Goal: Information Seeking & Learning: Learn about a topic

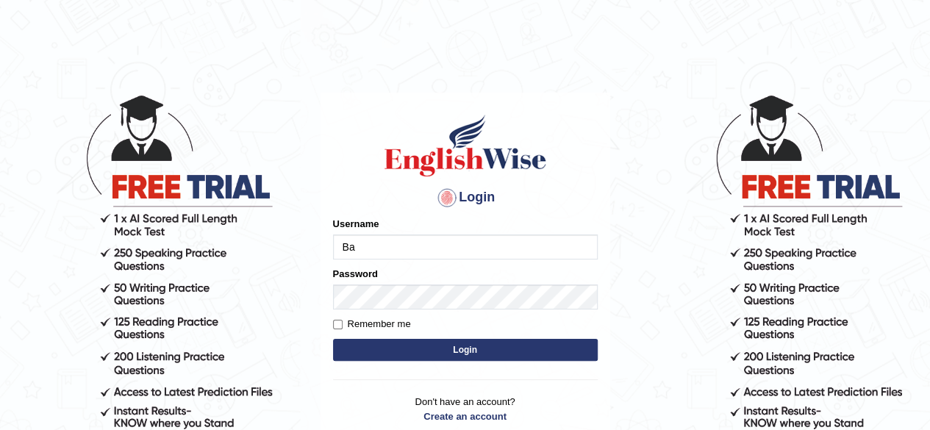
type input "B"
type input "Bakhshish_ewonline"
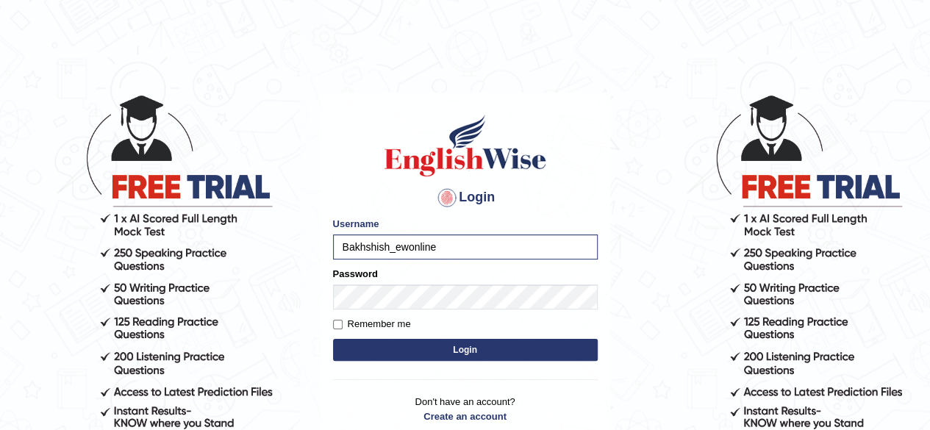
click at [426, 351] on button "Login" at bounding box center [465, 350] width 265 height 22
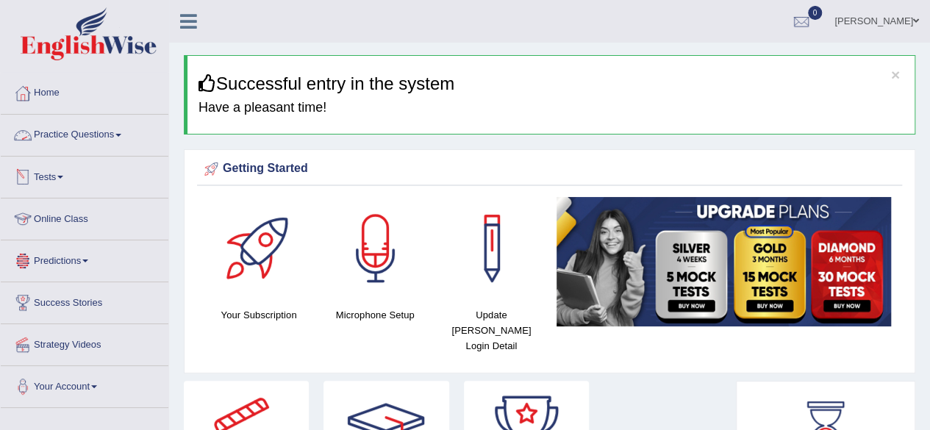
click at [95, 137] on link "Practice Questions" at bounding box center [85, 133] width 168 height 37
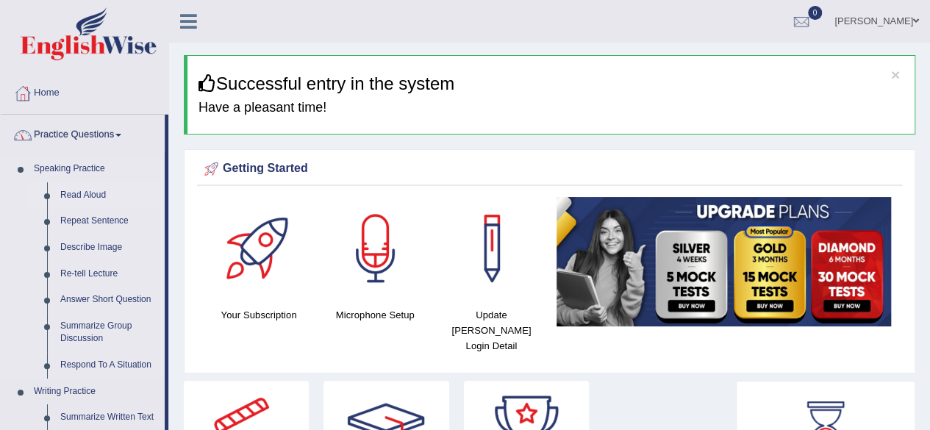
click at [85, 190] on link "Read Aloud" at bounding box center [109, 195] width 111 height 26
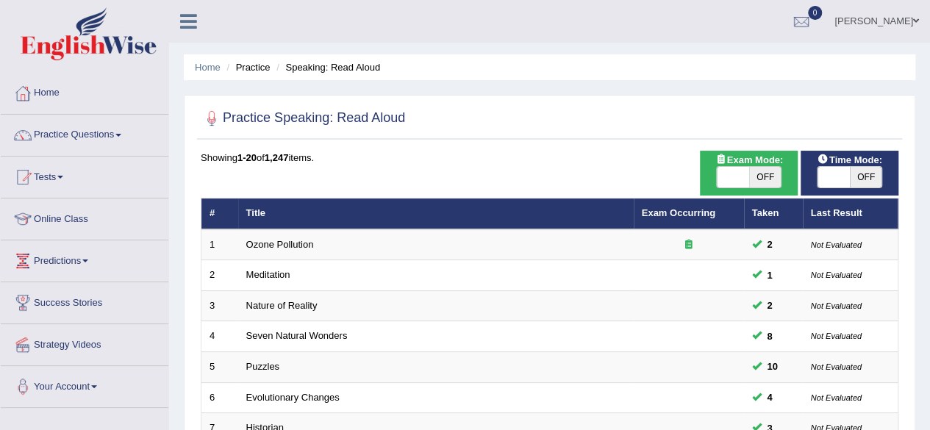
click at [851, 179] on span "OFF" at bounding box center [866, 177] width 32 height 21
checkbox input "true"
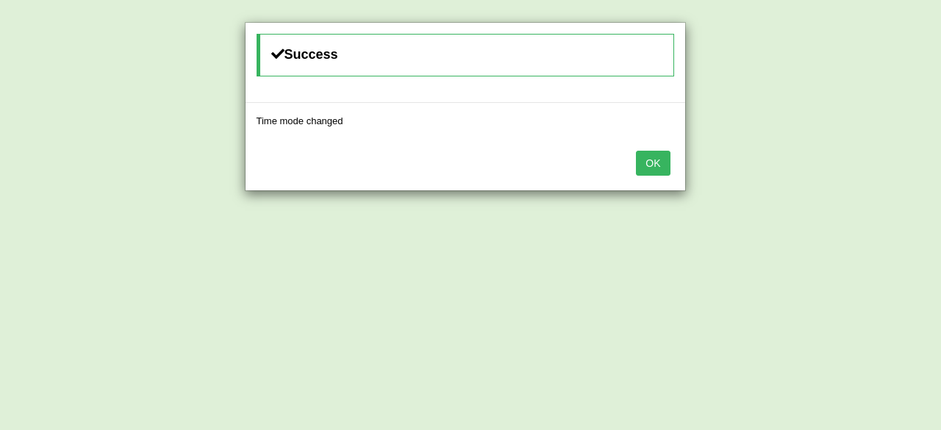
click at [672, 161] on div "OK" at bounding box center [466, 164] width 440 height 51
click at [651, 162] on button "OK" at bounding box center [653, 163] width 34 height 25
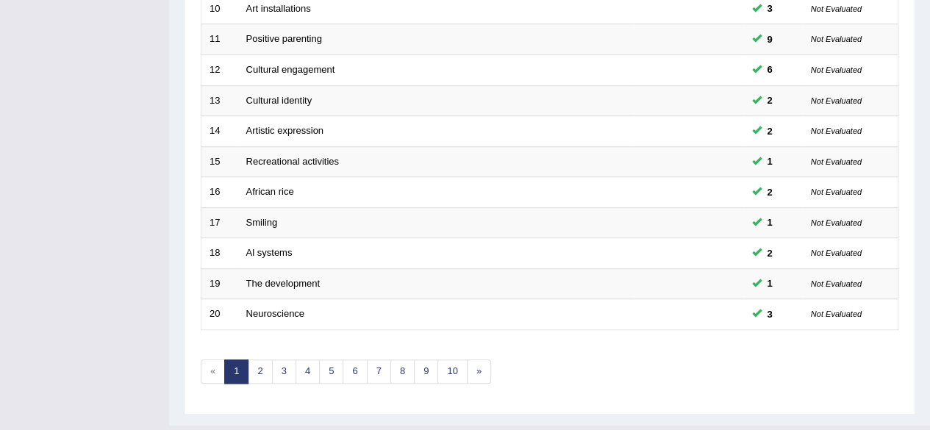
scroll to position [536, 0]
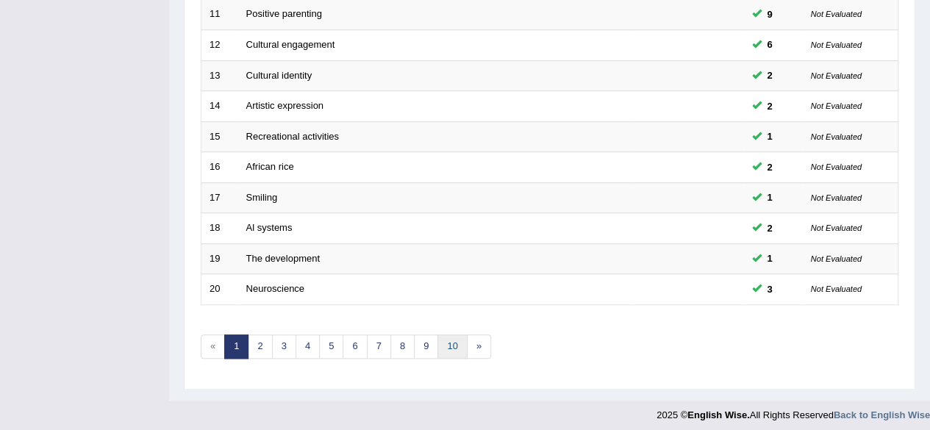
click at [438, 346] on link "10" at bounding box center [451, 347] width 29 height 24
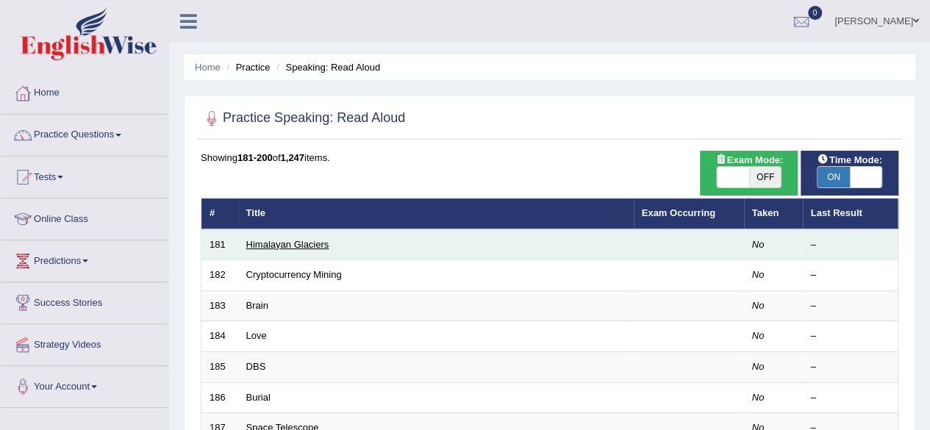
click at [291, 240] on link "Himalayan Glaciers" at bounding box center [287, 244] width 83 height 11
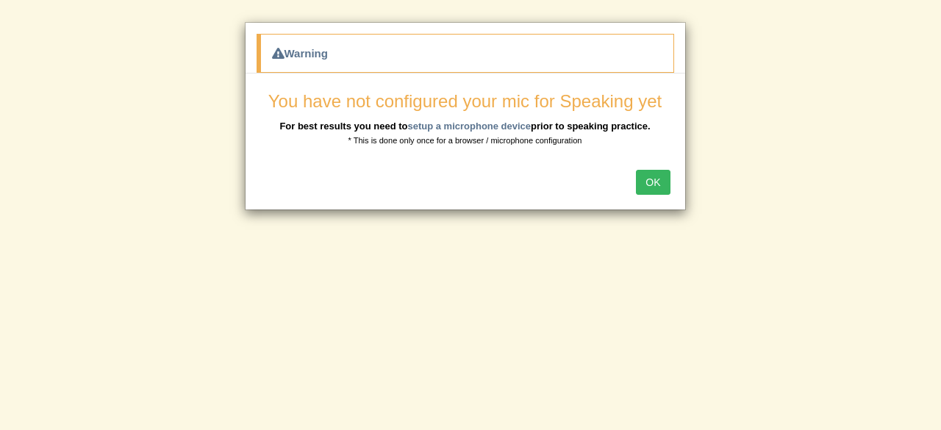
click at [921, 310] on html "Toggle navigation Home Practice Questions Speaking Practice Read Aloud Repeat S…" at bounding box center [470, 122] width 941 height 430
click at [646, 187] on button "OK" at bounding box center [653, 182] width 34 height 25
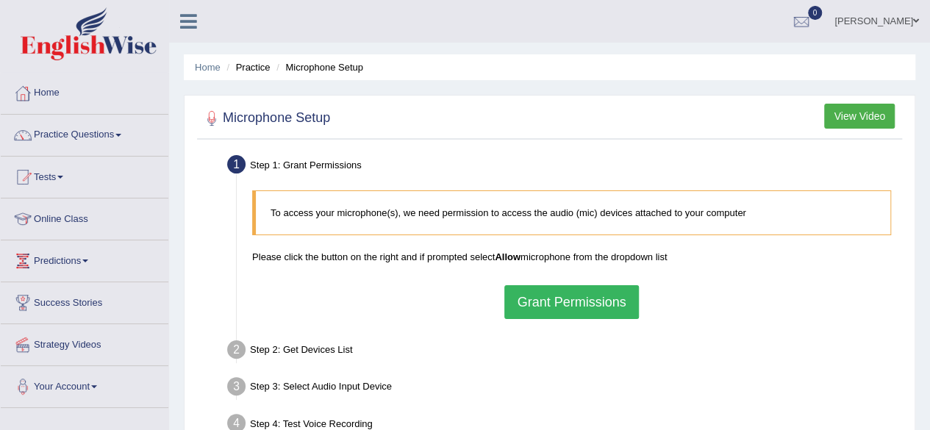
click at [588, 302] on button "Grant Permissions" at bounding box center [571, 302] width 134 height 34
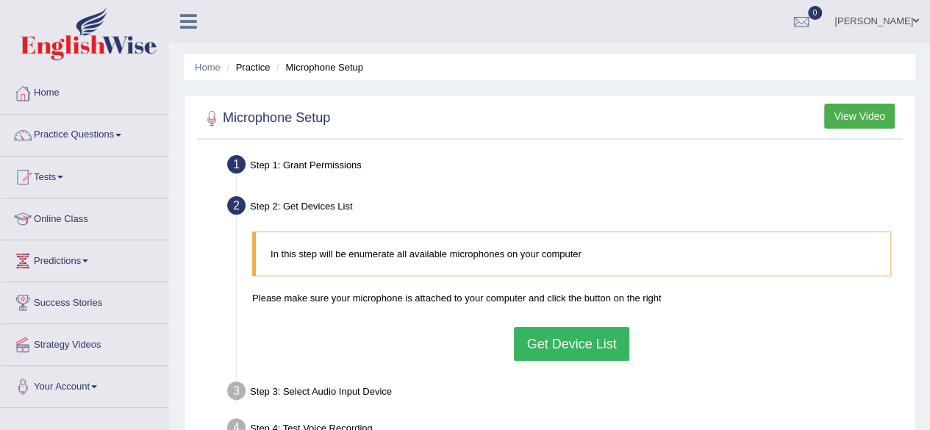
click at [612, 344] on button "Get Device List" at bounding box center [571, 344] width 115 height 34
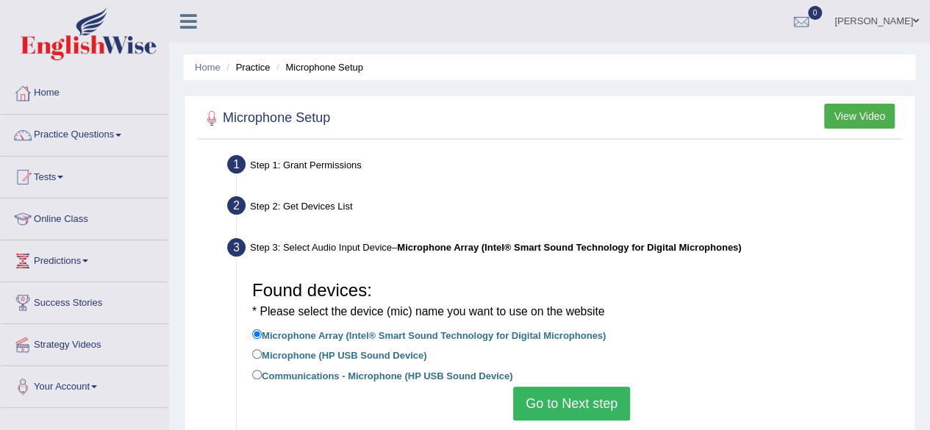
click at [329, 352] on label "Microphone (HP USB Sound Device)" at bounding box center [339, 354] width 174 height 16
click at [262, 352] on input "Microphone (HP USB Sound Device)" at bounding box center [257, 354] width 10 height 10
radio input "true"
click at [571, 406] on button "Go to Next step" at bounding box center [571, 404] width 117 height 34
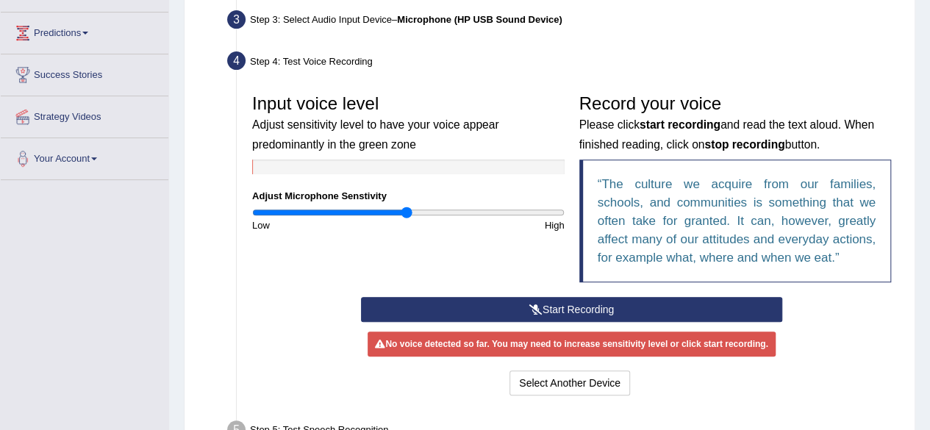
scroll to position [232, 0]
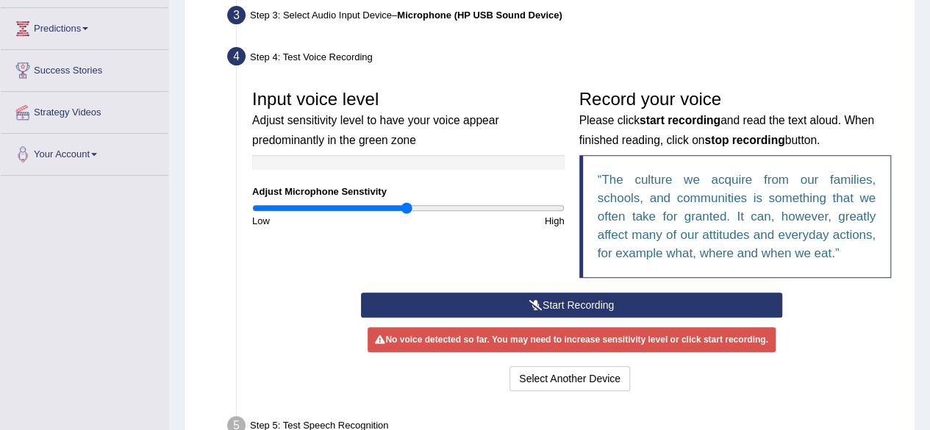
click at [630, 301] on button "Start Recording" at bounding box center [571, 305] width 421 height 25
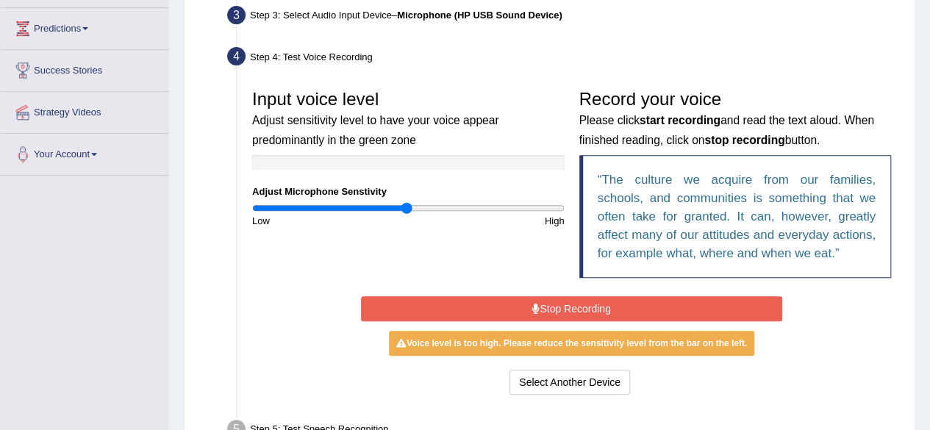
click at [528, 307] on button "Stop Recording" at bounding box center [571, 308] width 421 height 25
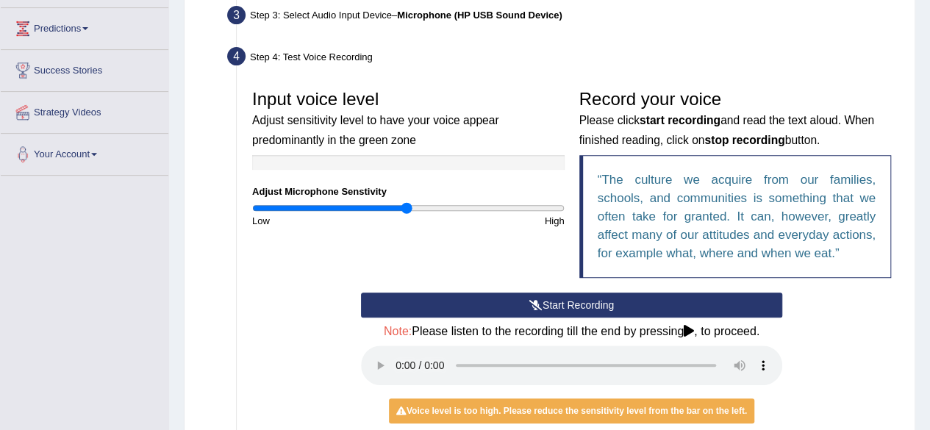
click at [529, 307] on icon at bounding box center [535, 305] width 13 height 10
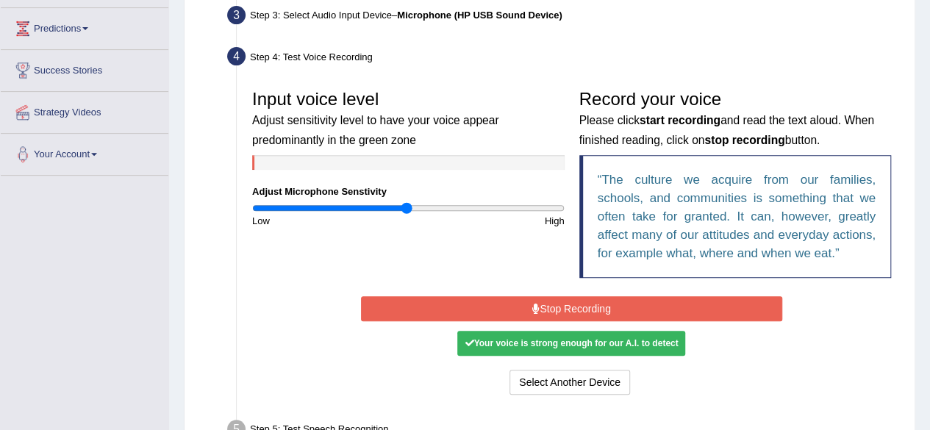
click at [528, 307] on button "Stop Recording" at bounding box center [571, 308] width 421 height 25
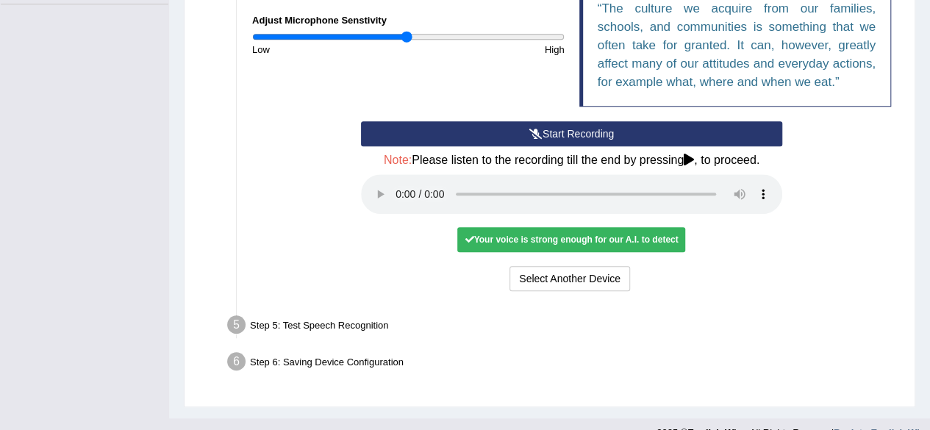
scroll to position [406, 0]
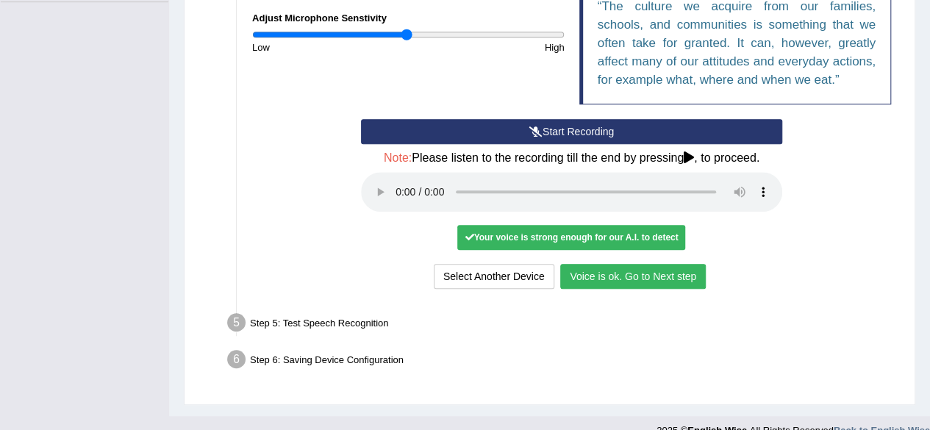
click at [659, 271] on button "Voice is ok. Go to Next step" at bounding box center [633, 276] width 146 height 25
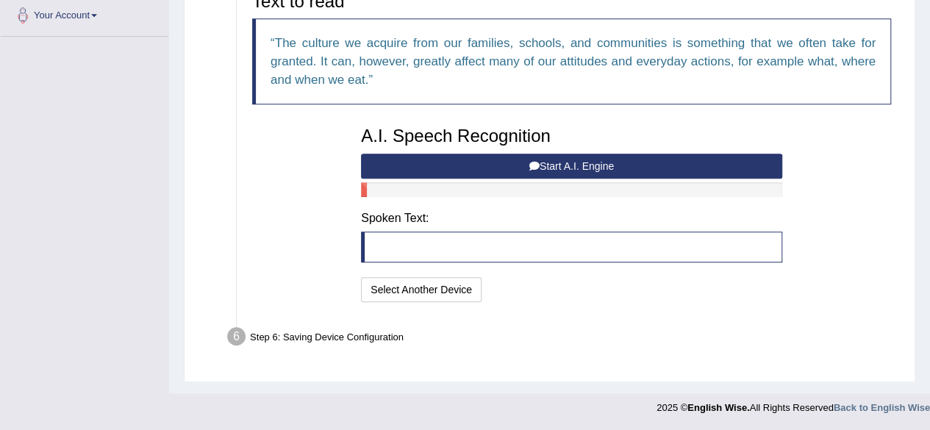
scroll to position [368, 0]
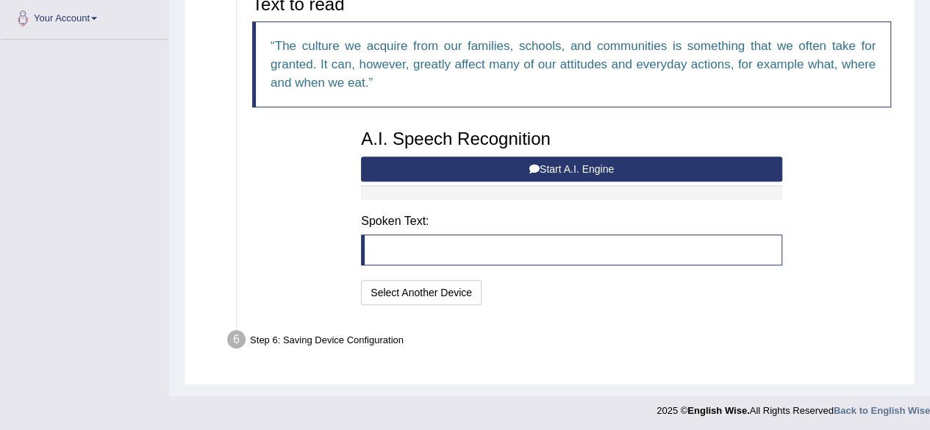
click at [540, 172] on button "Start A.I. Engine" at bounding box center [571, 169] width 421 height 25
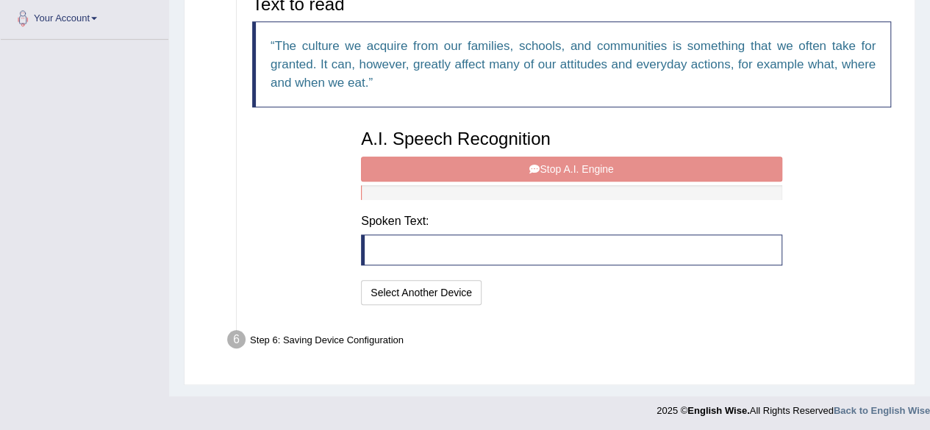
click at [540, 172] on div "A.I. Speech Recognition Start A.I. Engine Stop A.I. Engine Note: Please listen …" at bounding box center [572, 215] width 436 height 187
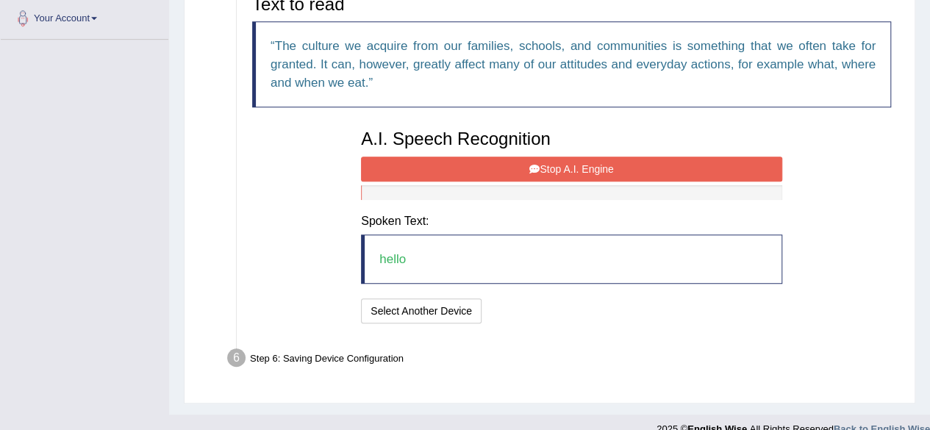
scroll to position [387, 0]
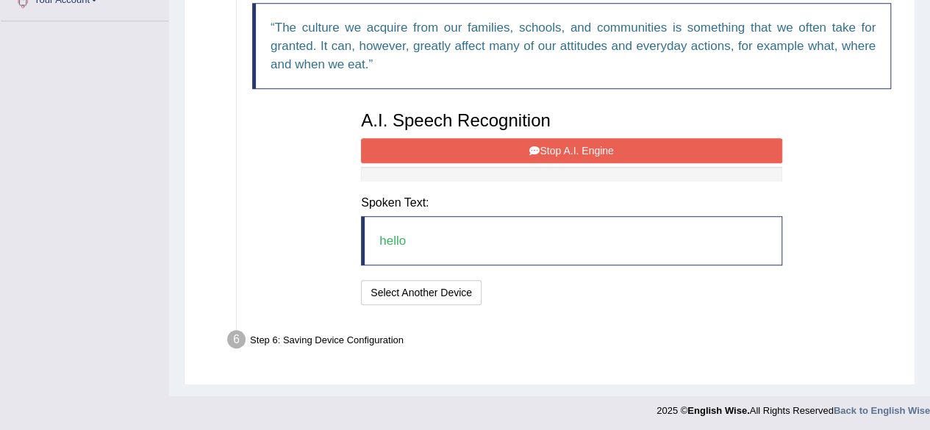
click at [569, 151] on button "Stop A.I. Engine" at bounding box center [571, 150] width 421 height 25
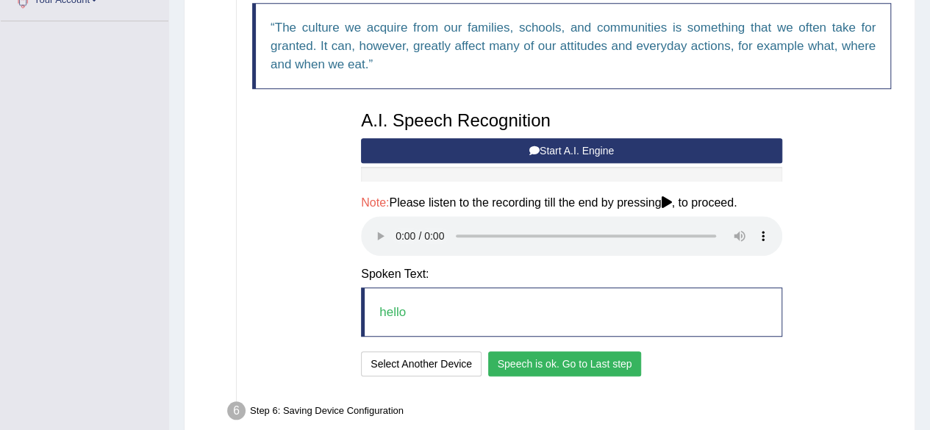
scroll to position [457, 0]
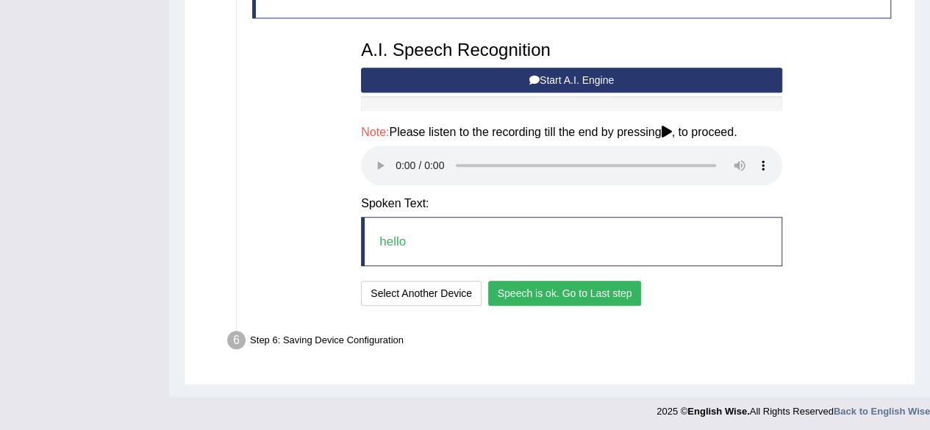
click at [607, 288] on button "Speech is ok. Go to Last step" at bounding box center [565, 293] width 154 height 25
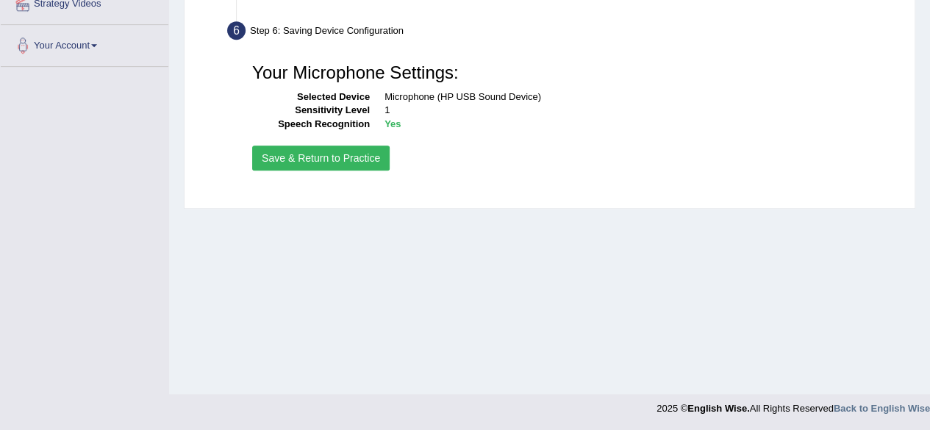
click at [348, 160] on button "Save & Return to Practice" at bounding box center [320, 158] width 137 height 25
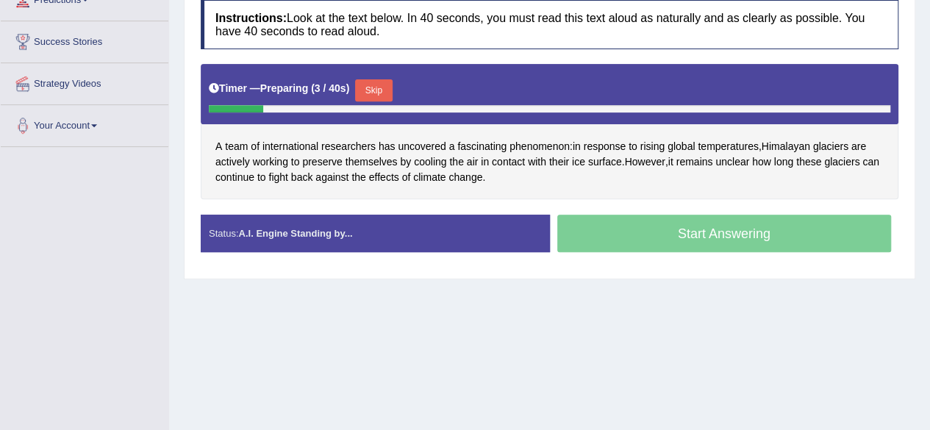
scroll to position [260, 0]
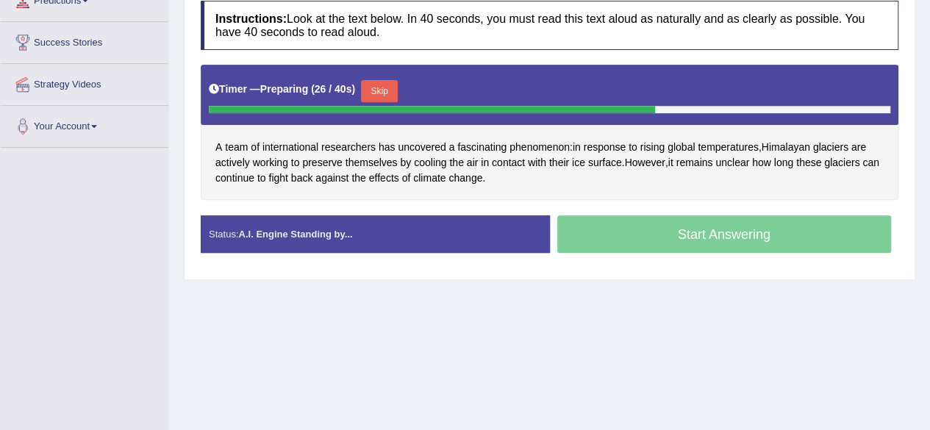
click at [387, 95] on button "Skip" at bounding box center [379, 91] width 37 height 22
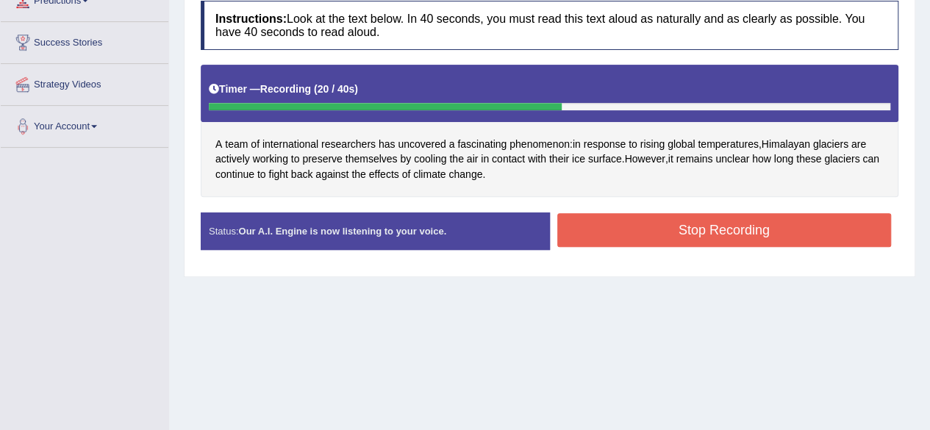
click at [636, 218] on button "Stop Recording" at bounding box center [724, 230] width 335 height 34
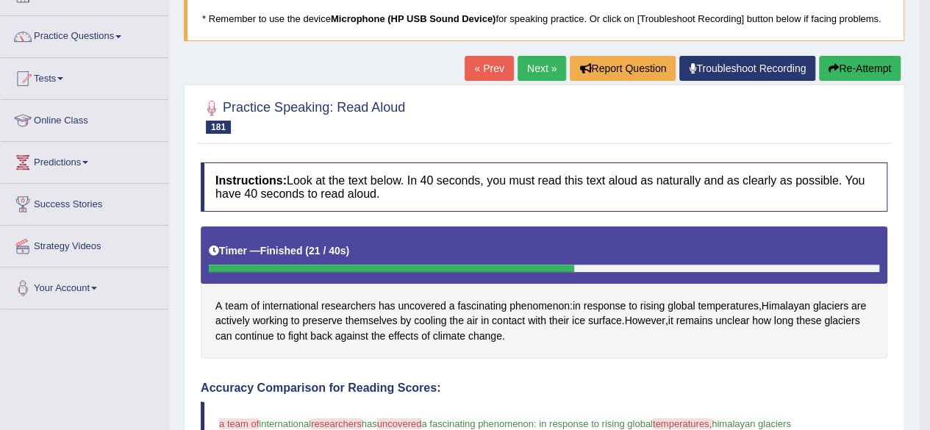
scroll to position [37, 0]
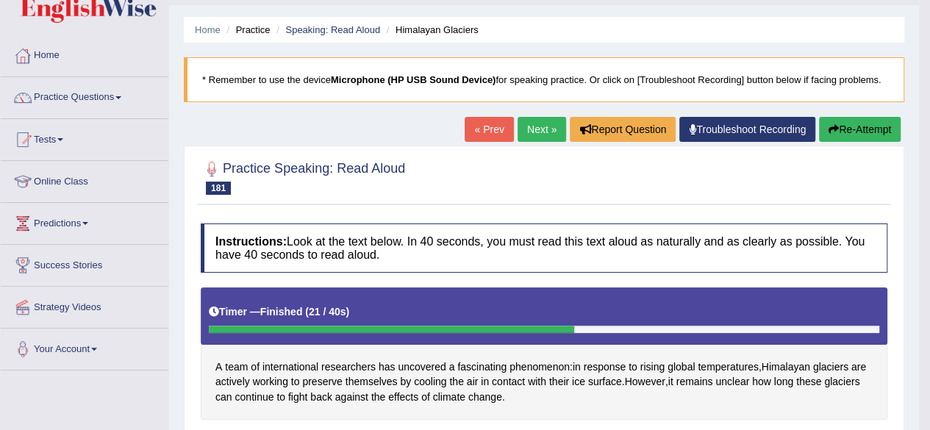
click at [854, 120] on button "Re-Attempt" at bounding box center [860, 129] width 82 height 25
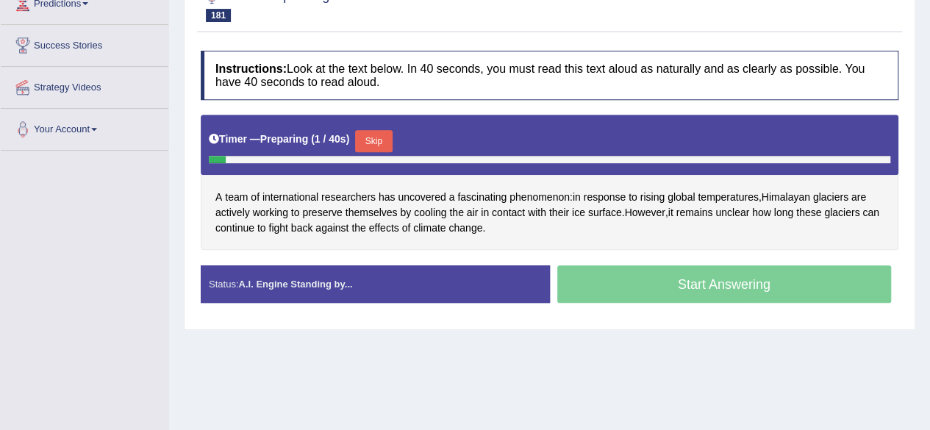
scroll to position [341, 0]
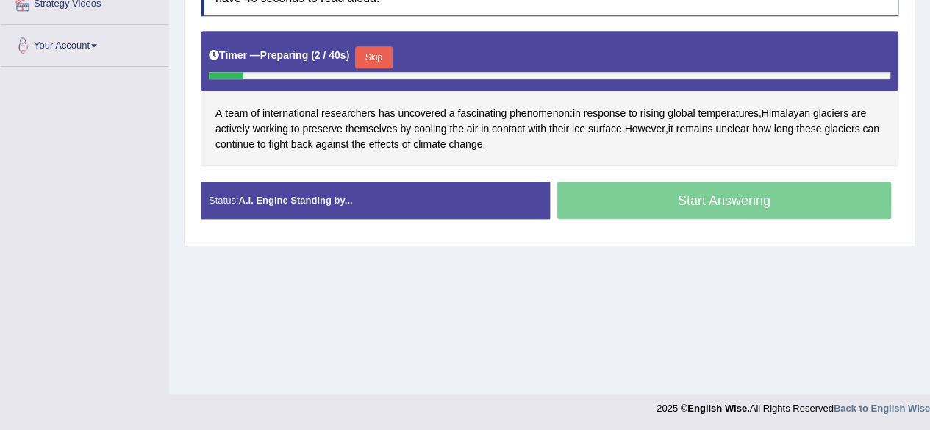
click at [378, 48] on button "Skip" at bounding box center [373, 57] width 37 height 22
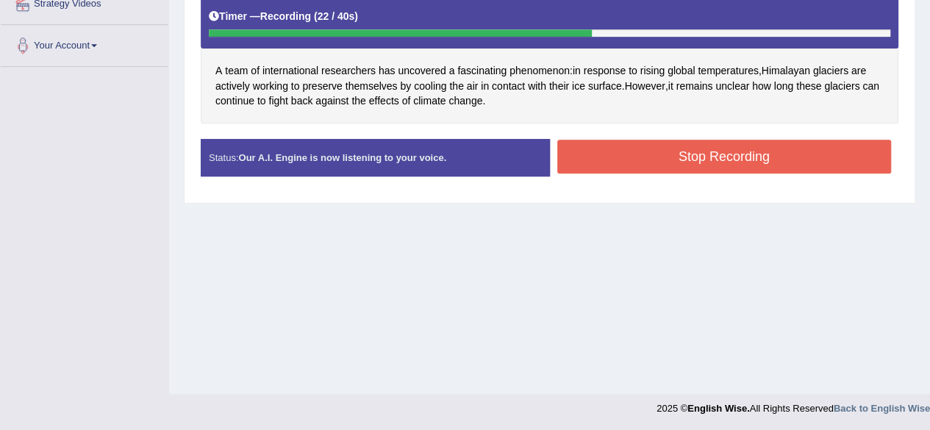
click at [641, 148] on button "Stop Recording" at bounding box center [724, 157] width 335 height 34
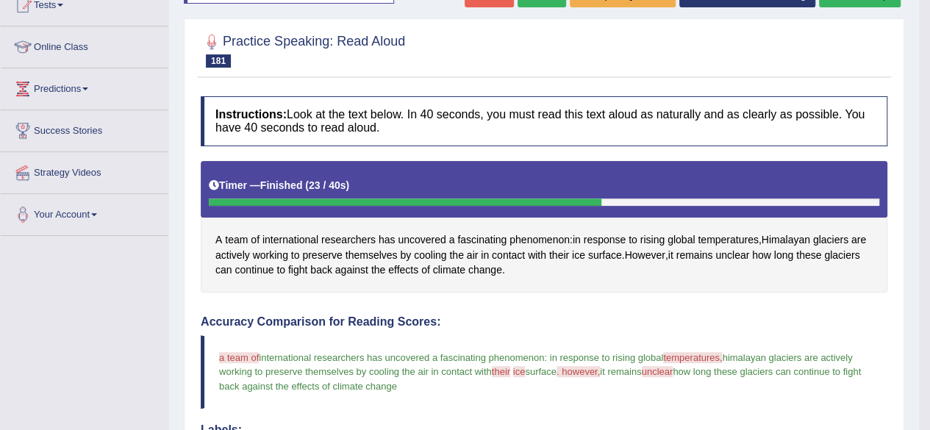
scroll to position [103, 0]
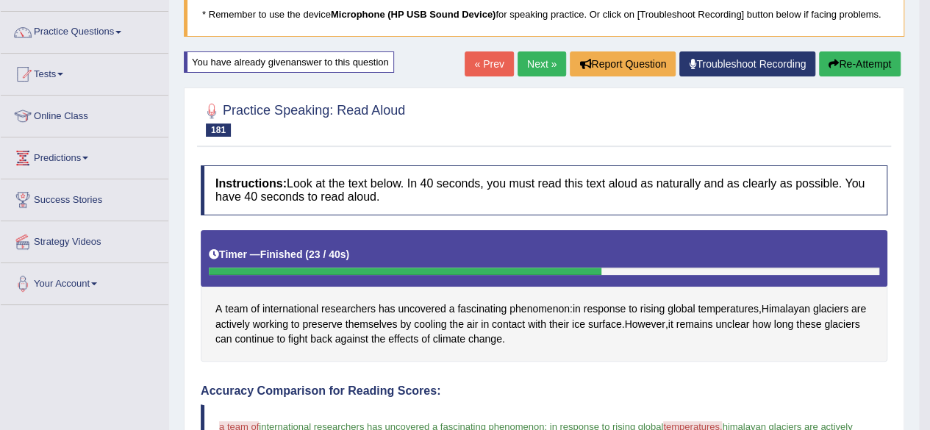
click at [850, 64] on button "Re-Attempt" at bounding box center [860, 63] width 82 height 25
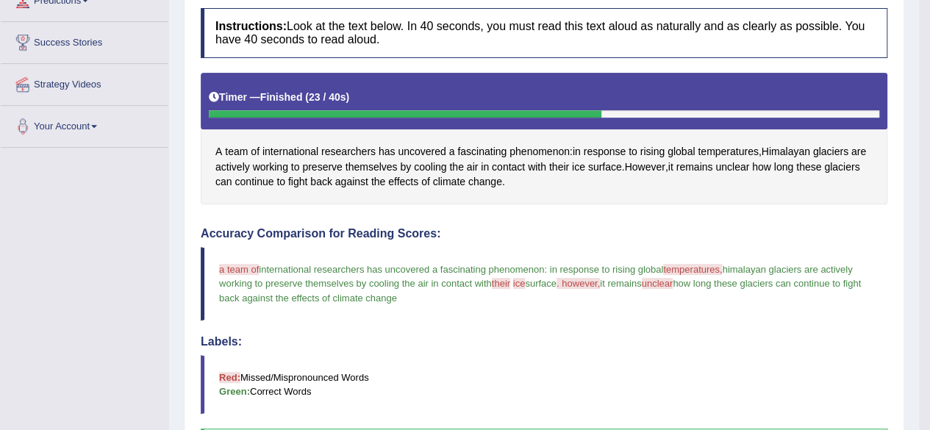
scroll to position [265, 0]
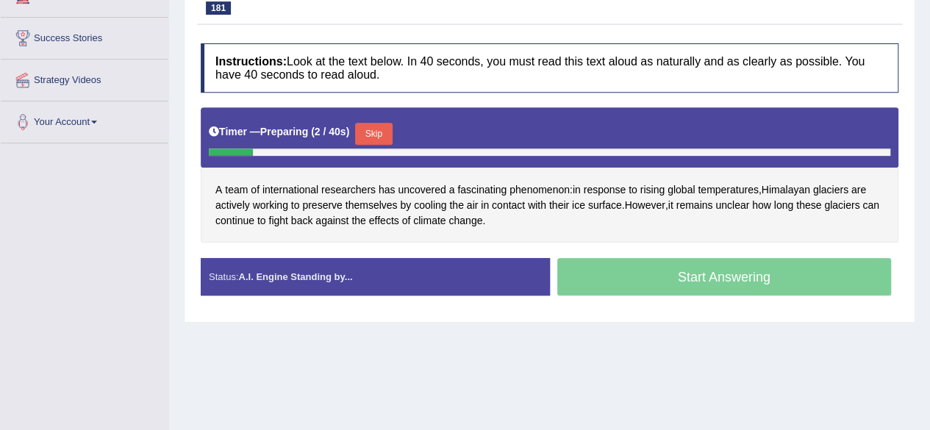
click at [388, 133] on button "Skip" at bounding box center [373, 134] width 37 height 22
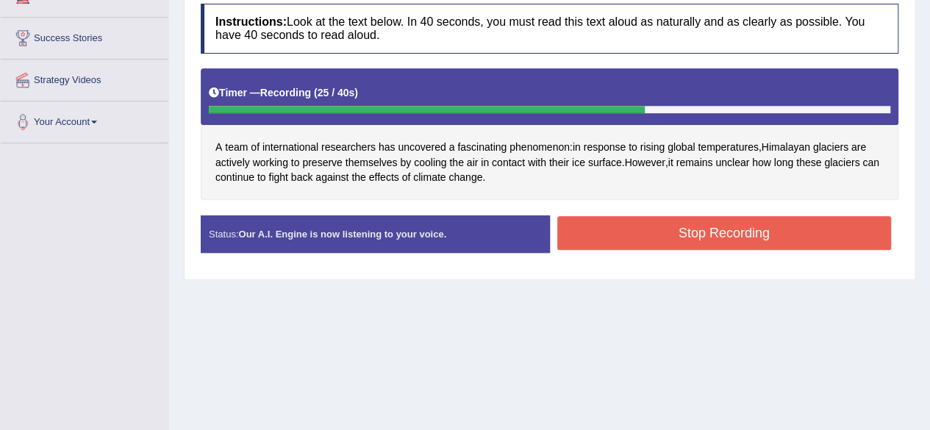
click at [573, 223] on button "Stop Recording" at bounding box center [724, 233] width 335 height 34
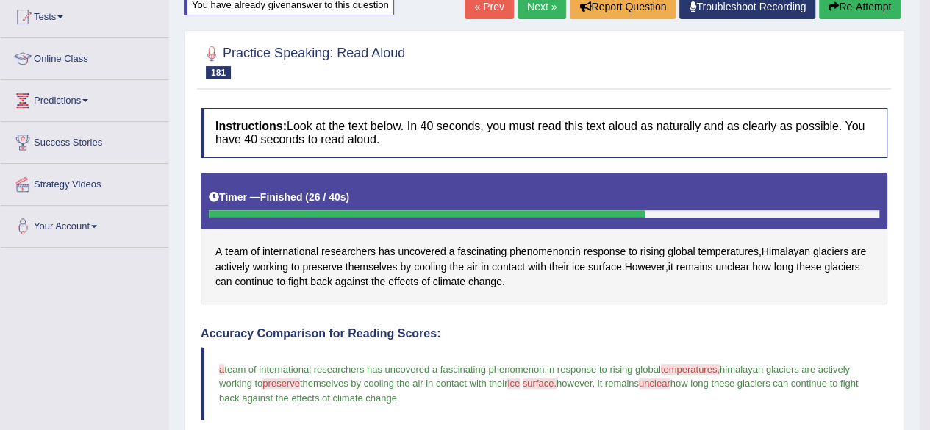
scroll to position [90, 0]
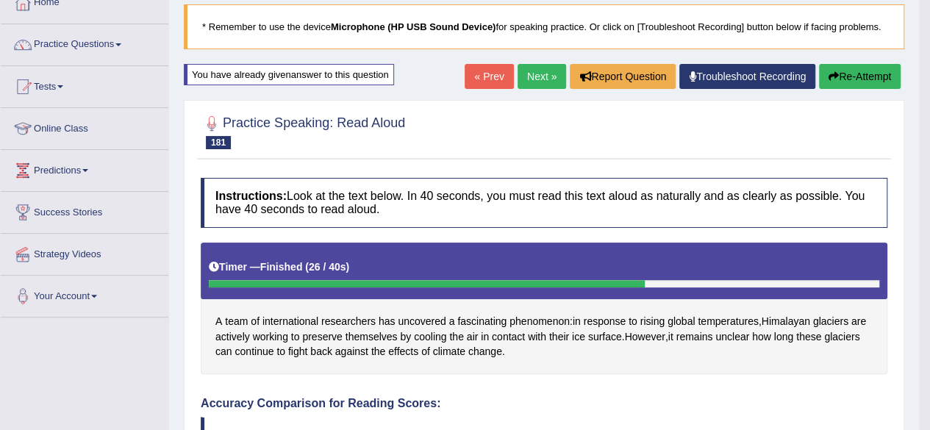
click at [543, 67] on link "Next »" at bounding box center [542, 76] width 49 height 25
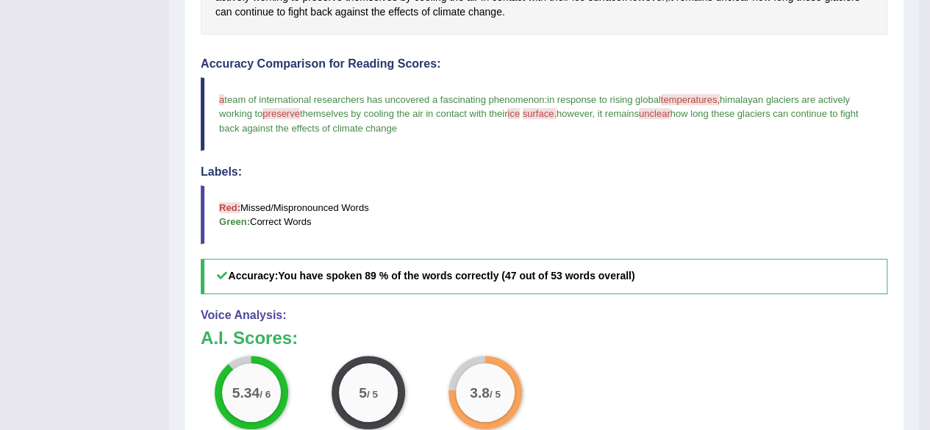
scroll to position [432, 0]
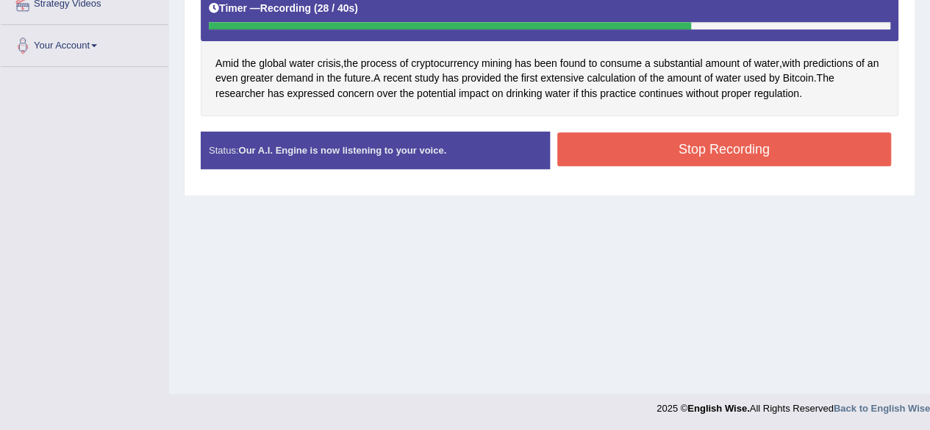
click at [604, 146] on button "Stop Recording" at bounding box center [724, 149] width 335 height 34
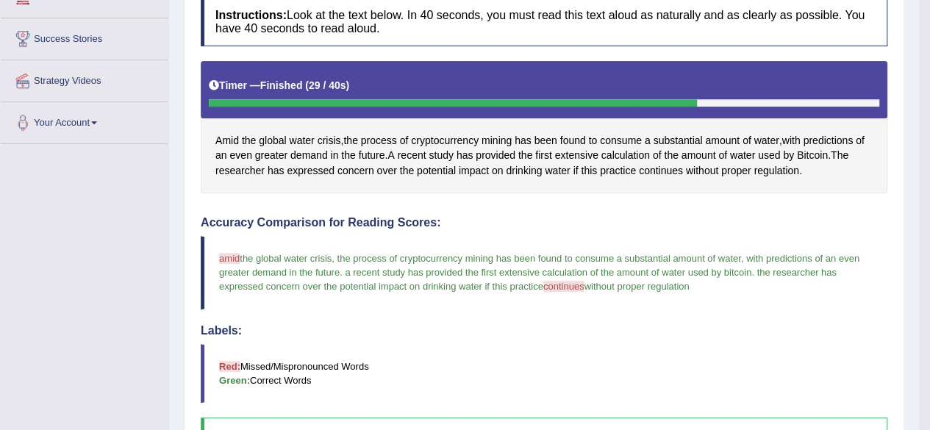
scroll to position [139, 0]
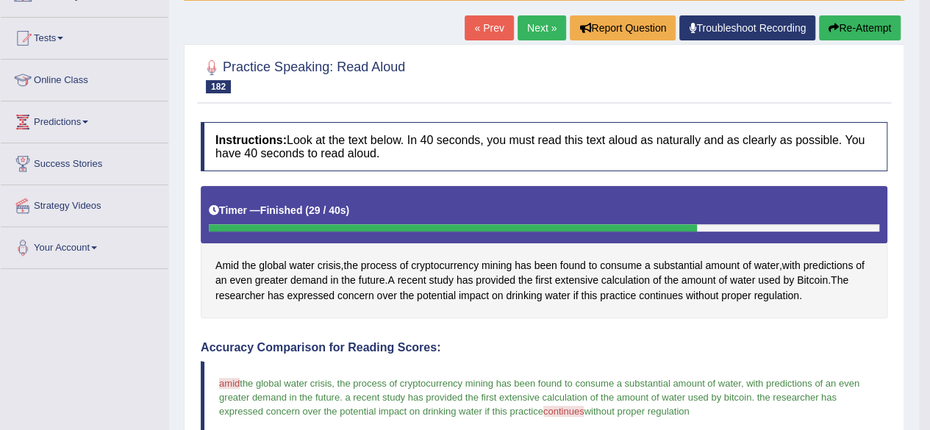
click at [874, 26] on button "Re-Attempt" at bounding box center [860, 27] width 82 height 25
click at [854, 25] on button "Re-Attempt" at bounding box center [860, 27] width 82 height 25
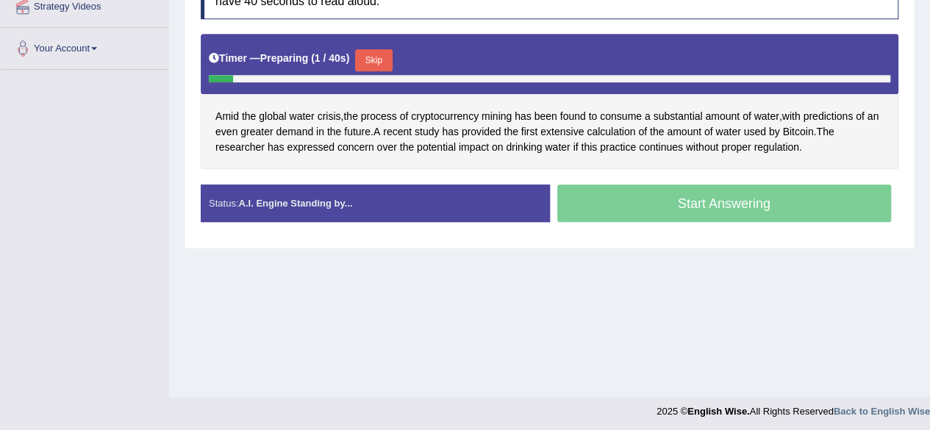
scroll to position [341, 0]
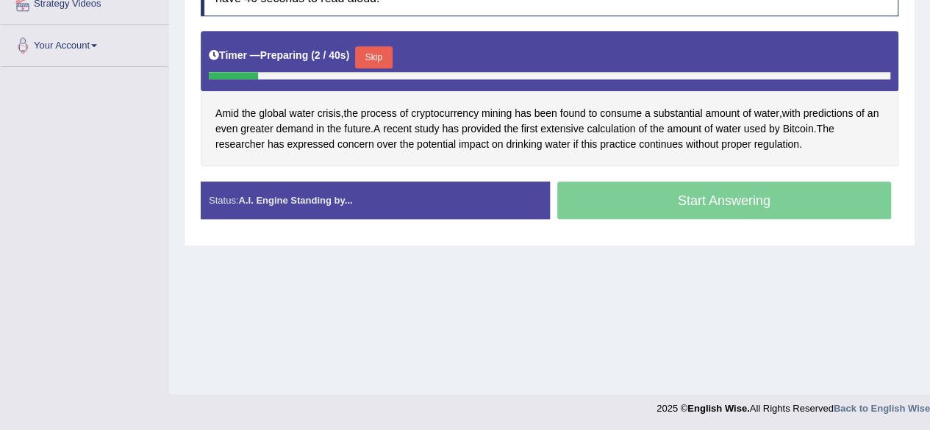
click at [377, 52] on button "Skip" at bounding box center [373, 57] width 37 height 22
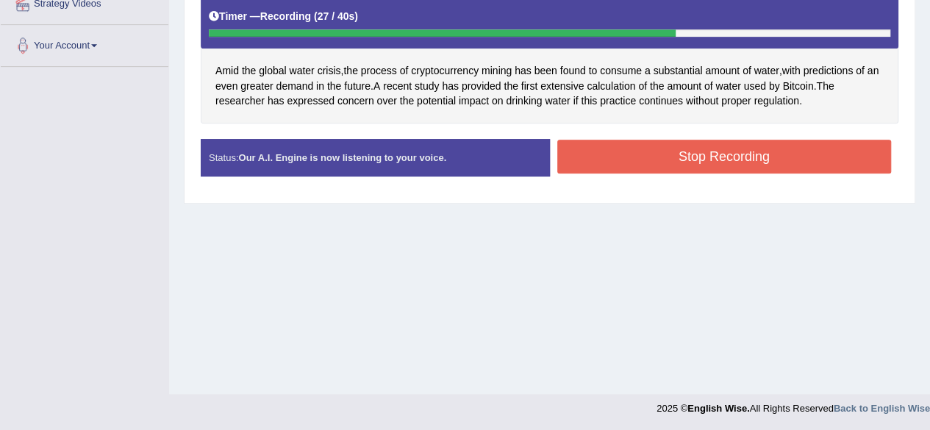
click at [679, 140] on button "Stop Recording" at bounding box center [724, 157] width 335 height 34
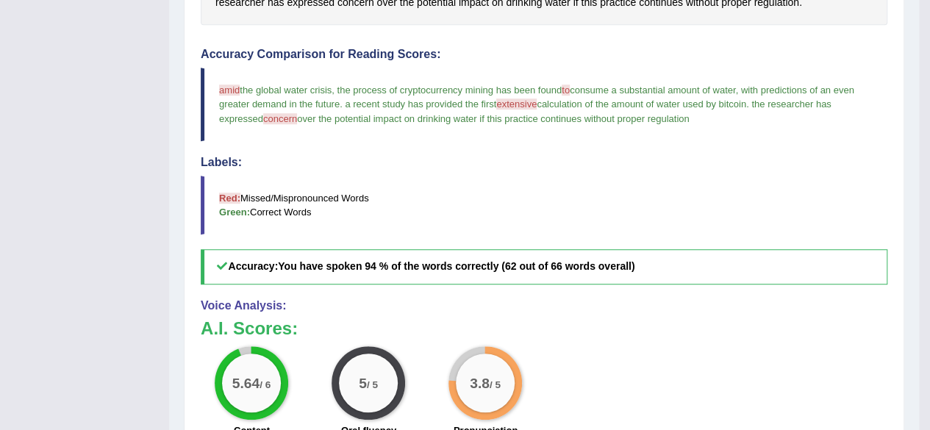
scroll to position [356, 0]
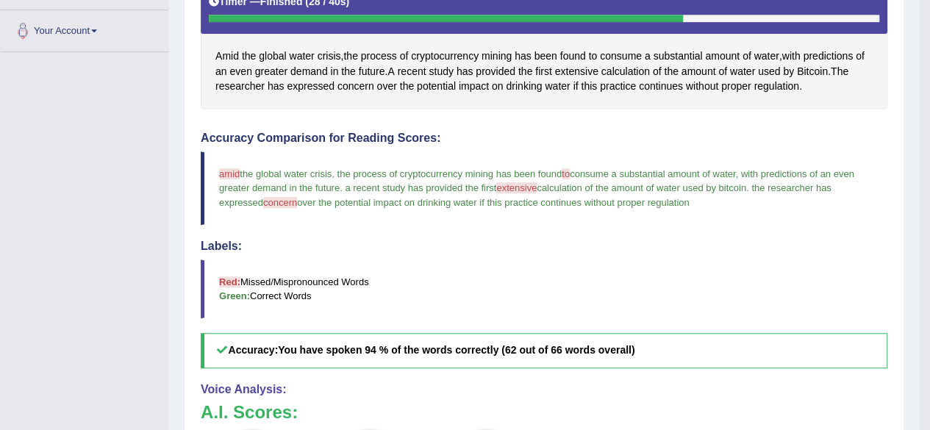
drag, startPoint x: 927, startPoint y: 251, endPoint x: 940, endPoint y: 126, distance: 125.7
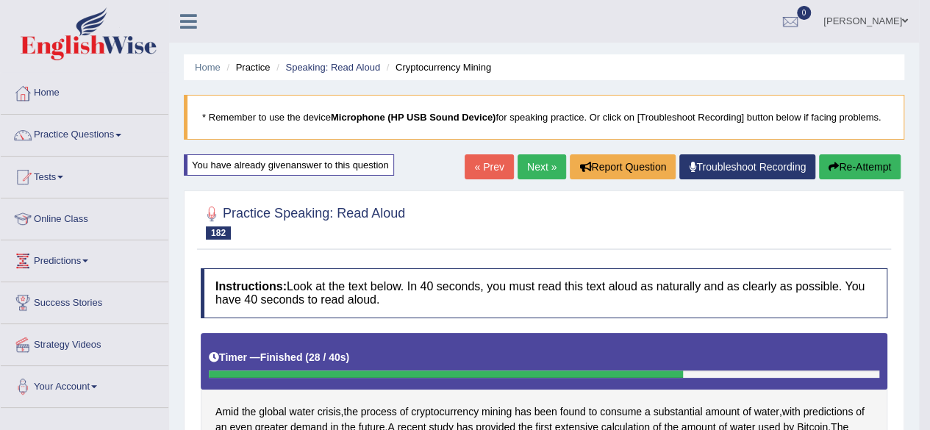
click at [863, 163] on button "Re-Attempt" at bounding box center [860, 166] width 82 height 25
click at [542, 168] on link "Next »" at bounding box center [542, 166] width 49 height 25
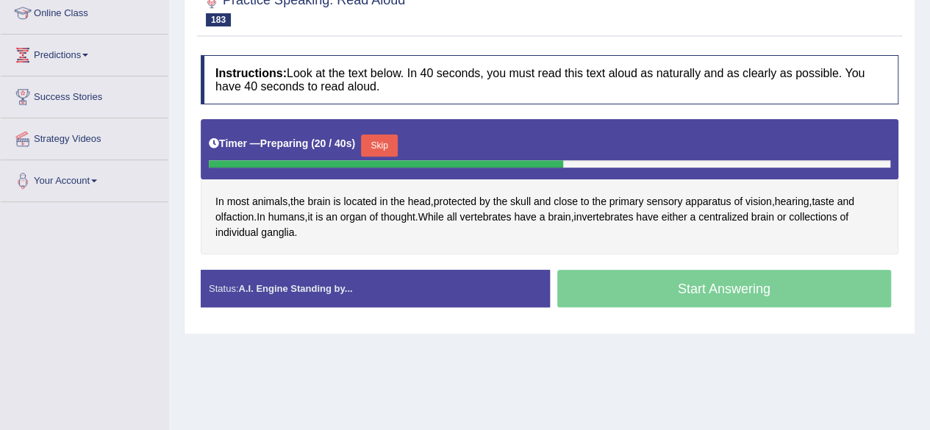
scroll to position [212, 0]
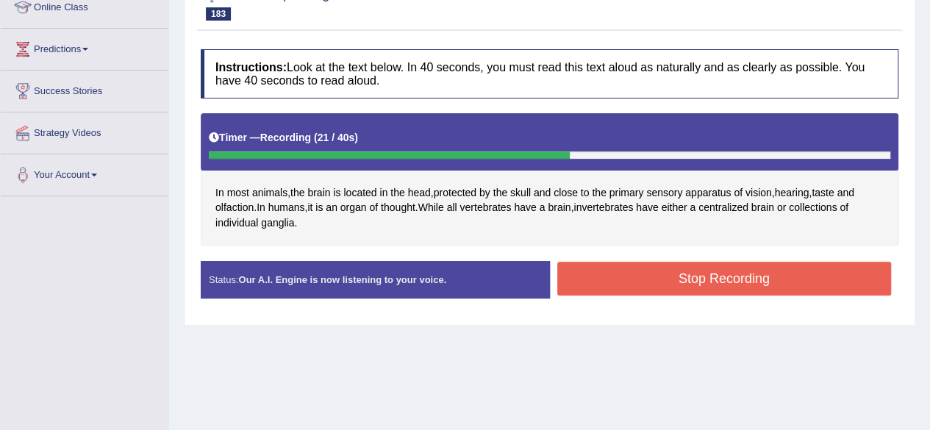
click at [632, 280] on button "Stop Recording" at bounding box center [724, 279] width 335 height 34
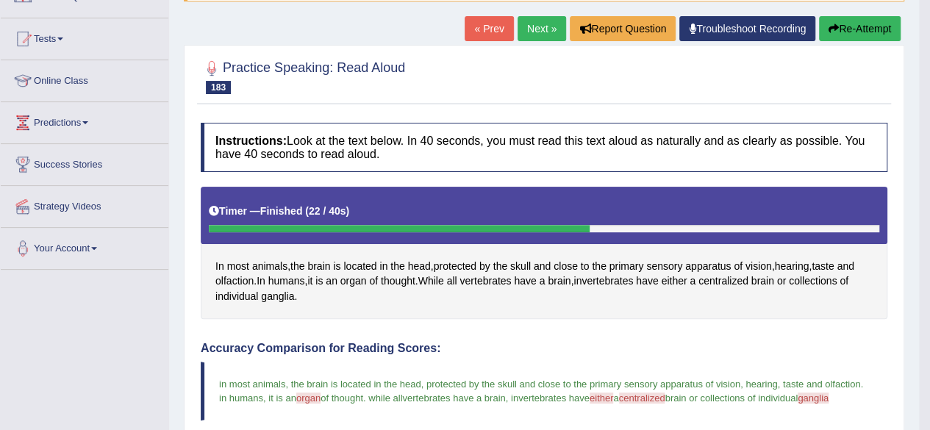
scroll to position [133, 0]
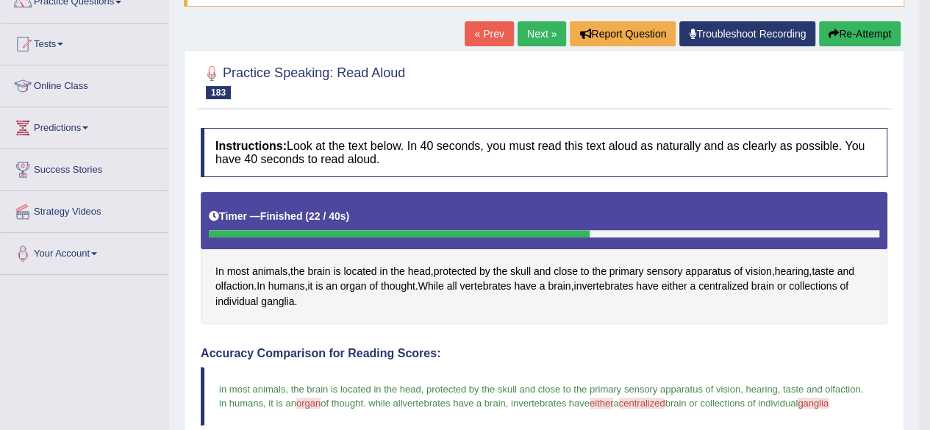
click at [836, 34] on button "Re-Attempt" at bounding box center [860, 33] width 82 height 25
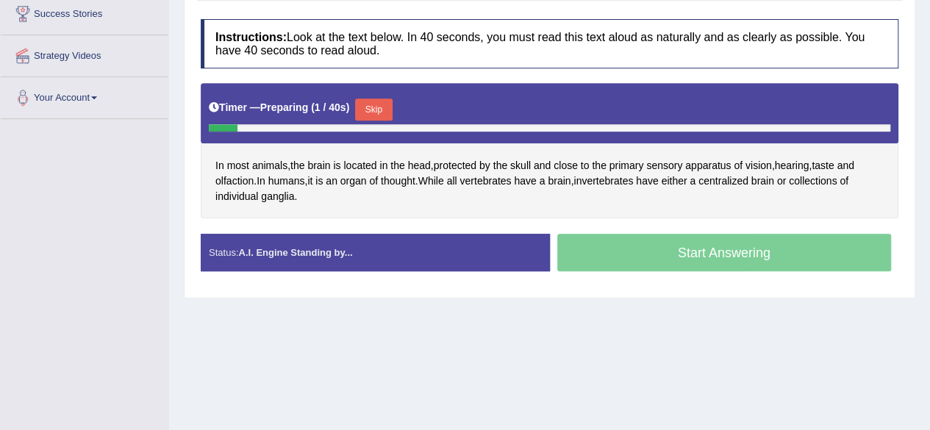
scroll to position [291, 0]
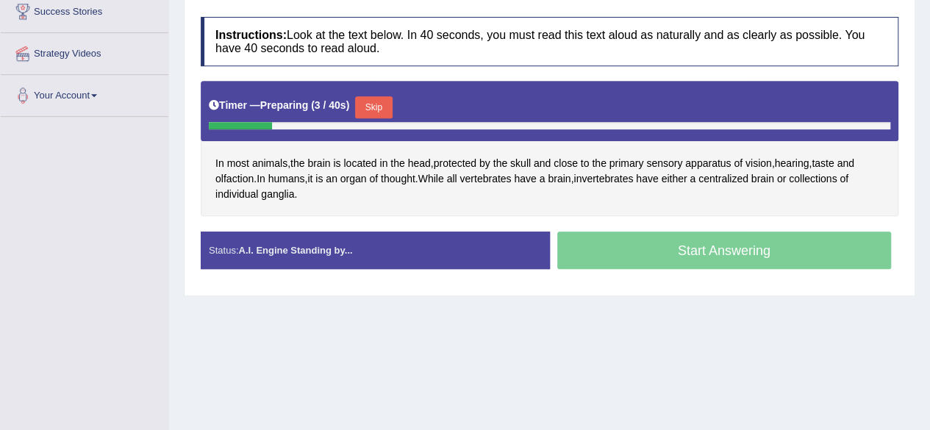
click at [385, 107] on button "Skip" at bounding box center [373, 107] width 37 height 22
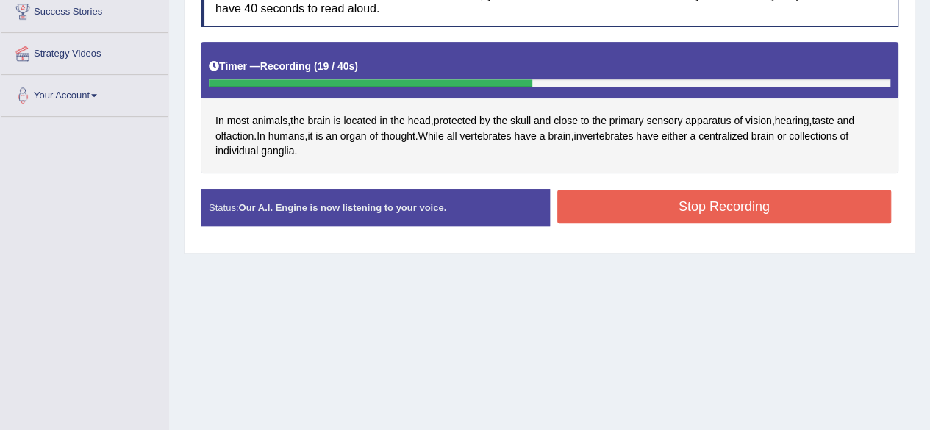
click at [642, 215] on button "Stop Recording" at bounding box center [724, 207] width 335 height 34
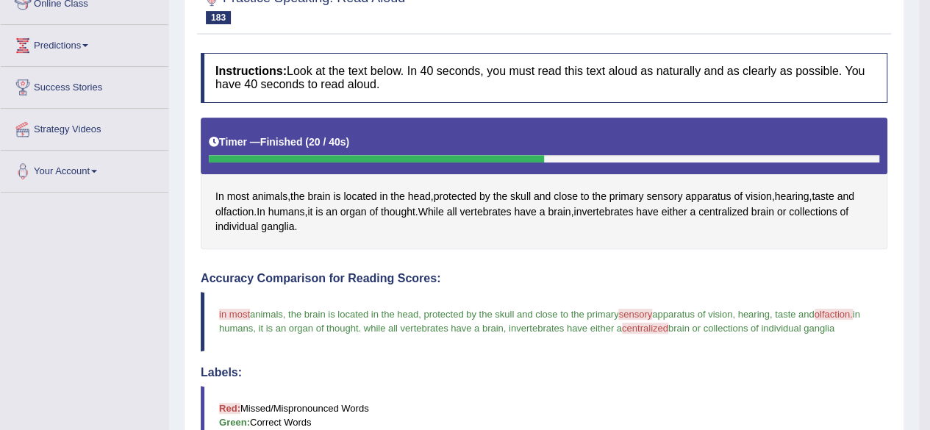
scroll to position [160, 0]
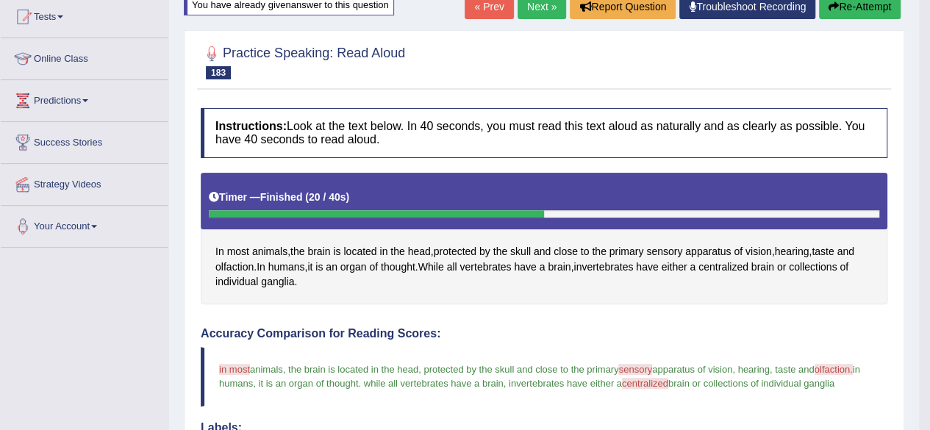
click at [872, 7] on button "Re-Attempt" at bounding box center [860, 6] width 82 height 25
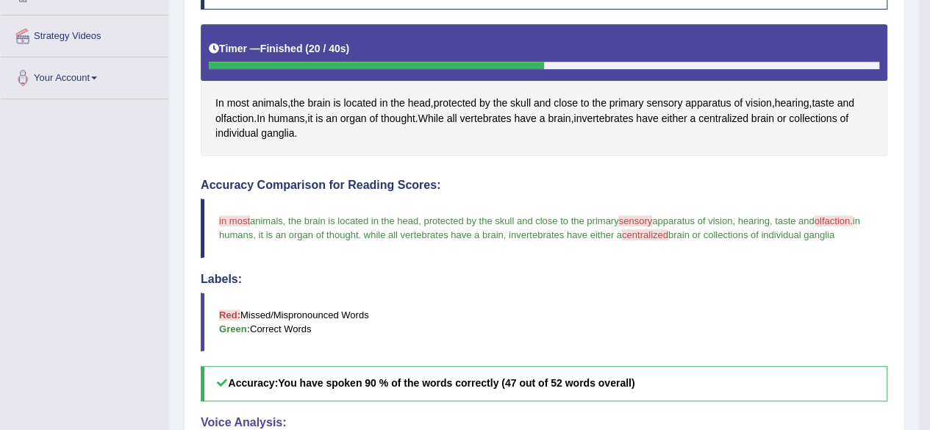
scroll to position [333, 0]
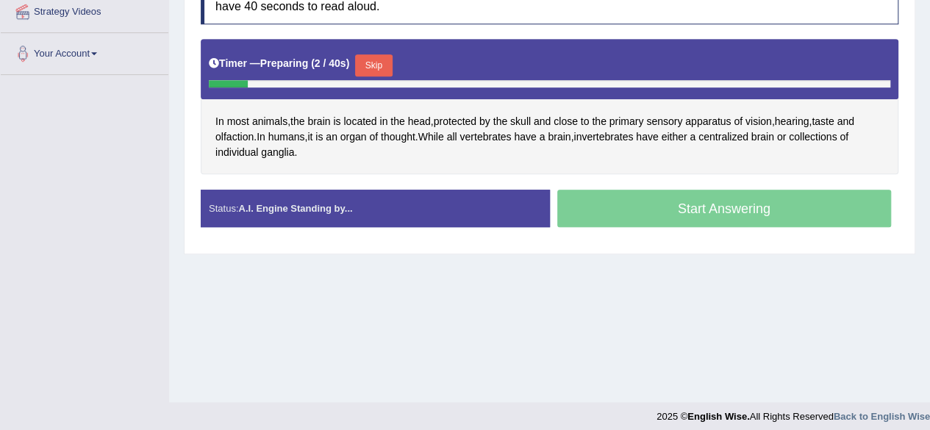
click at [381, 65] on button "Skip" at bounding box center [373, 65] width 37 height 22
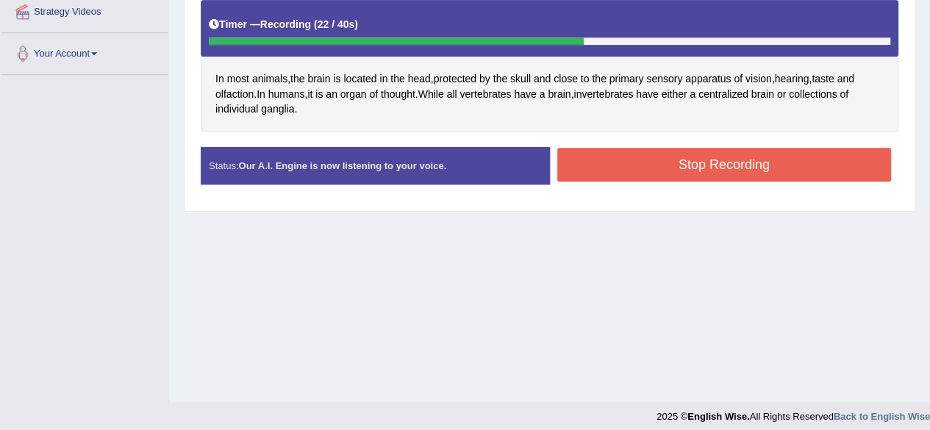
click at [651, 112] on div "In most animals , the brain is located in the head , protected by the skull and…" at bounding box center [550, 66] width 698 height 132
click at [654, 157] on button "Stop Recording" at bounding box center [724, 165] width 335 height 34
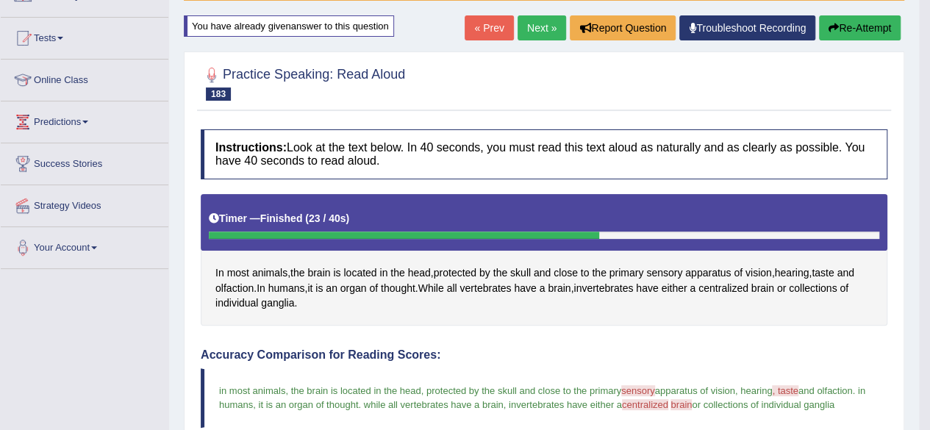
scroll to position [129, 0]
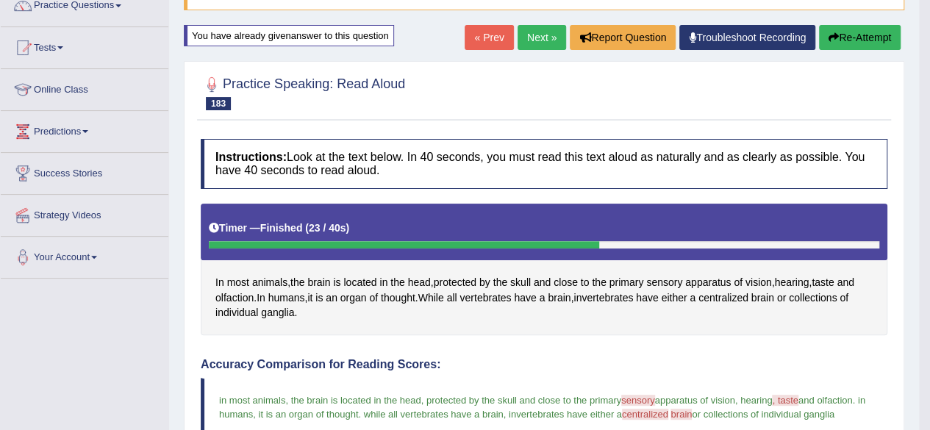
click at [523, 32] on link "Next »" at bounding box center [542, 37] width 49 height 25
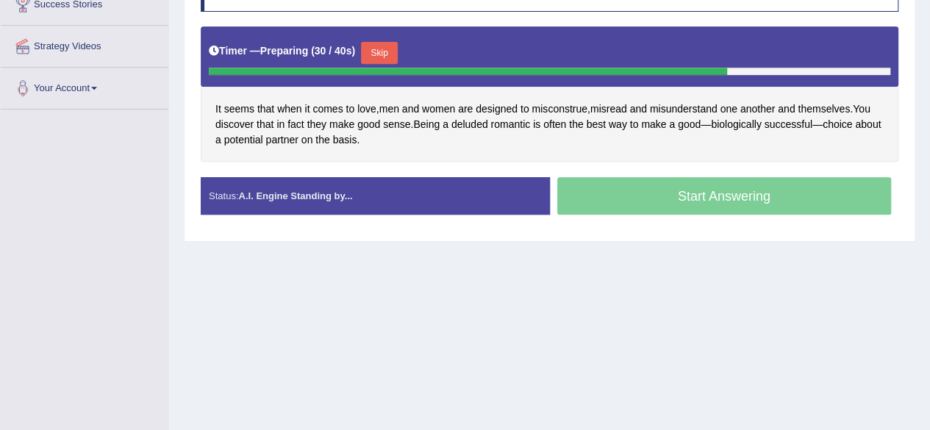
click at [379, 46] on button "Skip" at bounding box center [379, 53] width 37 height 22
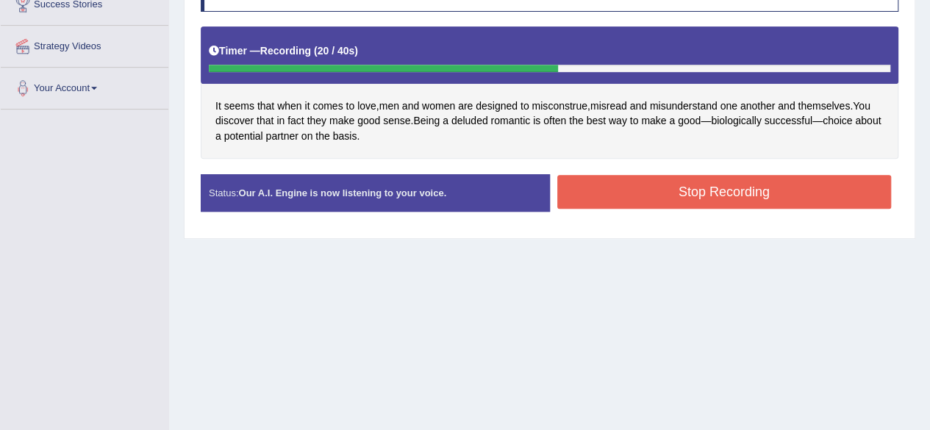
click at [626, 194] on button "Stop Recording" at bounding box center [724, 192] width 335 height 34
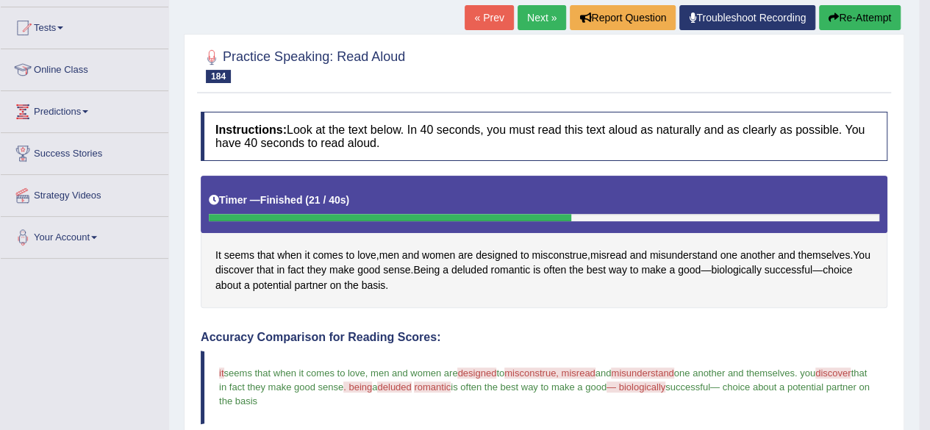
scroll to position [76, 0]
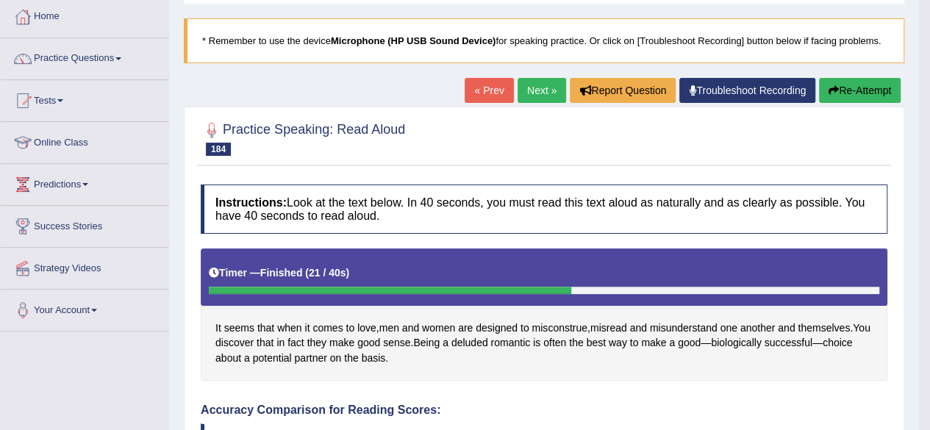
click at [865, 85] on button "Re-Attempt" at bounding box center [860, 90] width 82 height 25
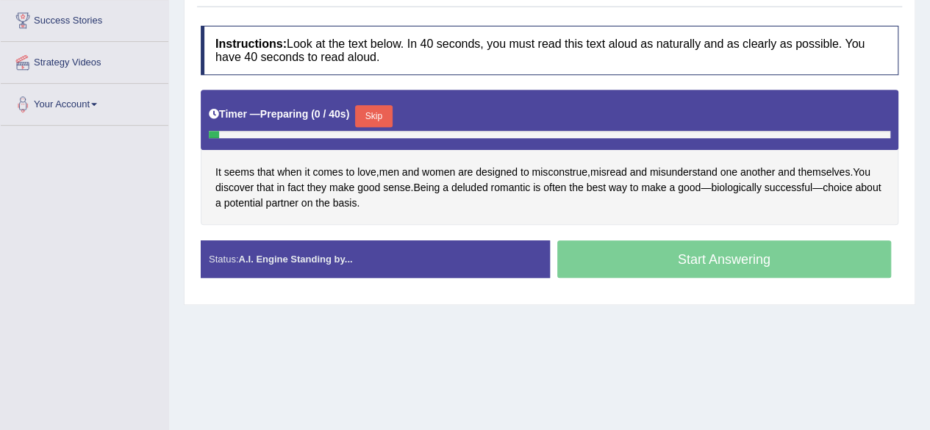
scroll to position [296, 0]
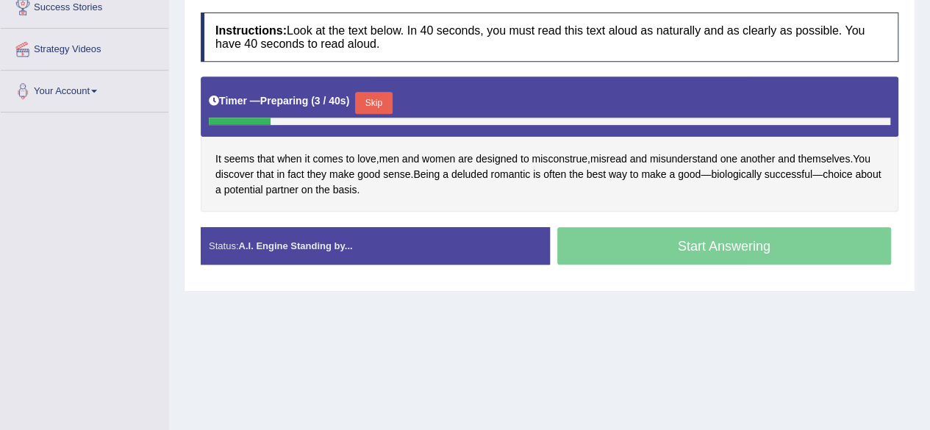
click at [368, 102] on button "Skip" at bounding box center [373, 103] width 37 height 22
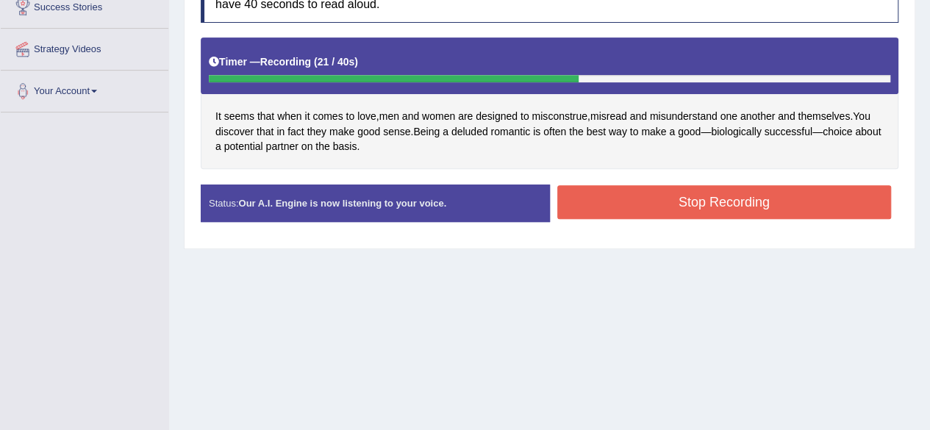
click at [605, 199] on button "Stop Recording" at bounding box center [724, 202] width 335 height 34
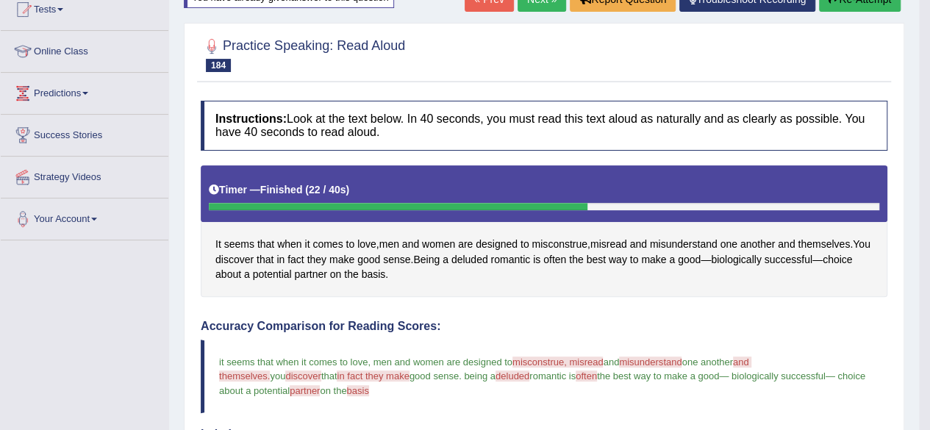
scroll to position [166, 0]
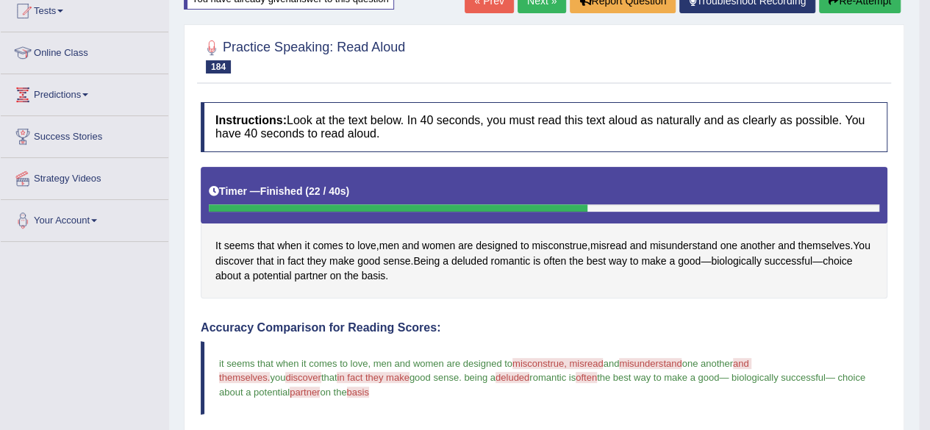
click at [522, 1] on link "Next »" at bounding box center [542, 0] width 49 height 25
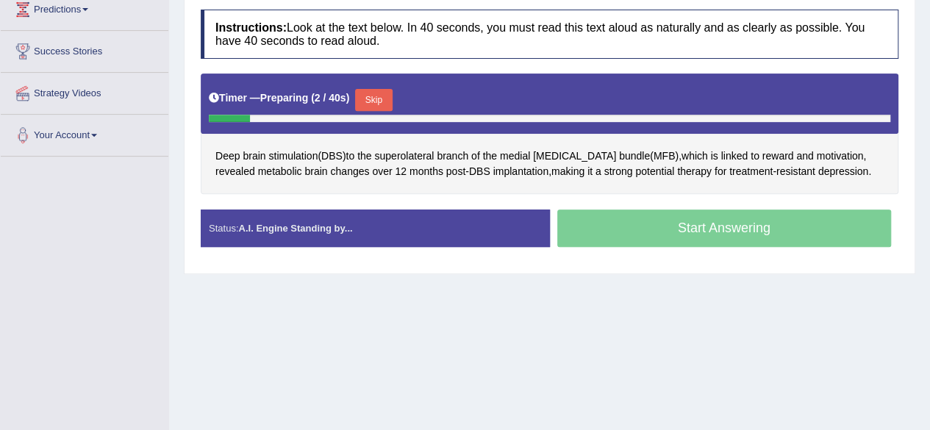
scroll to position [252, 0]
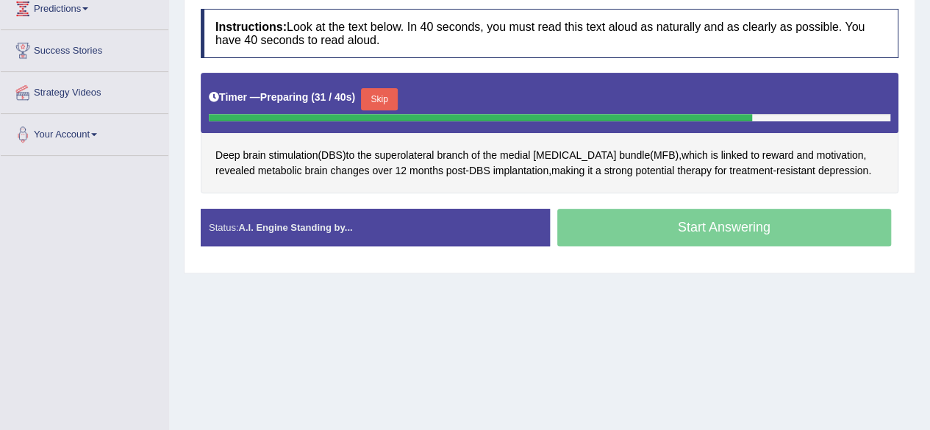
click at [383, 94] on button "Skip" at bounding box center [379, 99] width 37 height 22
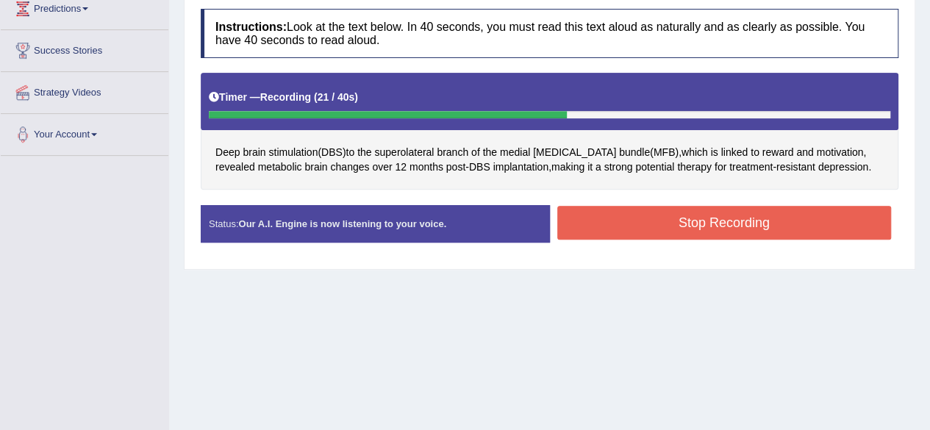
click at [659, 223] on button "Stop Recording" at bounding box center [724, 223] width 335 height 34
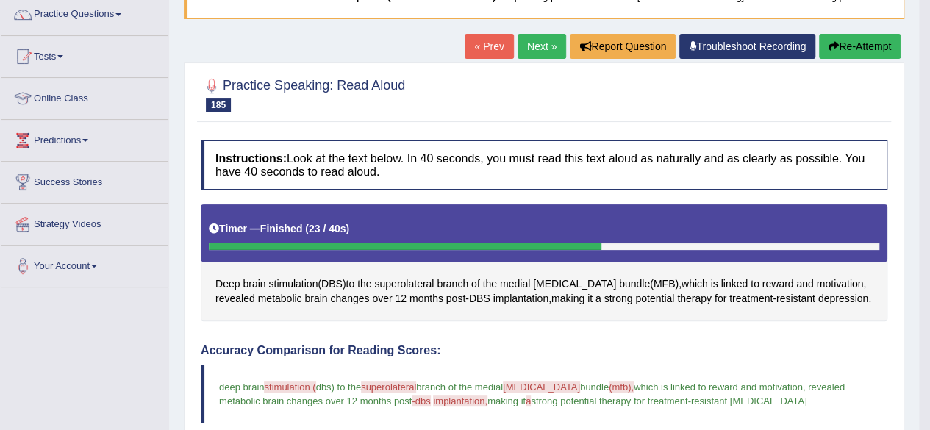
scroll to position [116, 0]
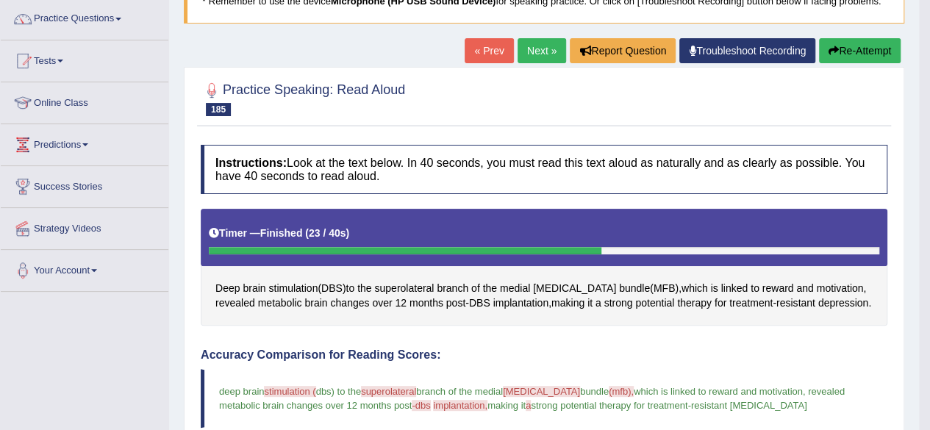
click at [866, 48] on button "Re-Attempt" at bounding box center [860, 50] width 82 height 25
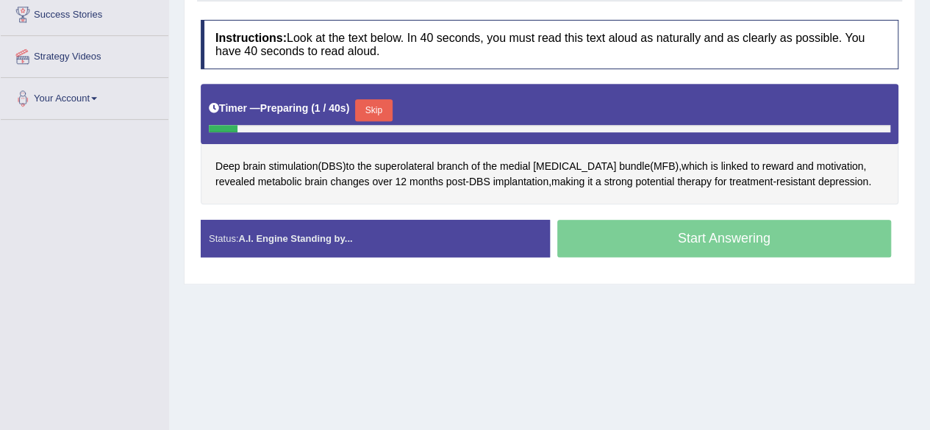
click at [380, 105] on button "Skip" at bounding box center [373, 110] width 37 height 22
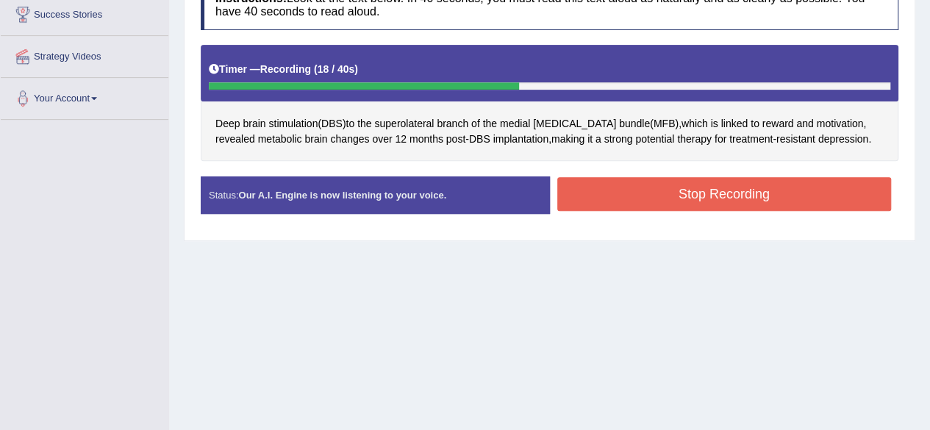
click at [690, 198] on button "Stop Recording" at bounding box center [724, 194] width 335 height 34
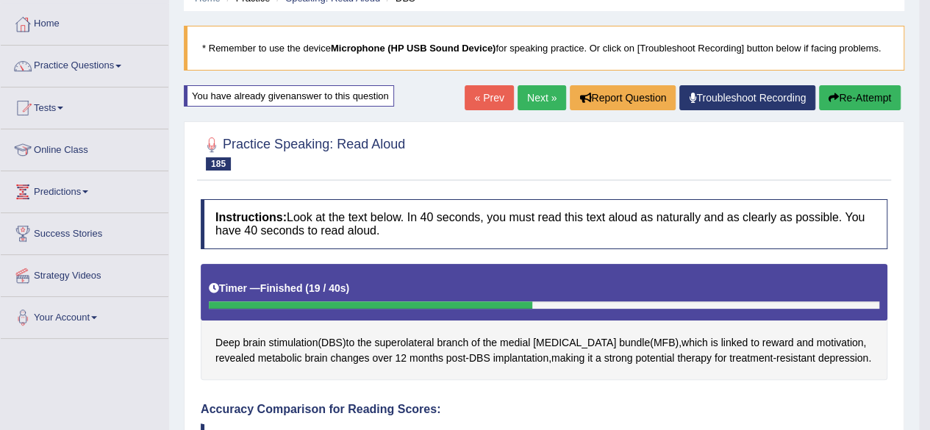
scroll to position [66, 0]
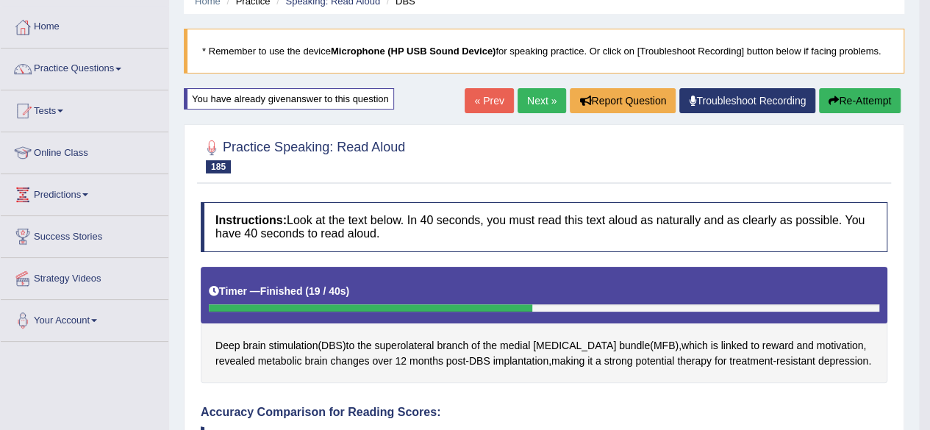
click at [532, 103] on link "Next »" at bounding box center [542, 100] width 49 height 25
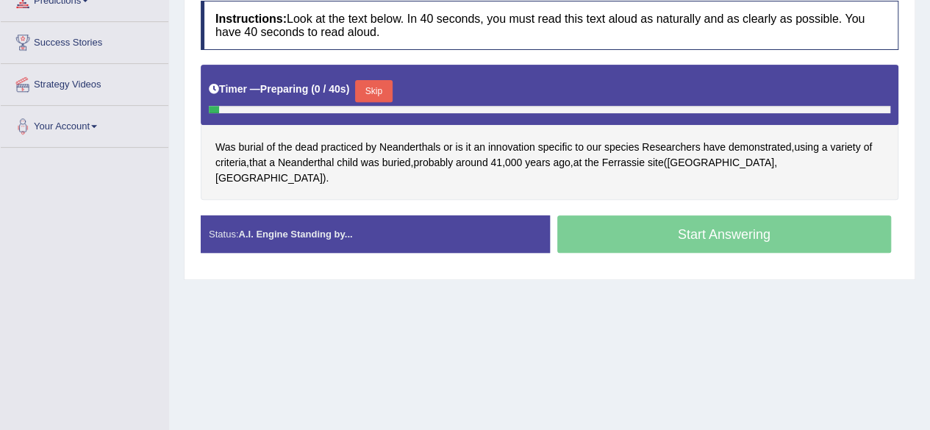
scroll to position [280, 0]
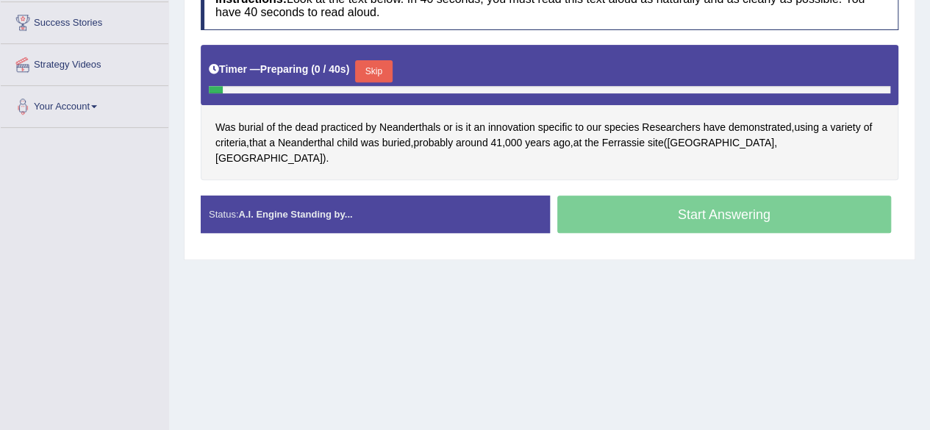
click at [371, 66] on button "Skip" at bounding box center [373, 71] width 37 height 22
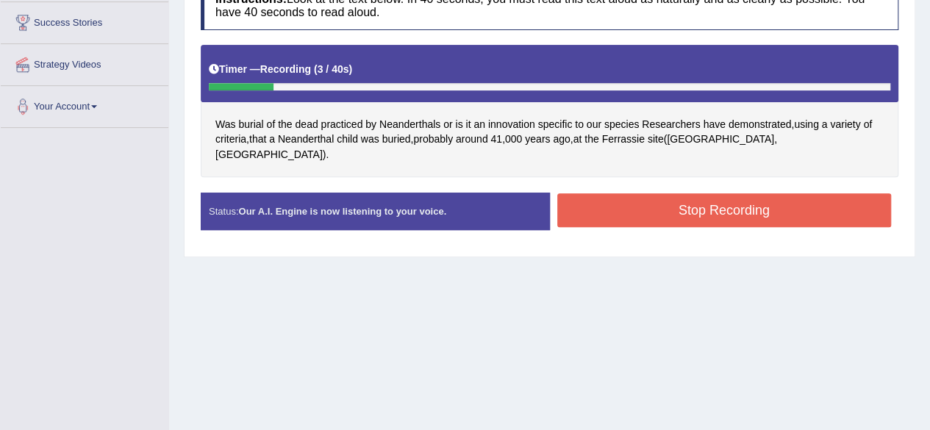
click at [672, 204] on button "Stop Recording" at bounding box center [724, 210] width 335 height 34
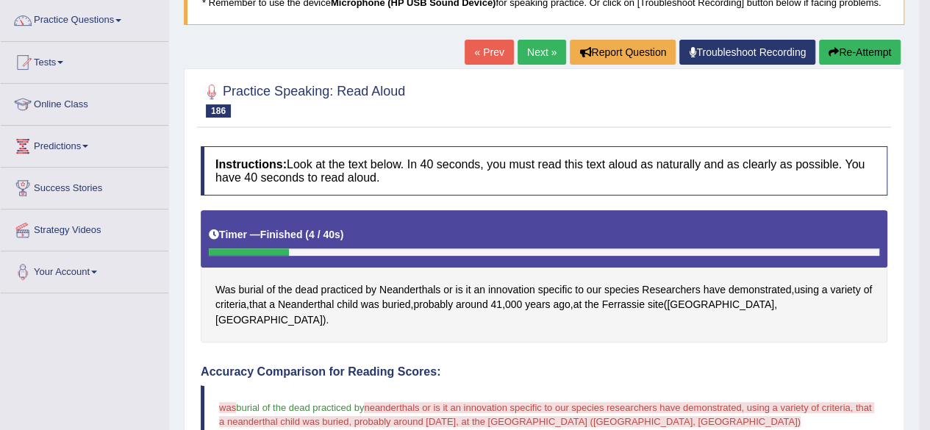
scroll to position [112, 0]
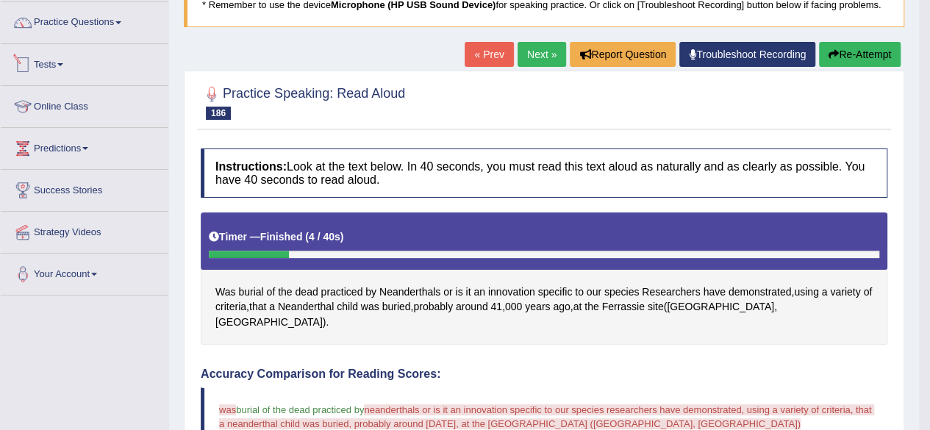
click at [63, 67] on link "Tests" at bounding box center [85, 62] width 168 height 37
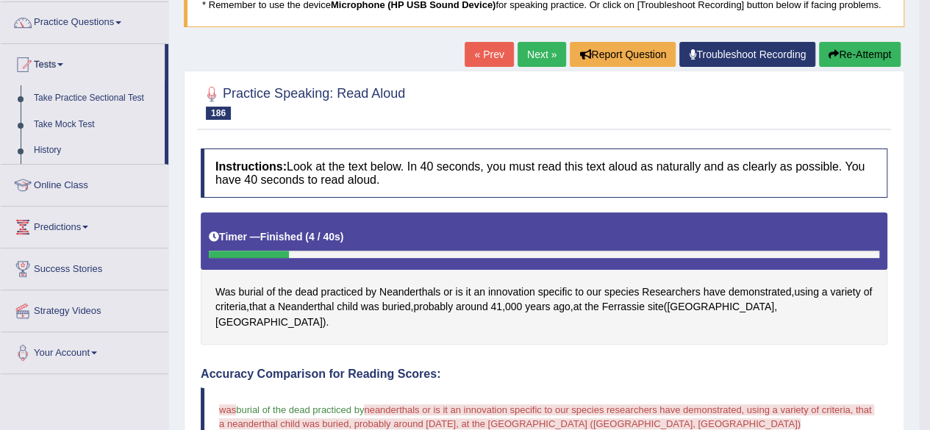
scroll to position [0, 0]
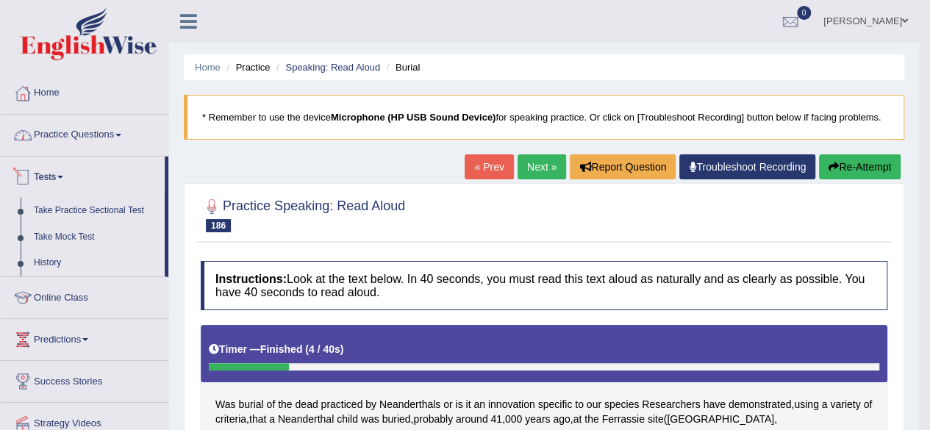
click at [71, 136] on link "Practice Questions" at bounding box center [85, 133] width 168 height 37
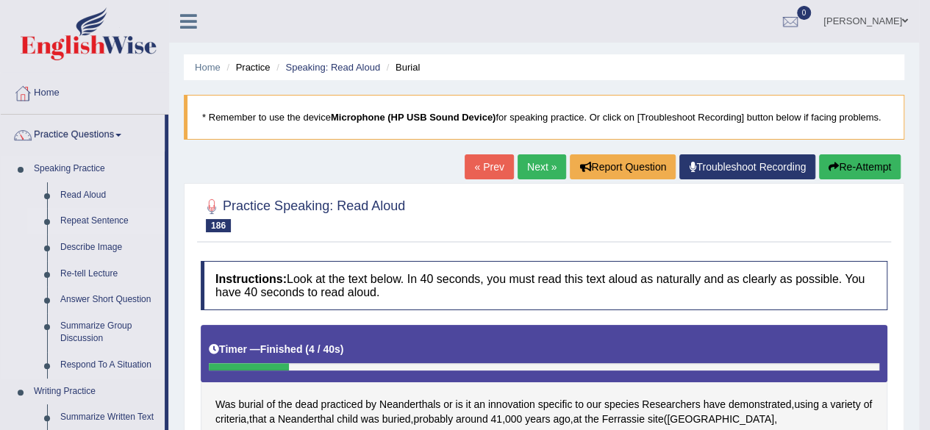
click at [74, 215] on link "Repeat Sentence" at bounding box center [109, 221] width 111 height 26
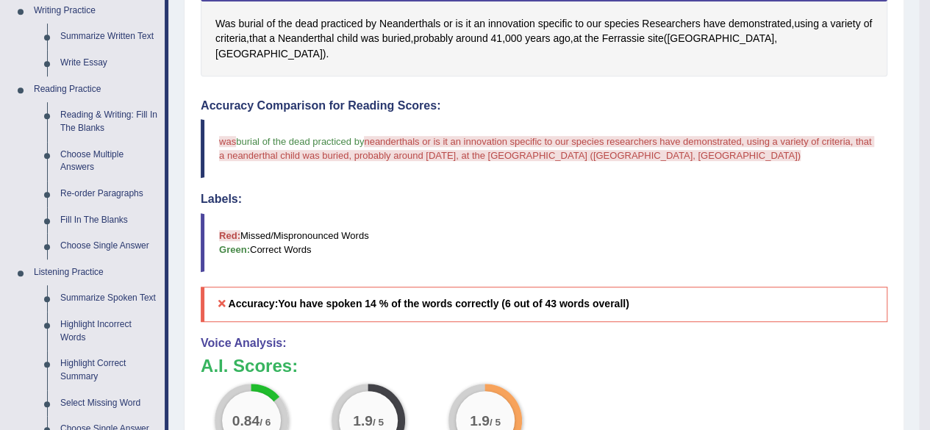
scroll to position [406, 0]
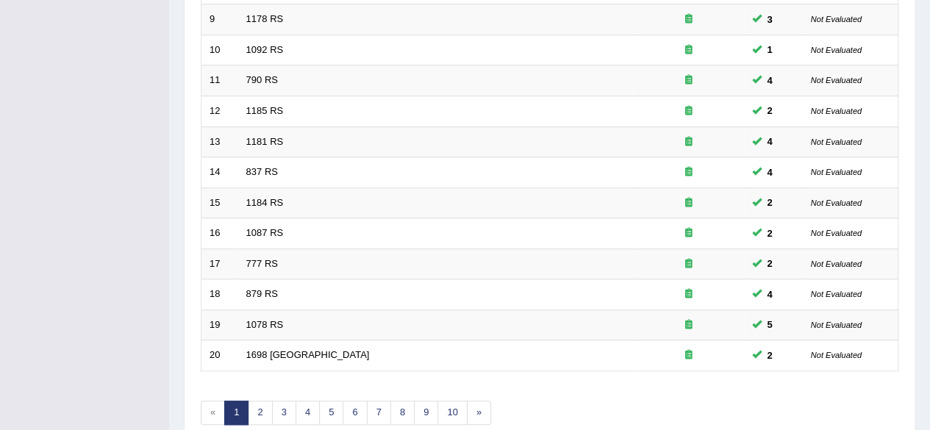
scroll to position [536, 0]
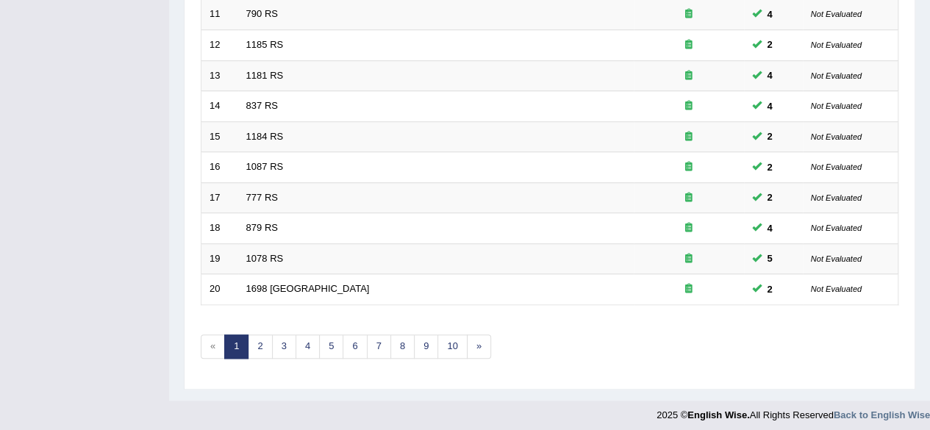
drag, startPoint x: 935, startPoint y: 157, endPoint x: 910, endPoint y: 393, distance: 237.3
click at [396, 336] on link "8" at bounding box center [402, 347] width 24 height 24
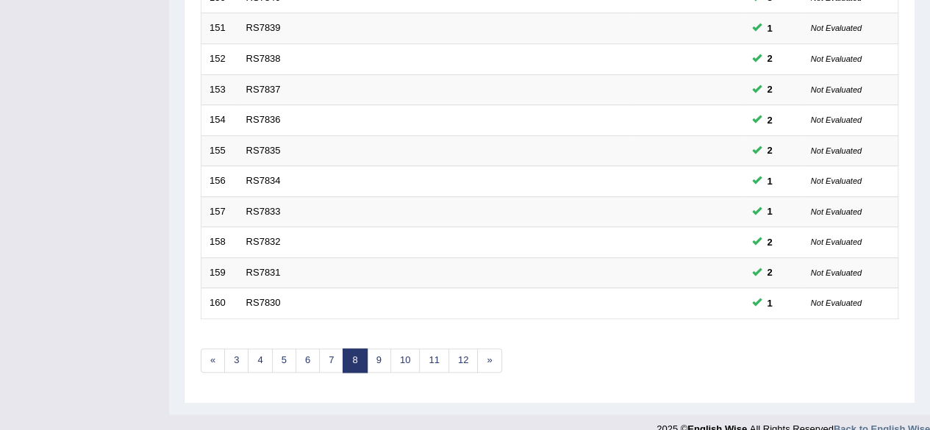
scroll to position [536, 0]
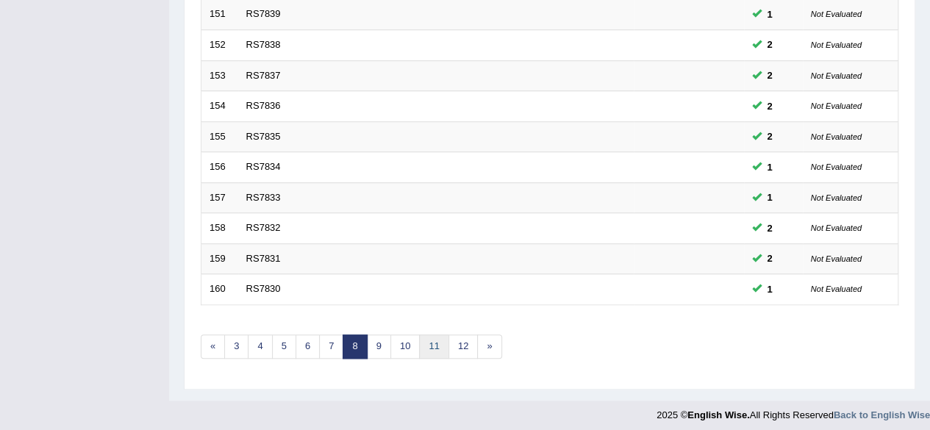
click at [435, 339] on link "11" at bounding box center [433, 347] width 29 height 24
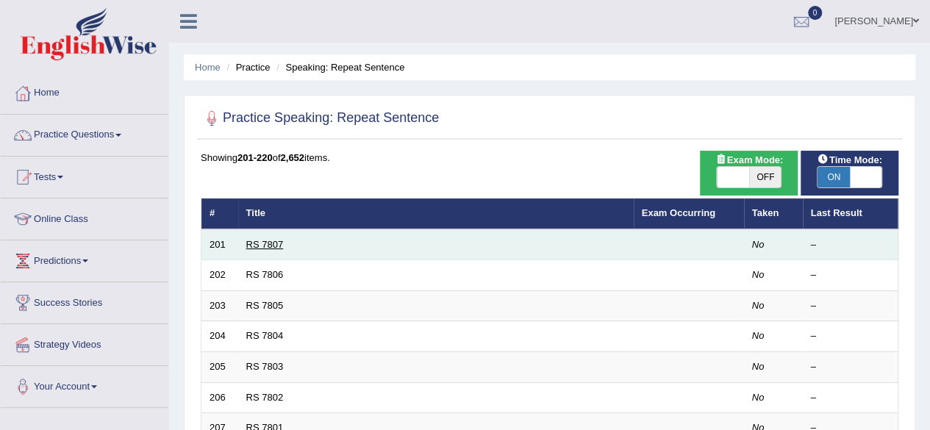
click at [271, 240] on link "RS 7807" at bounding box center [264, 244] width 37 height 11
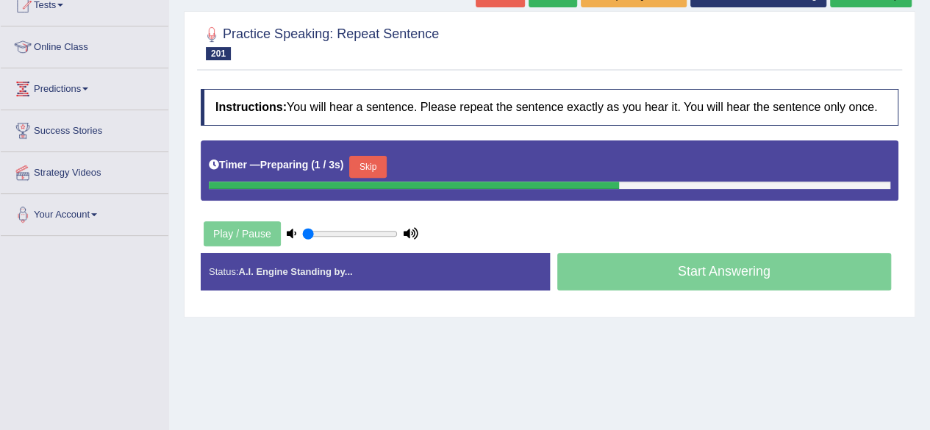
scroll to position [211, 0]
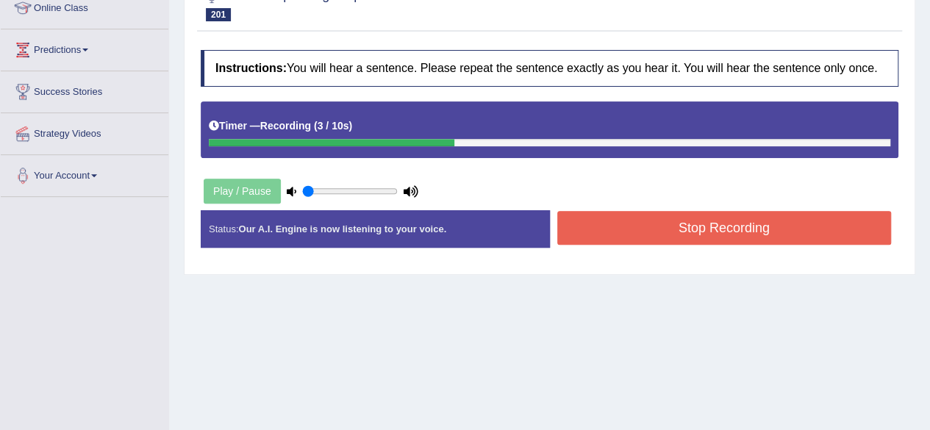
click at [593, 235] on button "Stop Recording" at bounding box center [724, 228] width 335 height 34
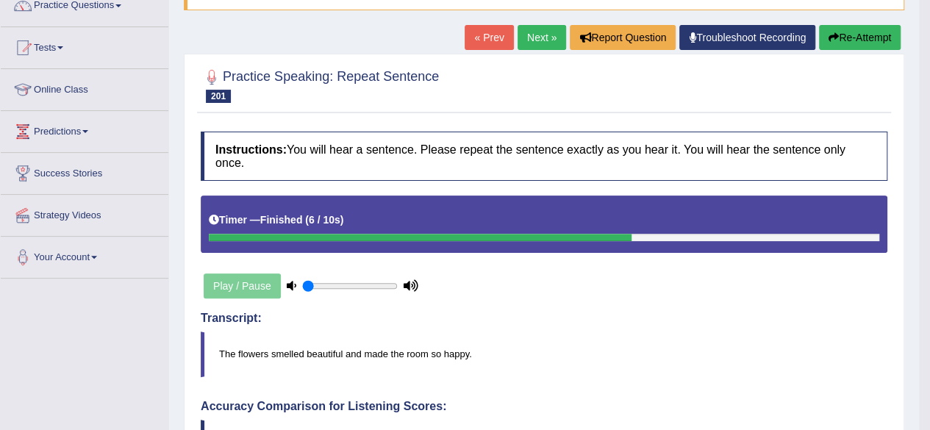
scroll to position [119, 0]
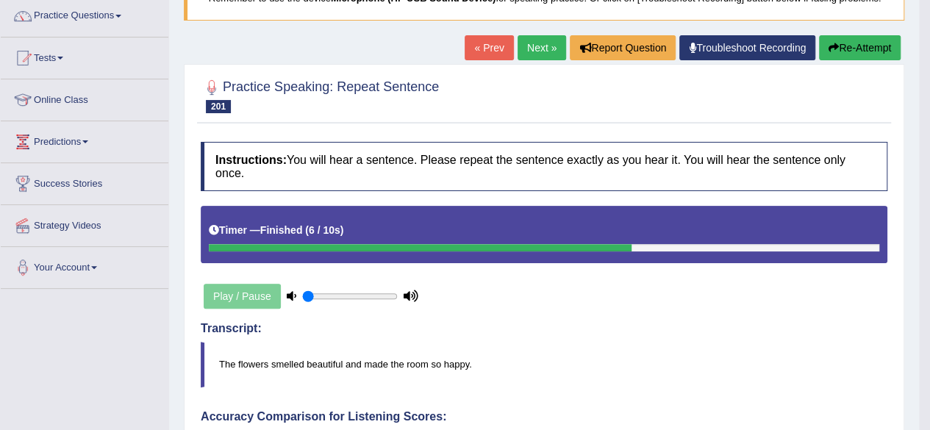
click at [873, 53] on button "Re-Attempt" at bounding box center [860, 47] width 82 height 25
click at [868, 42] on button "Re-Attempt" at bounding box center [860, 47] width 82 height 25
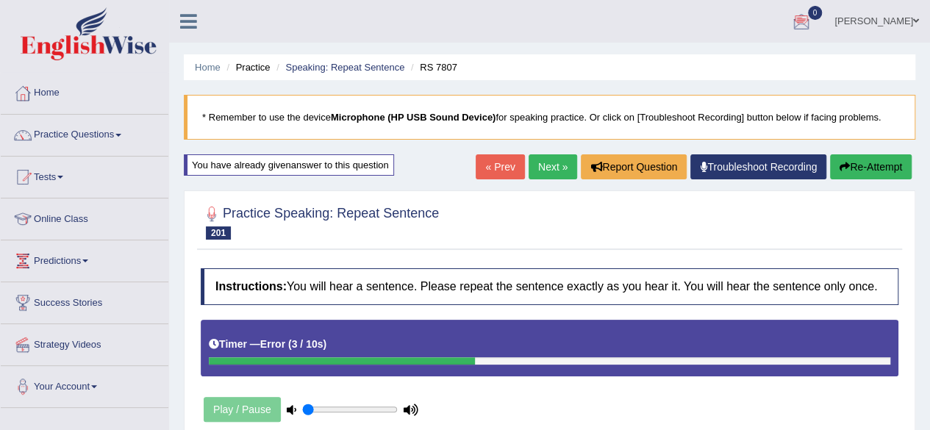
click at [535, 172] on link "Next »" at bounding box center [553, 166] width 49 height 25
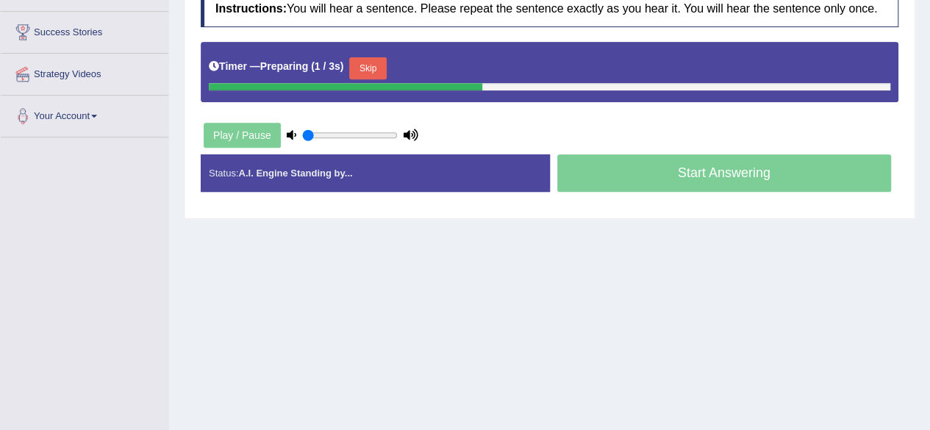
scroll to position [274, 0]
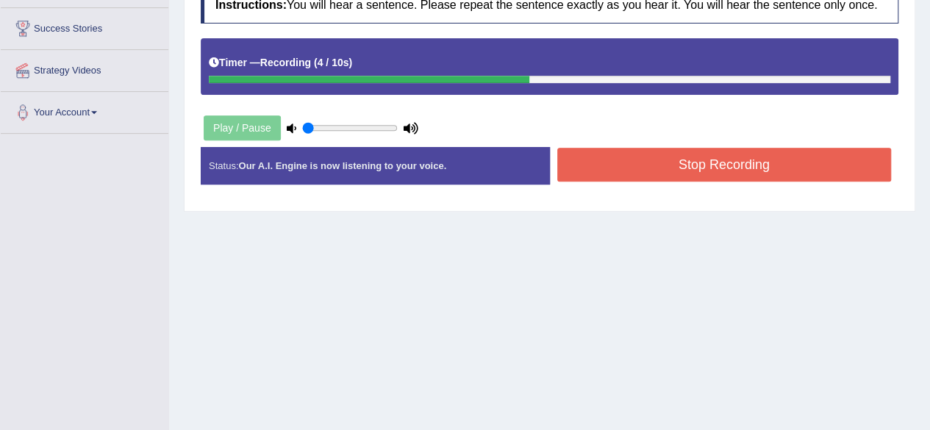
click at [621, 152] on button "Stop Recording" at bounding box center [724, 165] width 335 height 34
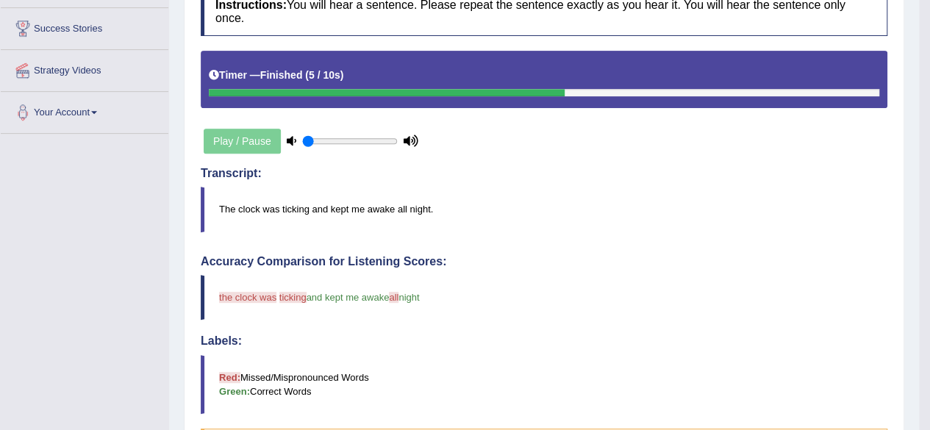
drag, startPoint x: 939, startPoint y: 155, endPoint x: 937, endPoint y: 187, distance: 32.4
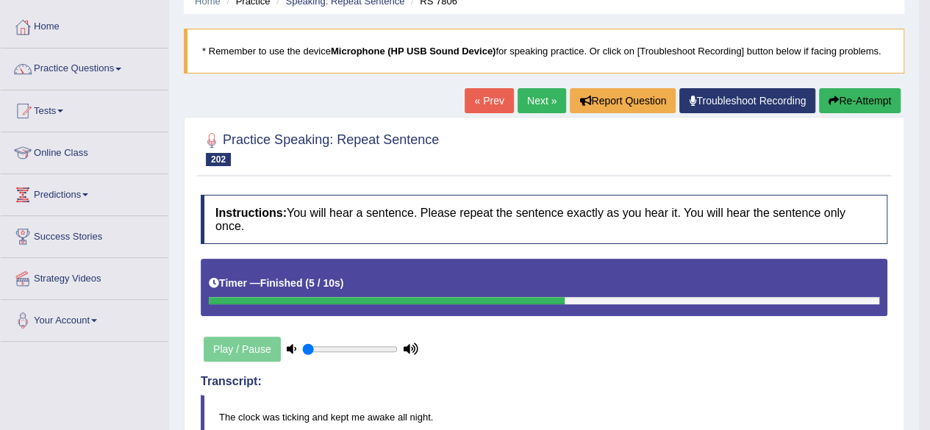
scroll to position [56, 0]
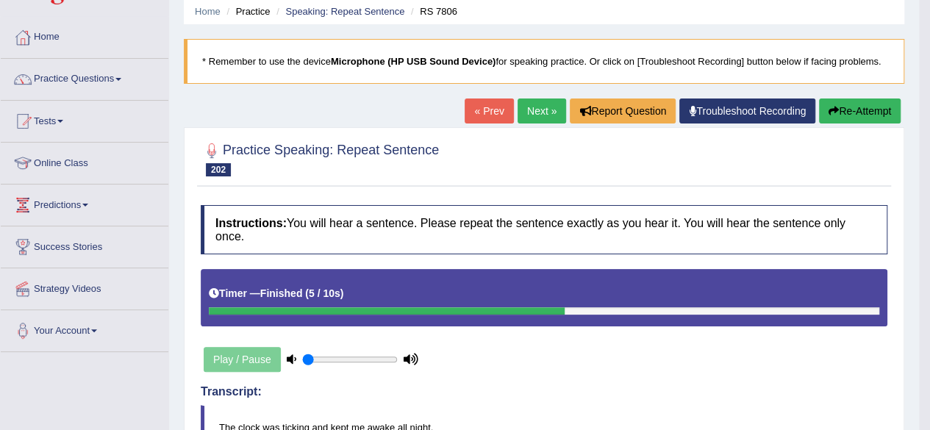
click at [535, 99] on link "Next »" at bounding box center [542, 111] width 49 height 25
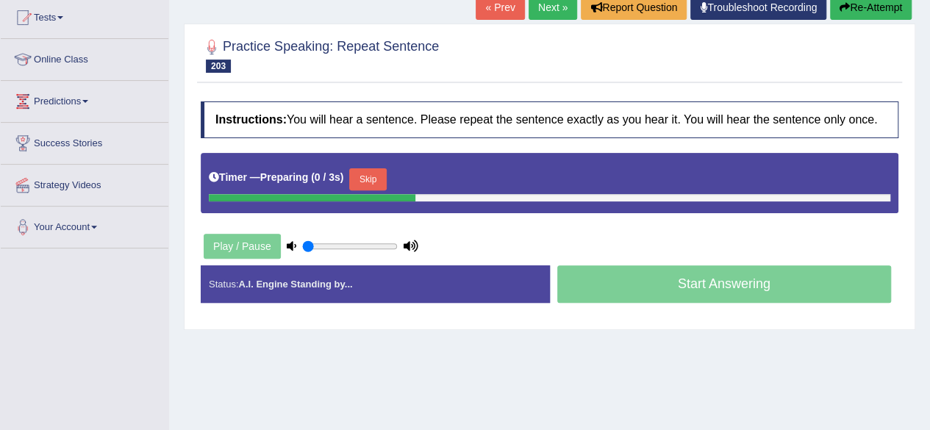
scroll to position [226, 0]
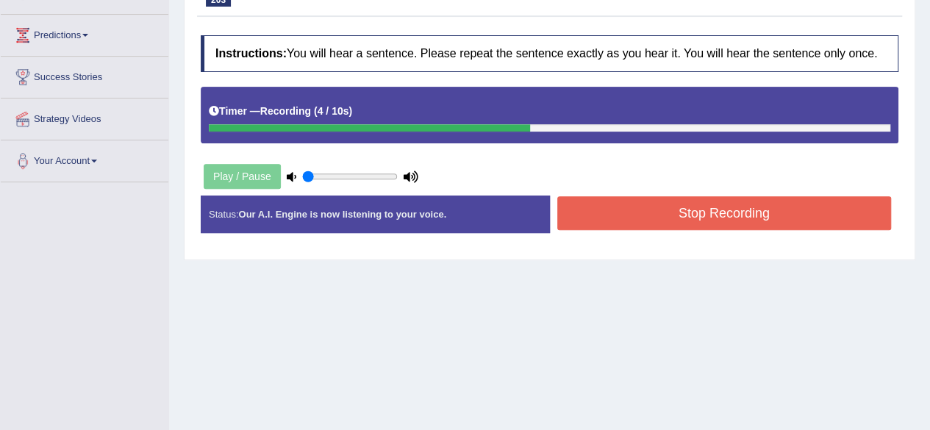
click at [671, 199] on button "Stop Recording" at bounding box center [724, 213] width 335 height 34
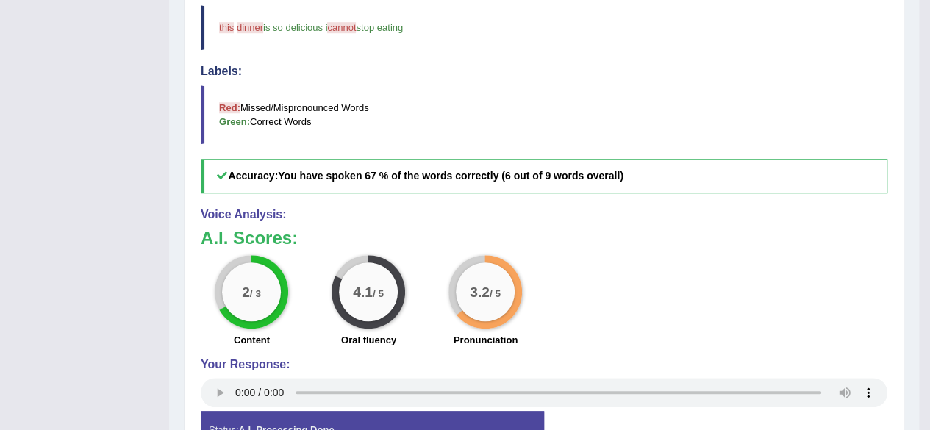
scroll to position [559, 0]
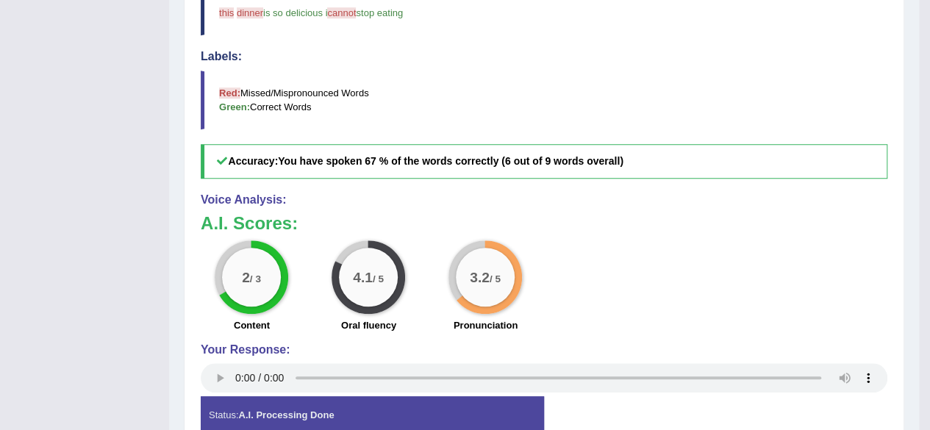
drag, startPoint x: 928, startPoint y: 232, endPoint x: 924, endPoint y: 166, distance: 65.5
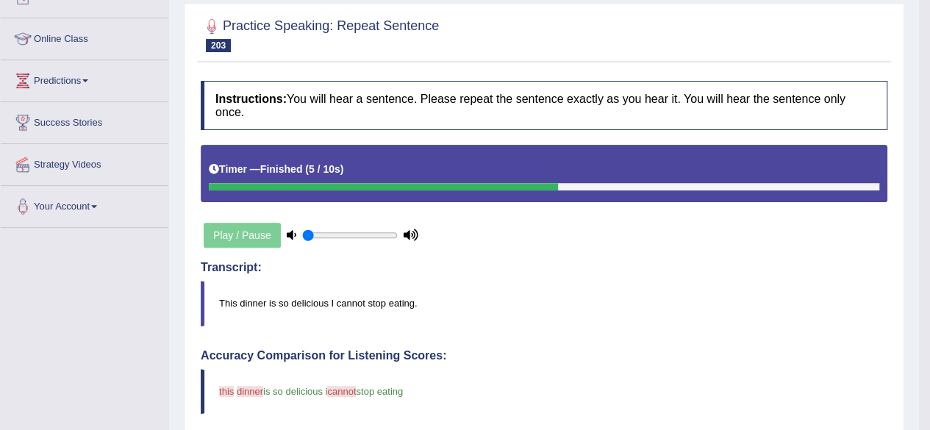
scroll to position [0, 0]
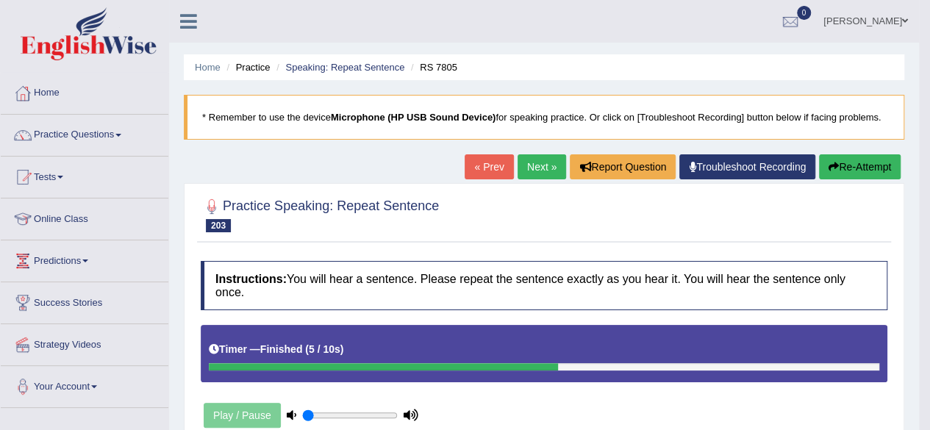
click at [529, 167] on link "Next »" at bounding box center [542, 166] width 49 height 25
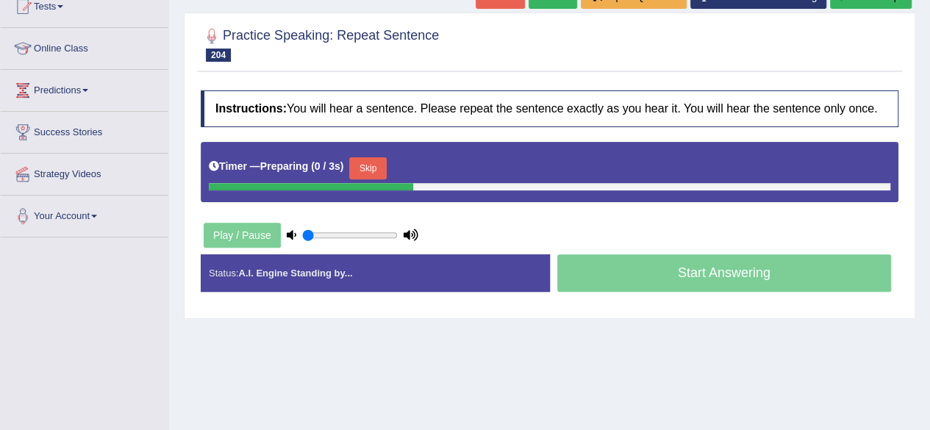
scroll to position [181, 0]
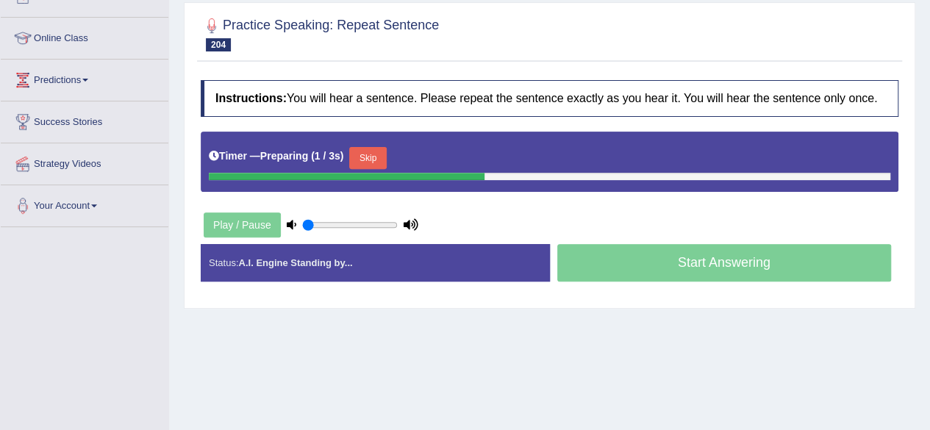
click at [922, 208] on html "Toggle navigation Home Practice Questions Speaking Practice Read Aloud Repeat S…" at bounding box center [465, 34] width 930 height 430
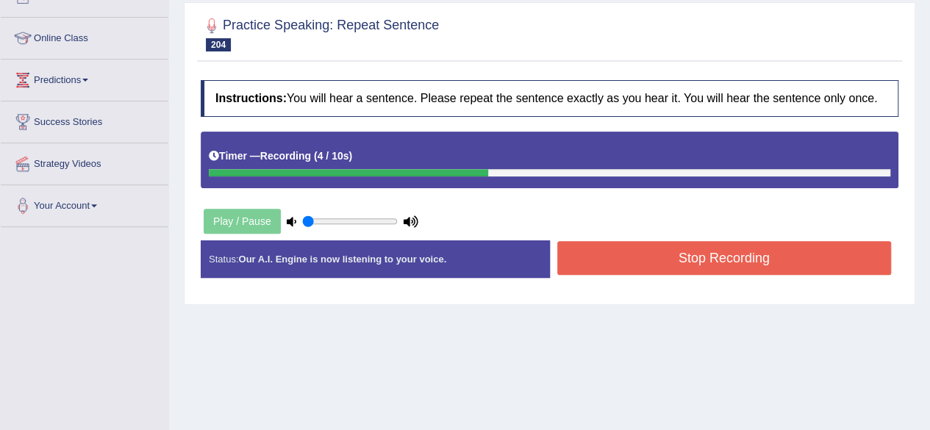
click at [729, 245] on button "Stop Recording" at bounding box center [724, 258] width 335 height 34
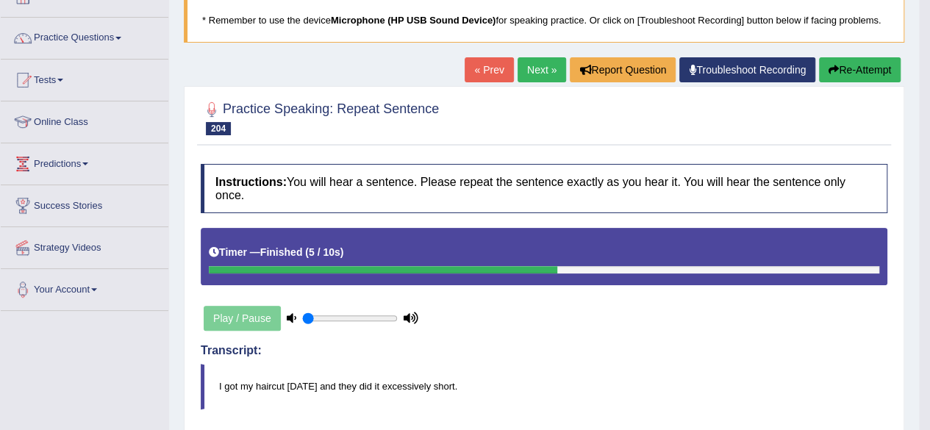
scroll to position [0, 0]
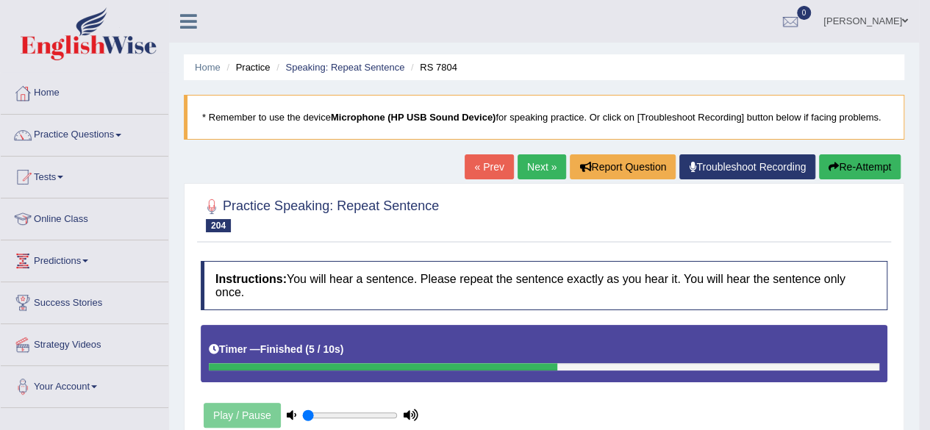
click at [528, 163] on link "Next »" at bounding box center [542, 166] width 49 height 25
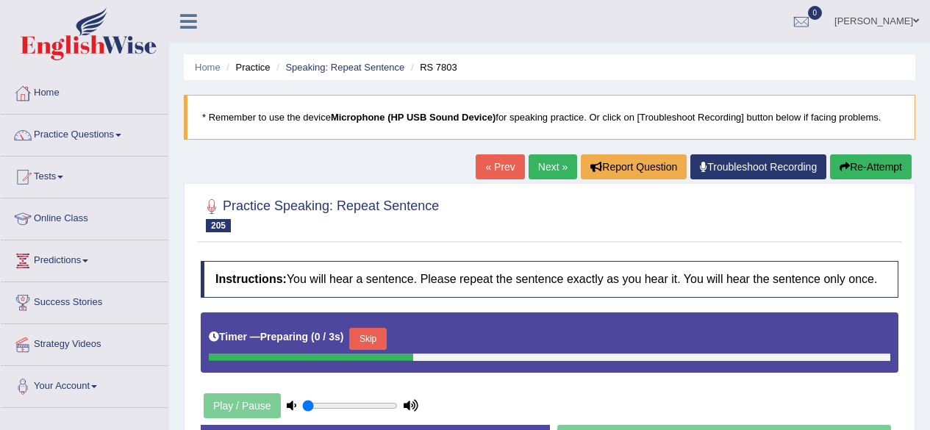
scroll to position [269, 0]
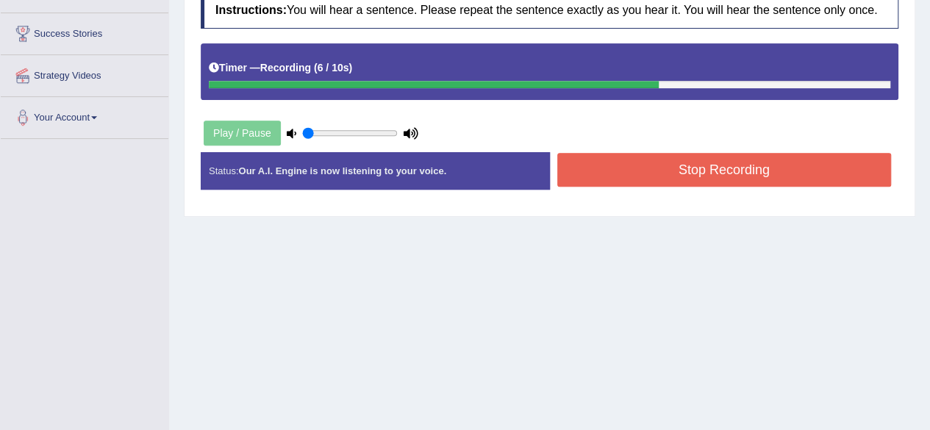
click at [772, 170] on button "Stop Recording" at bounding box center [724, 170] width 335 height 34
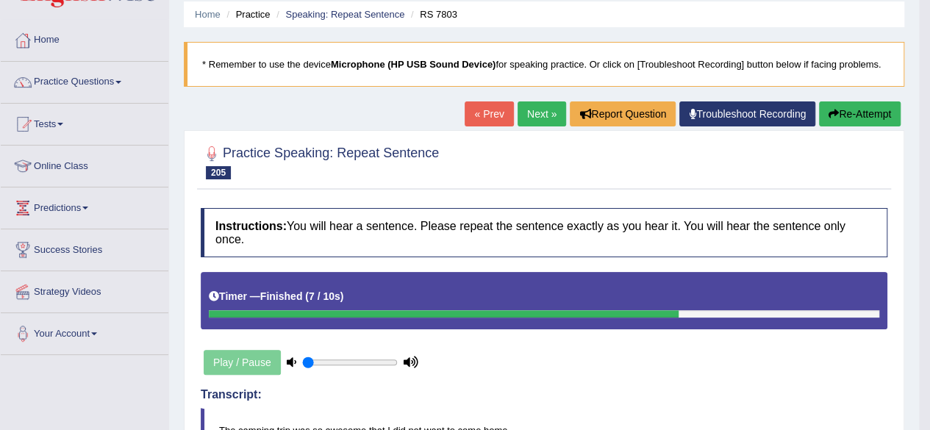
scroll to position [26, 0]
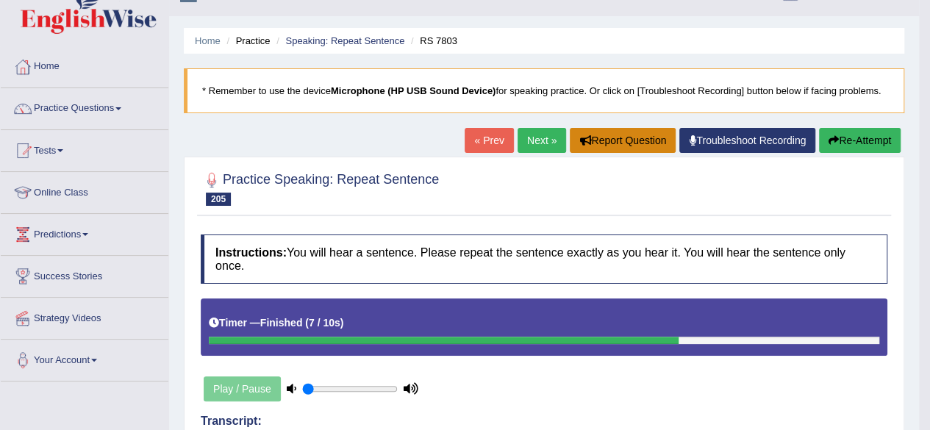
drag, startPoint x: 538, startPoint y: 139, endPoint x: 565, endPoint y: 139, distance: 26.5
click at [538, 139] on link "Next »" at bounding box center [542, 140] width 49 height 25
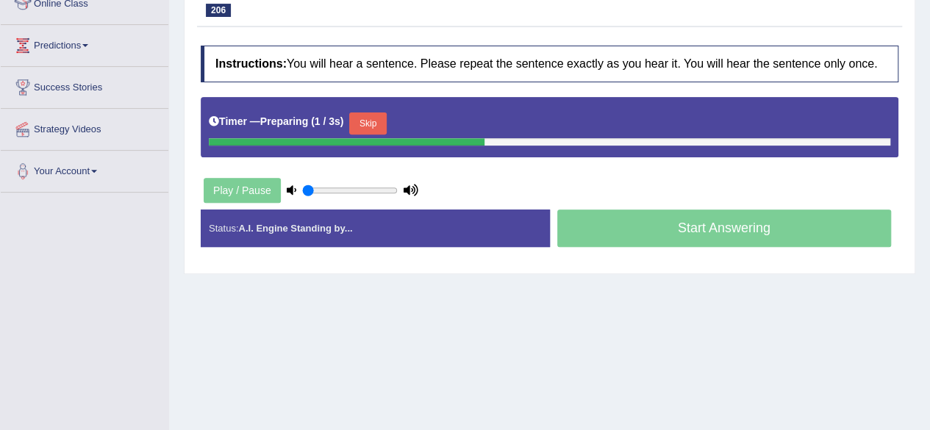
click at [929, 215] on html "Toggle navigation Home Practice Questions Speaking Practice Read Aloud Repeat S…" at bounding box center [465, 0] width 930 height 430
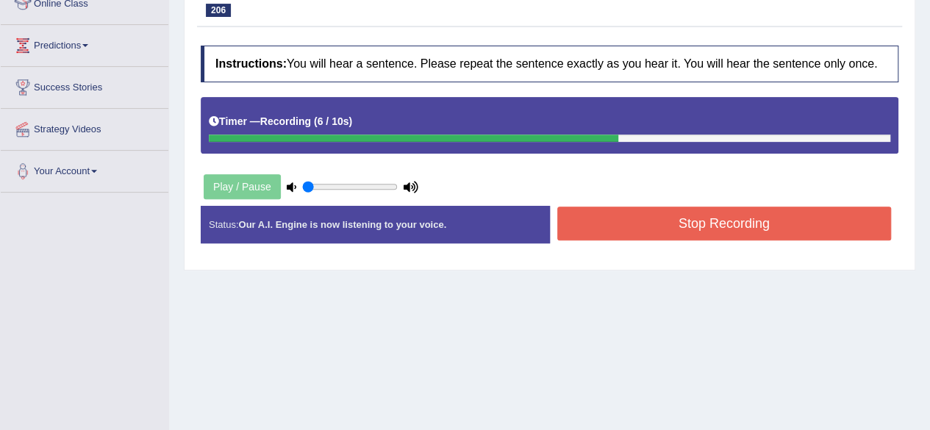
click at [711, 220] on button "Stop Recording" at bounding box center [724, 224] width 335 height 34
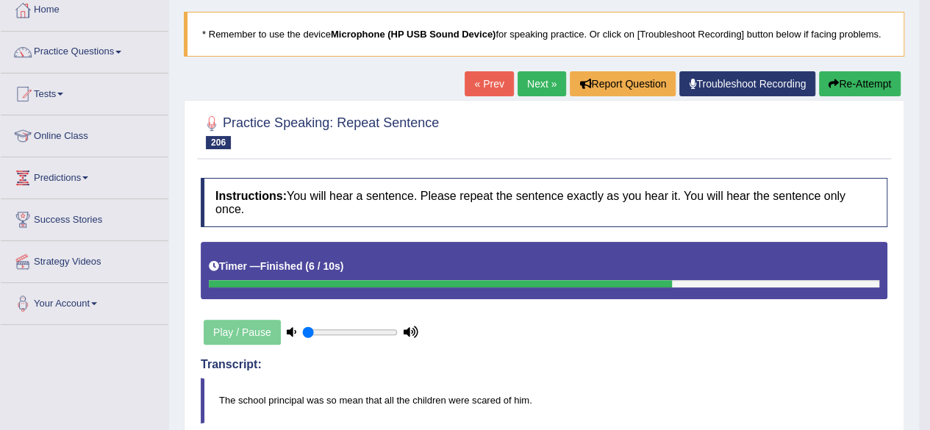
scroll to position [78, 0]
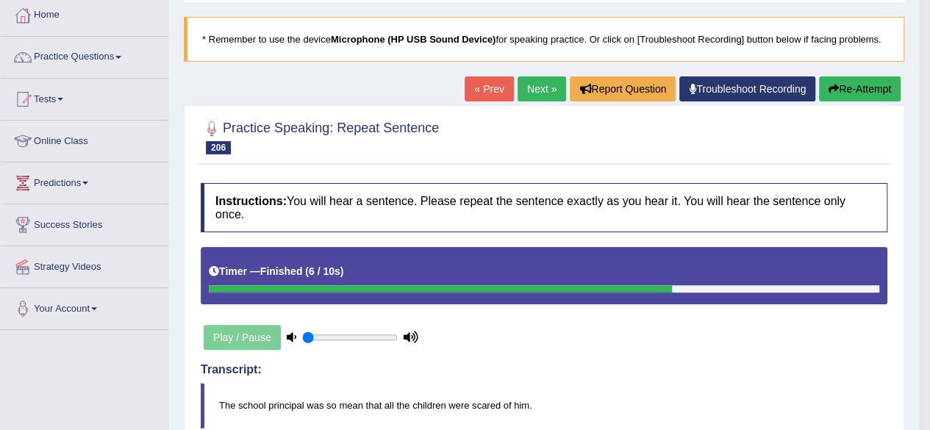
click at [869, 87] on button "Re-Attempt" at bounding box center [860, 88] width 82 height 25
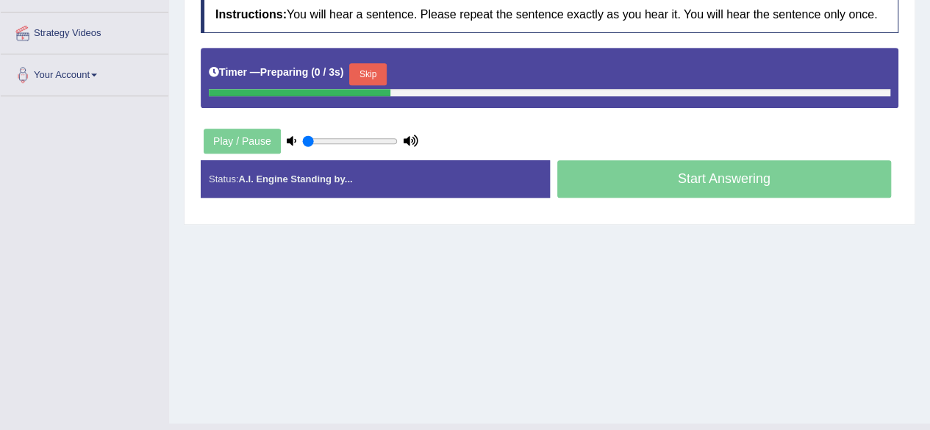
scroll to position [332, 0]
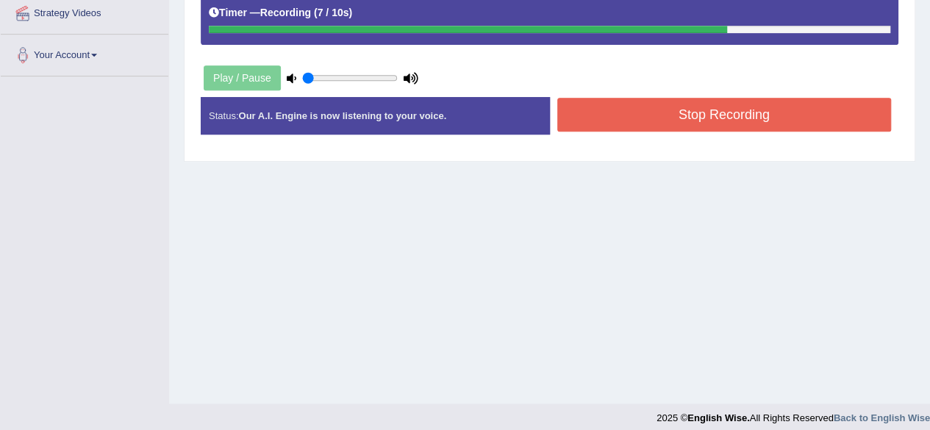
click at [772, 110] on button "Stop Recording" at bounding box center [724, 115] width 335 height 34
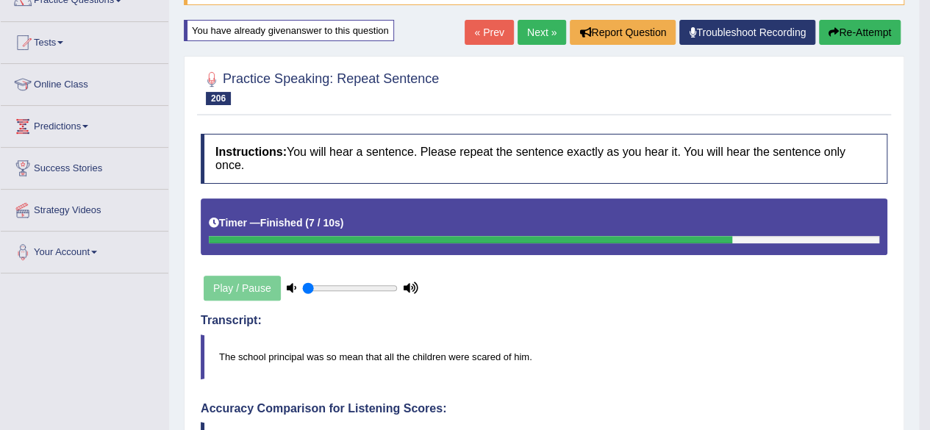
scroll to position [133, 0]
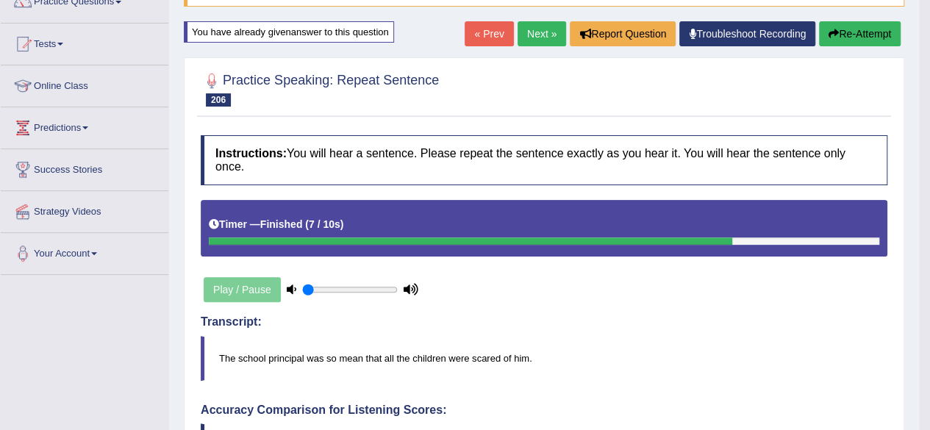
click at [540, 35] on link "Next »" at bounding box center [542, 33] width 49 height 25
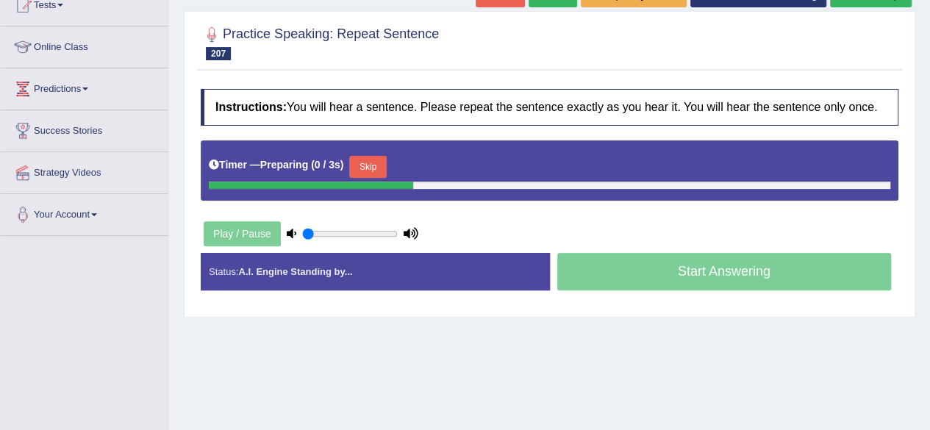
scroll to position [174, 0]
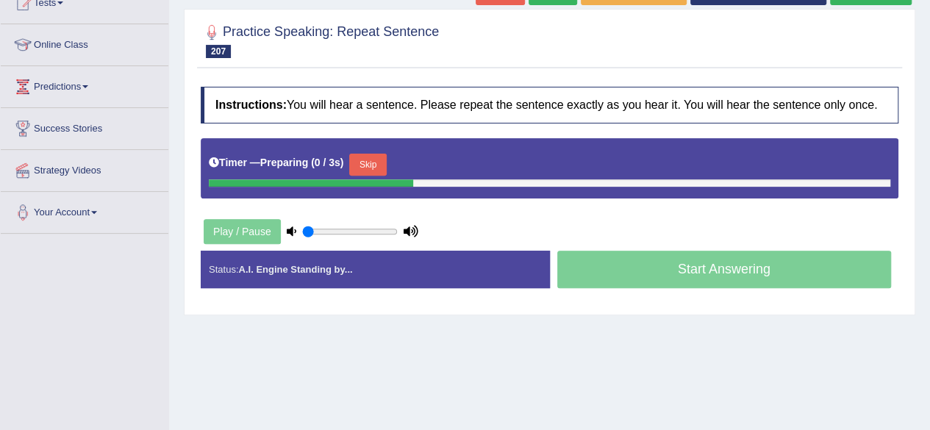
click at [929, 174] on html "Toggle navigation Home Practice Questions Speaking Practice Read Aloud Repeat S…" at bounding box center [465, 41] width 930 height 430
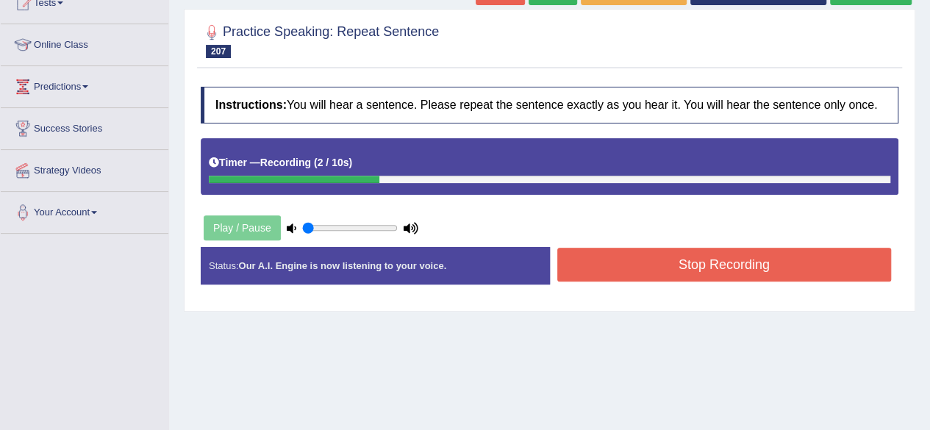
click at [737, 258] on button "Stop Recording" at bounding box center [724, 265] width 335 height 34
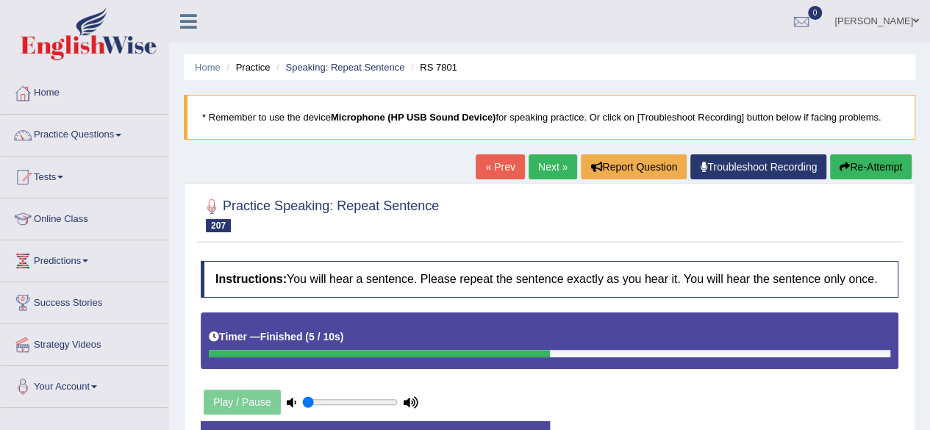
scroll to position [18, 0]
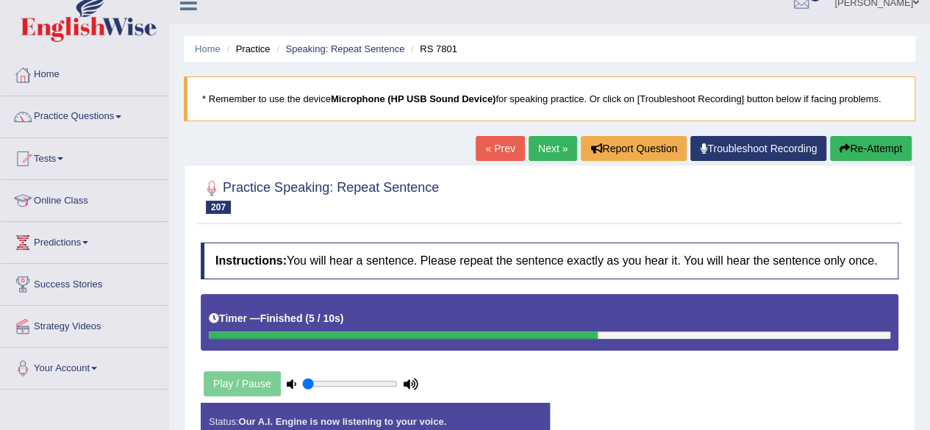
click at [881, 149] on button "Re-Attempt" at bounding box center [871, 148] width 82 height 25
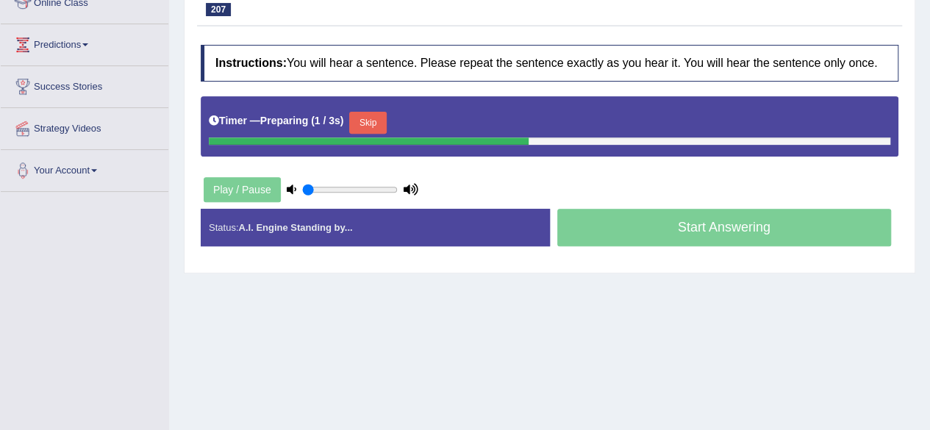
scroll to position [221, 0]
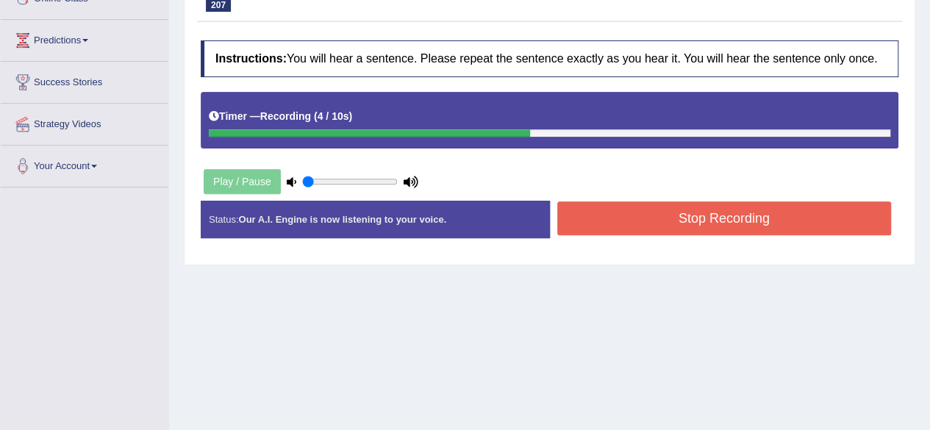
click at [588, 211] on button "Stop Recording" at bounding box center [724, 218] width 335 height 34
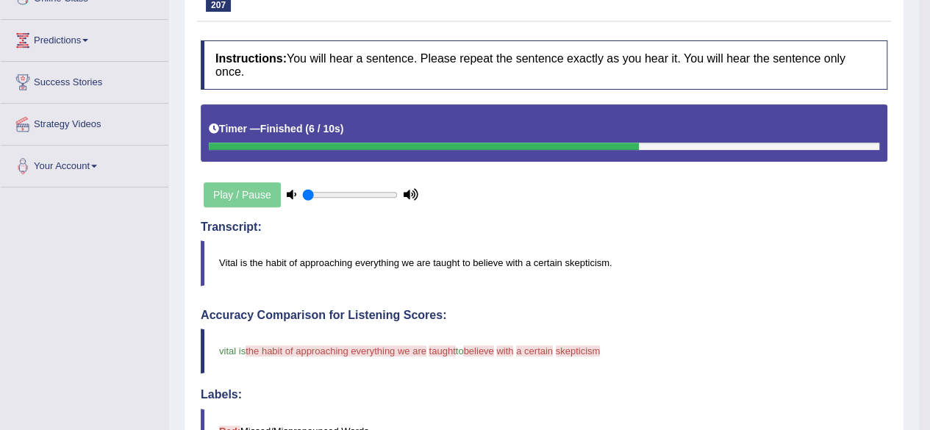
drag, startPoint x: 929, startPoint y: 170, endPoint x: 923, endPoint y: 214, distance: 44.5
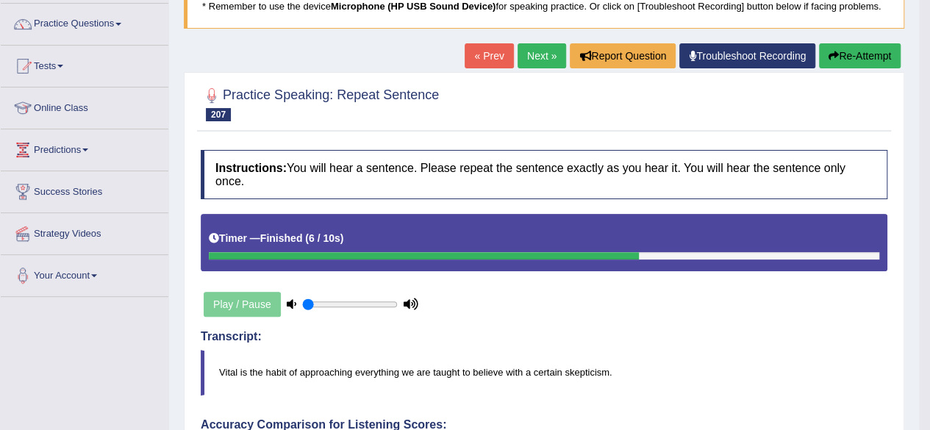
scroll to position [0, 0]
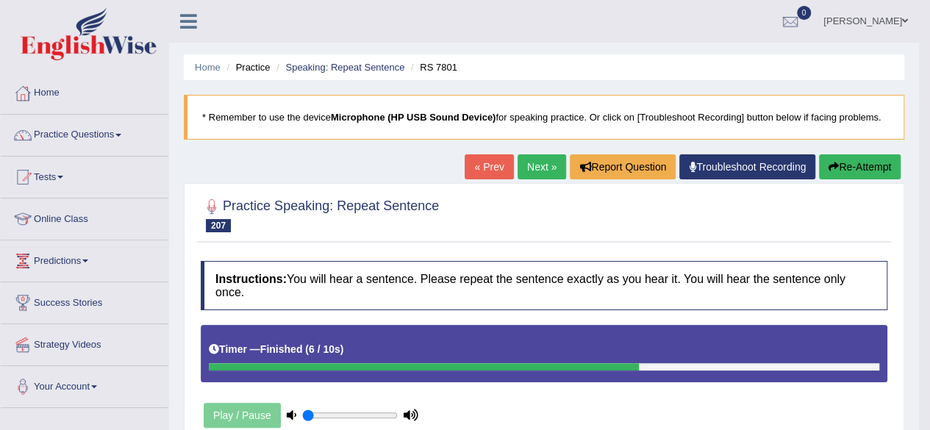
click at [850, 171] on button "Re-Attempt" at bounding box center [860, 166] width 82 height 25
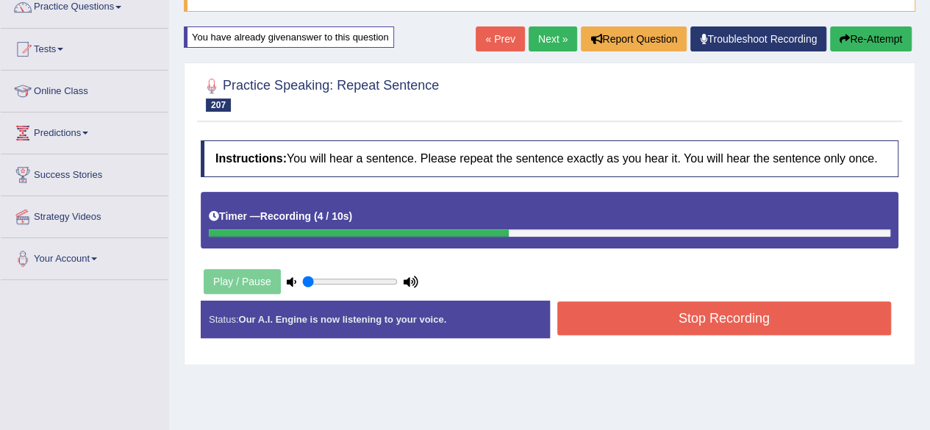
scroll to position [135, 0]
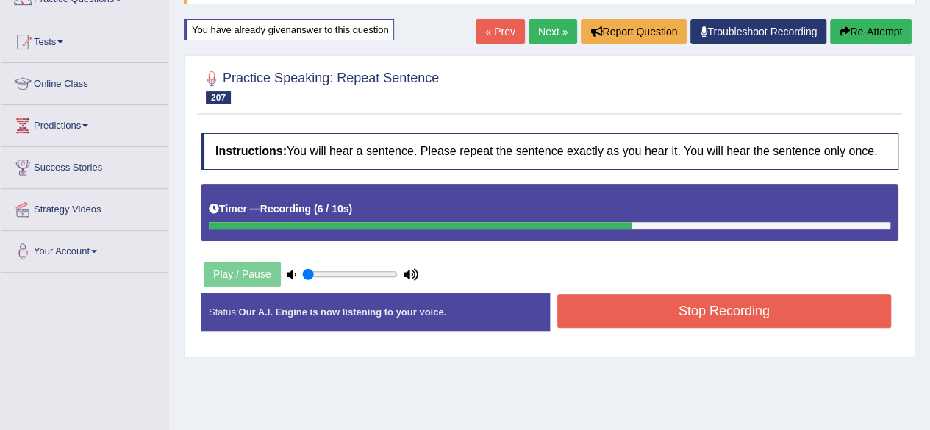
click at [687, 289] on div "Instructions: You will hear a sentence. Please repeat the sentence exactly as y…" at bounding box center [549, 238] width 705 height 224
click at [685, 290] on div "Instructions: You will hear a sentence. Please repeat the sentence exactly as y…" at bounding box center [549, 238] width 705 height 224
click at [676, 304] on button "Stop Recording" at bounding box center [724, 311] width 335 height 34
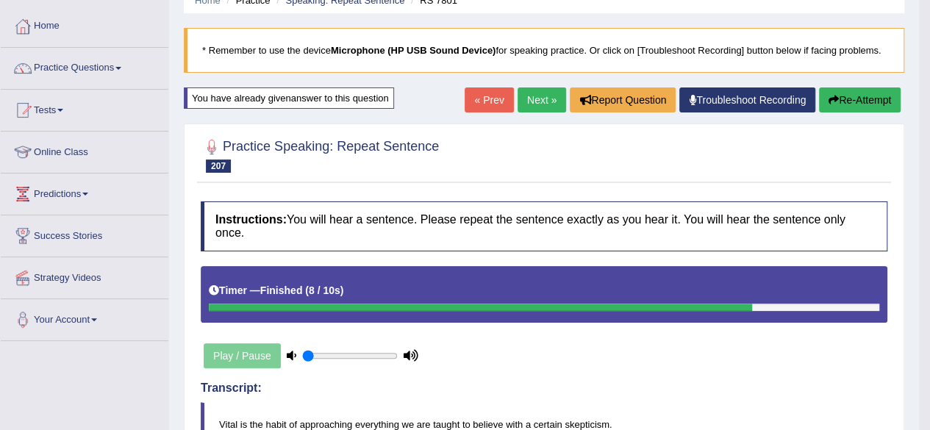
scroll to position [54, 0]
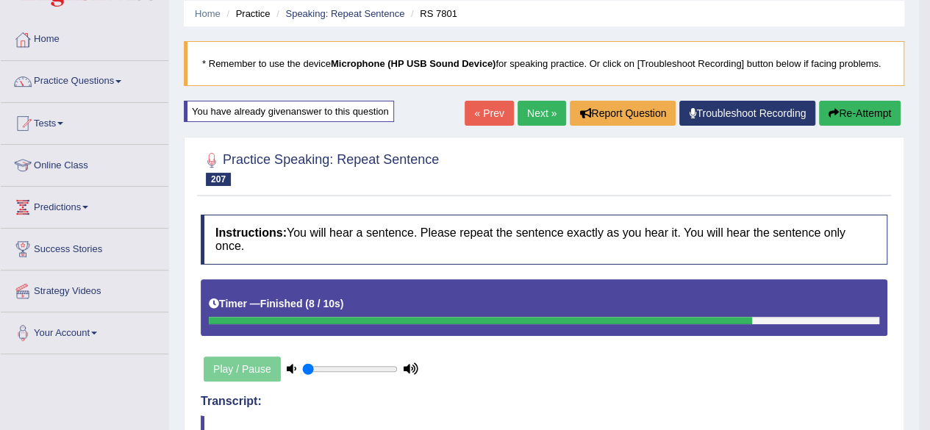
click at [850, 110] on button "Re-Attempt" at bounding box center [860, 113] width 82 height 25
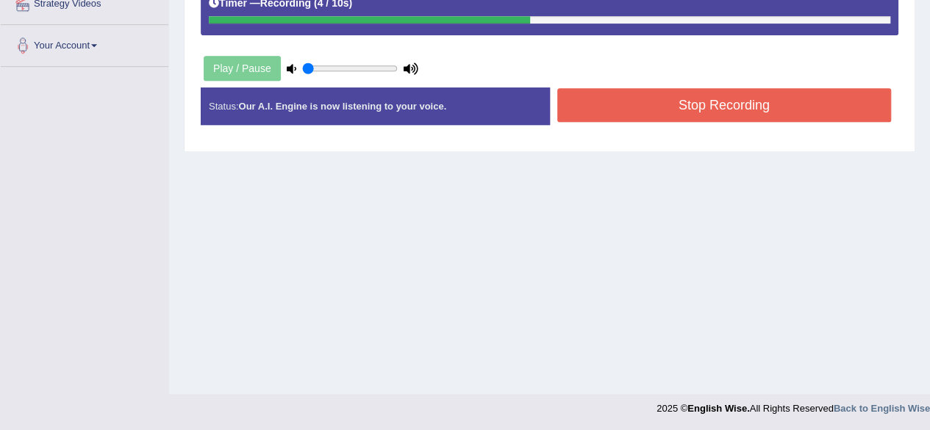
drag, startPoint x: 601, startPoint y: 136, endPoint x: 601, endPoint y: 98, distance: 38.2
click at [601, 134] on div "Status: Our A.I. Engine is now listening to your voice. Start Answering Stop Re…" at bounding box center [550, 113] width 698 height 52
click at [601, 96] on button "Stop Recording" at bounding box center [724, 105] width 335 height 34
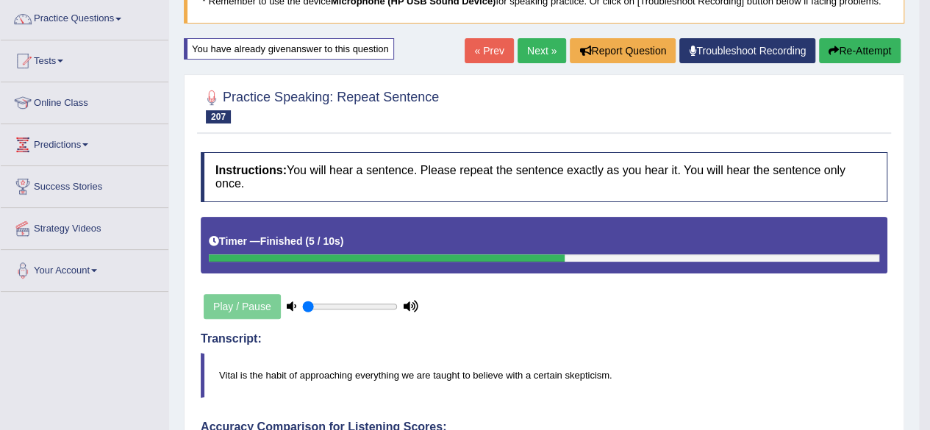
scroll to position [96, 0]
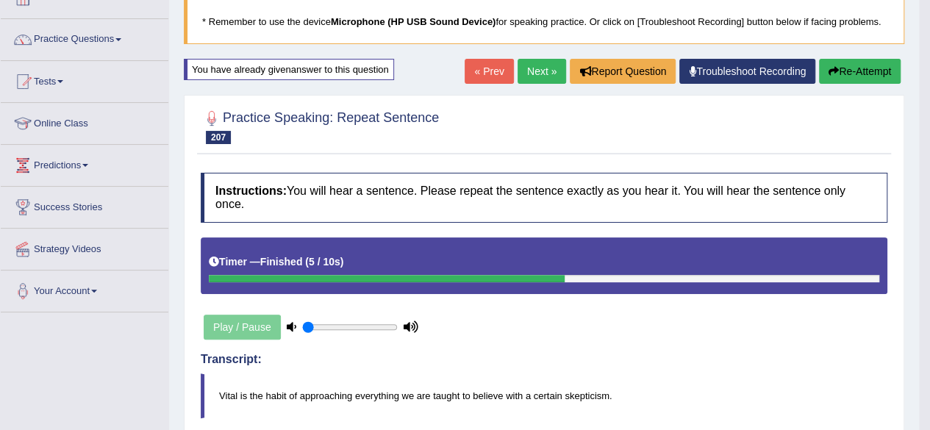
click at [529, 60] on link "Next »" at bounding box center [542, 71] width 49 height 25
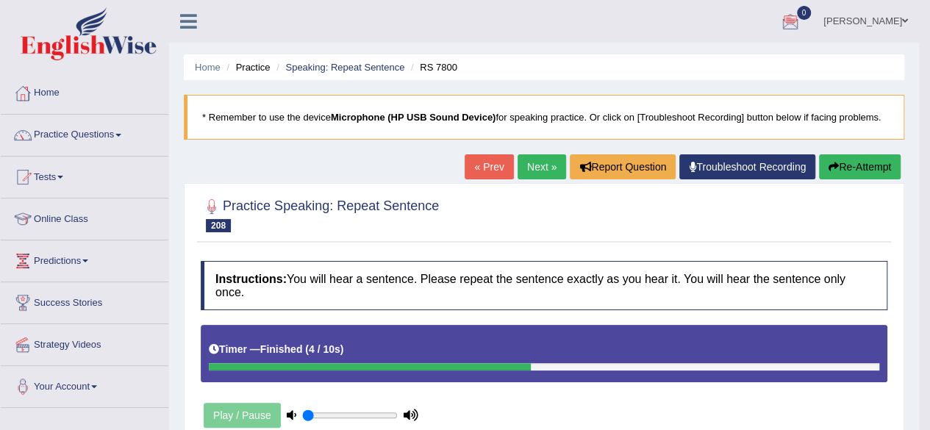
click at [840, 164] on button "Re-Attempt" at bounding box center [860, 166] width 82 height 25
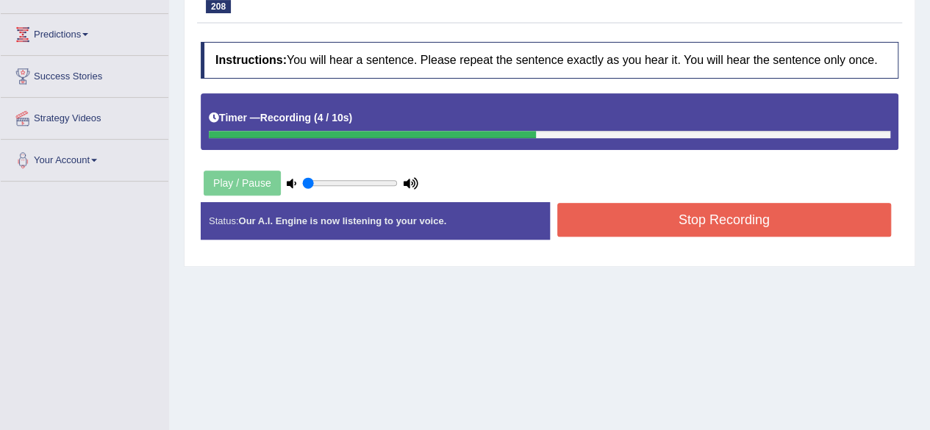
scroll to position [341, 0]
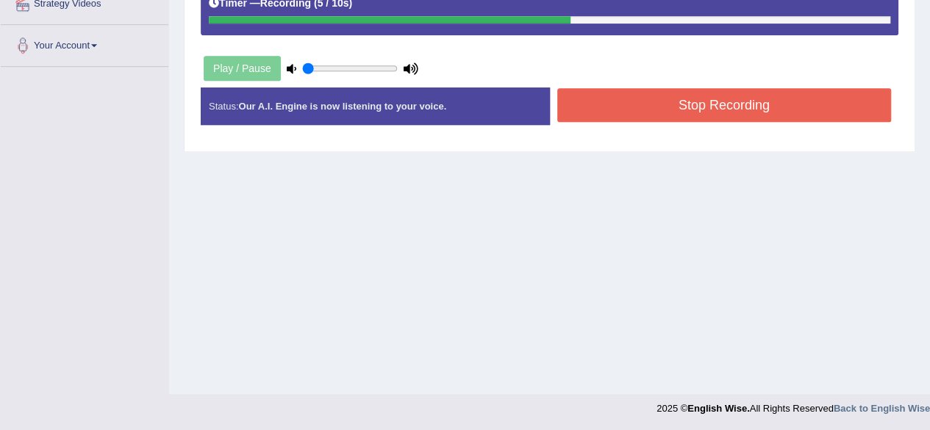
click at [728, 95] on button "Stop Recording" at bounding box center [724, 105] width 335 height 34
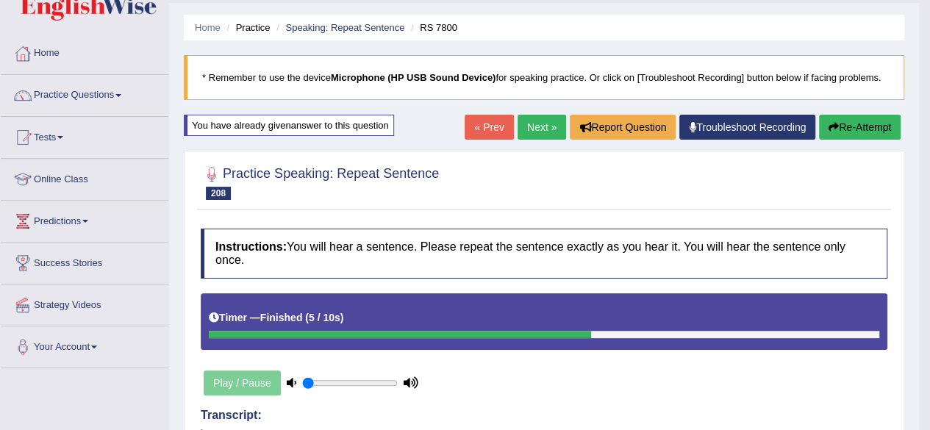
scroll to position [10, 0]
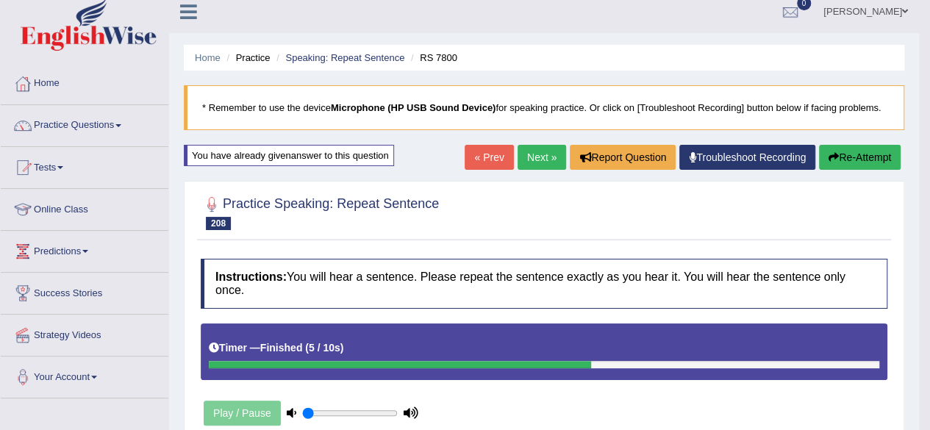
click at [544, 157] on link "Next »" at bounding box center [542, 157] width 49 height 25
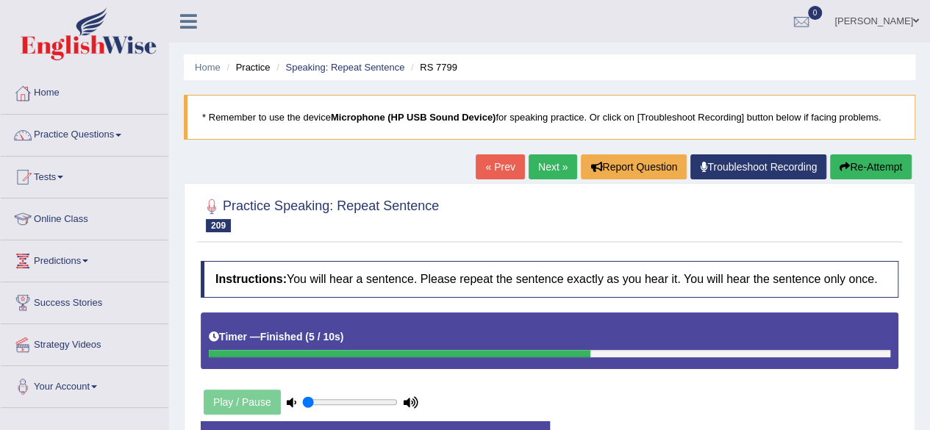
scroll to position [212, 0]
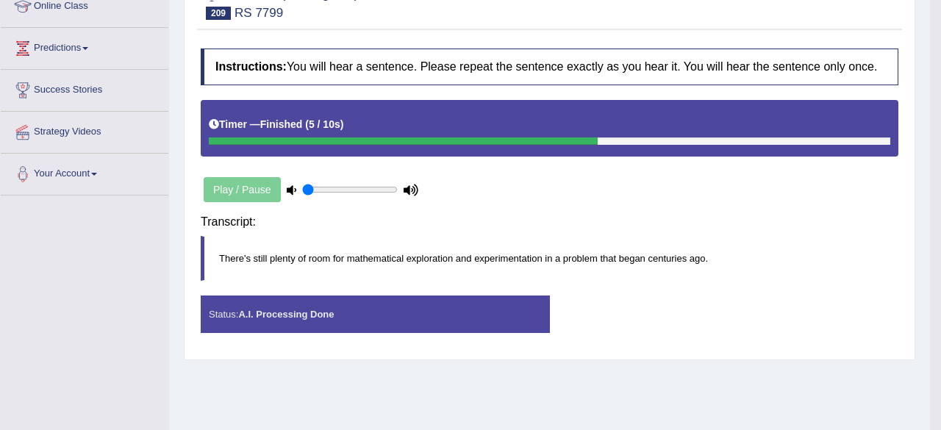
drag, startPoint x: 935, startPoint y: 136, endPoint x: 934, endPoint y: 311, distance: 175.0
click at [929, 218] on html "Toggle navigation Home Practice Questions Speaking Practice Read Aloud Repeat S…" at bounding box center [470, 3] width 941 height 430
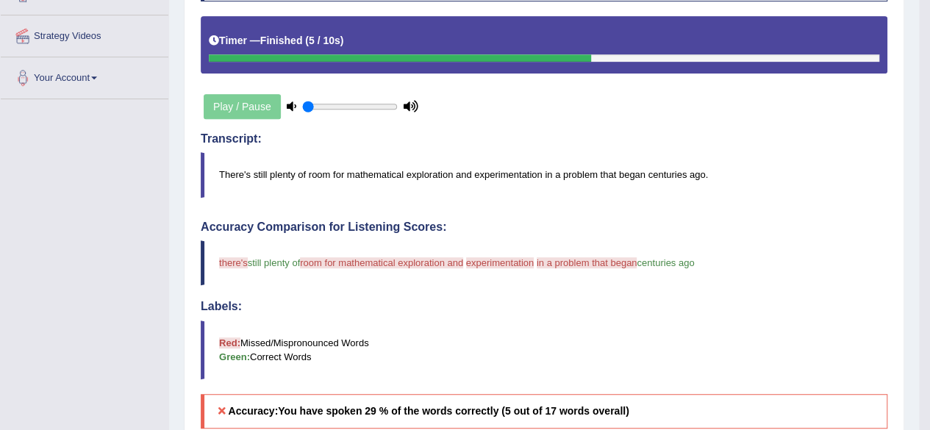
scroll to position [119, 0]
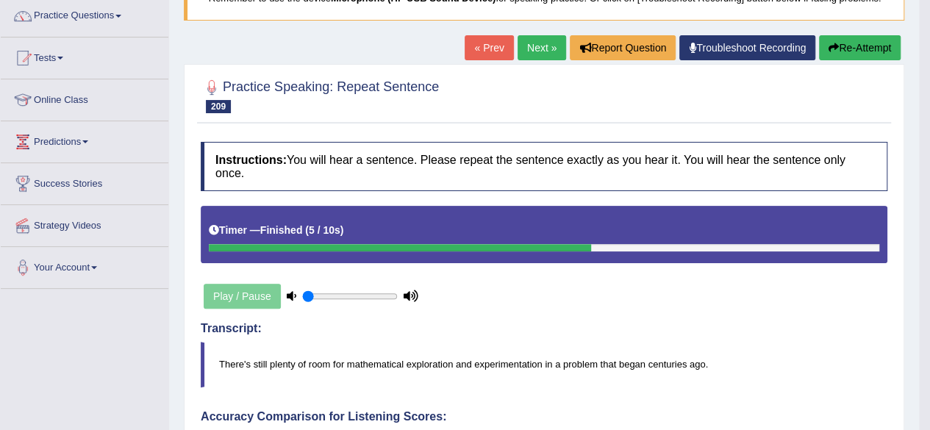
click at [531, 51] on link "Next »" at bounding box center [542, 47] width 49 height 25
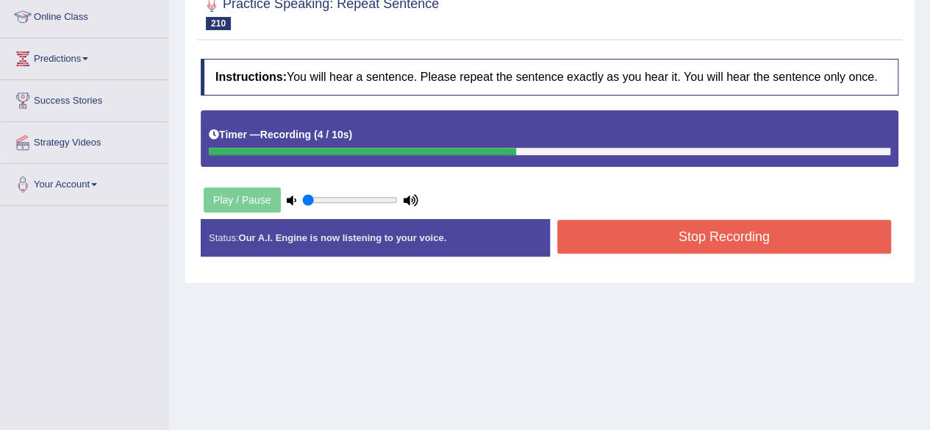
click at [672, 237] on button "Stop Recording" at bounding box center [724, 237] width 335 height 34
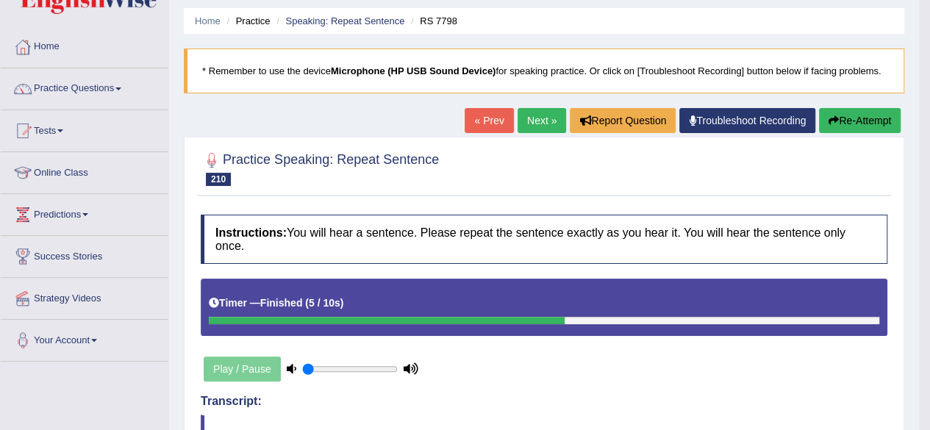
scroll to position [26, 0]
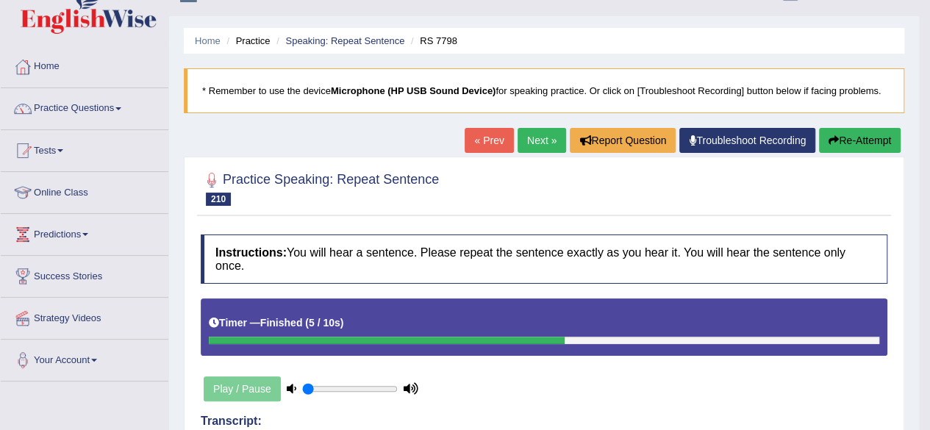
click at [866, 131] on button "Re-Attempt" at bounding box center [860, 140] width 82 height 25
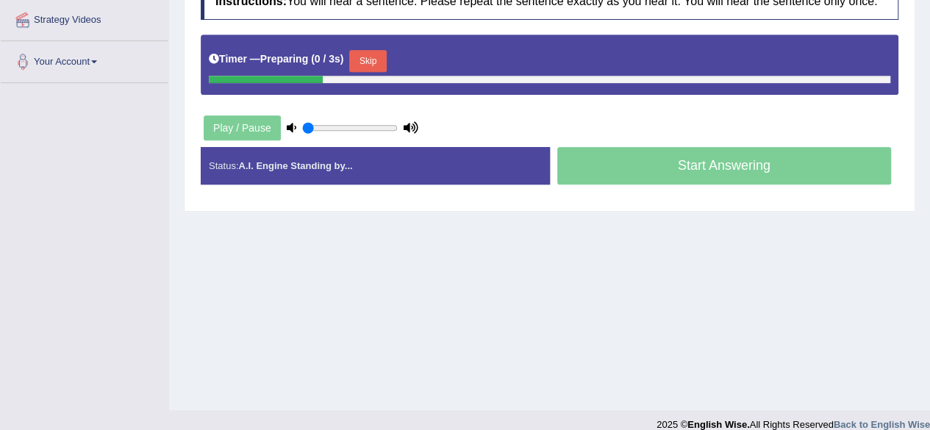
scroll to position [325, 0]
click at [371, 63] on button "Skip" at bounding box center [367, 61] width 37 height 22
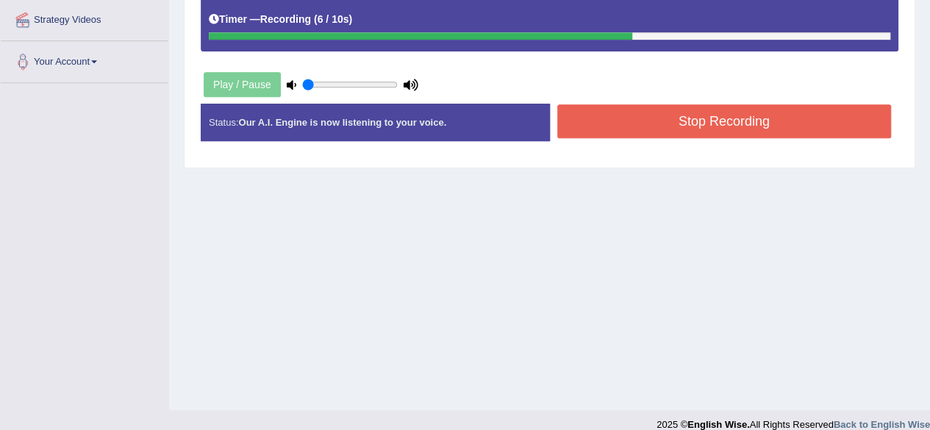
click at [582, 133] on button "Stop Recording" at bounding box center [724, 121] width 335 height 34
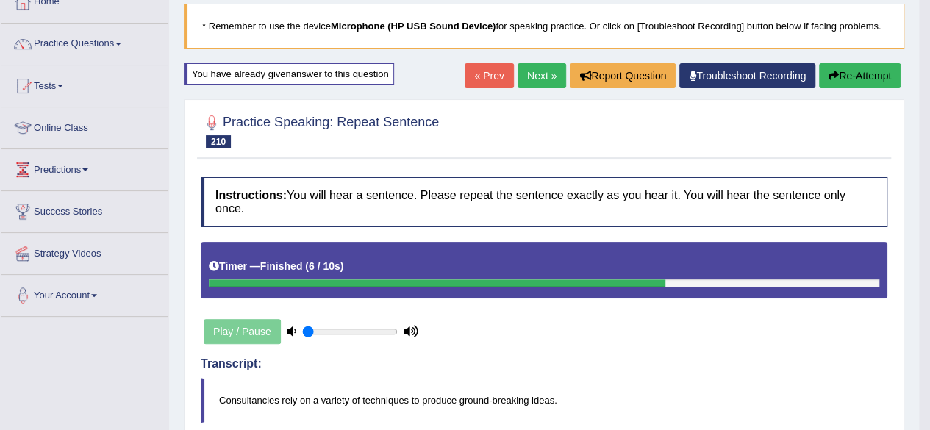
scroll to position [0, 0]
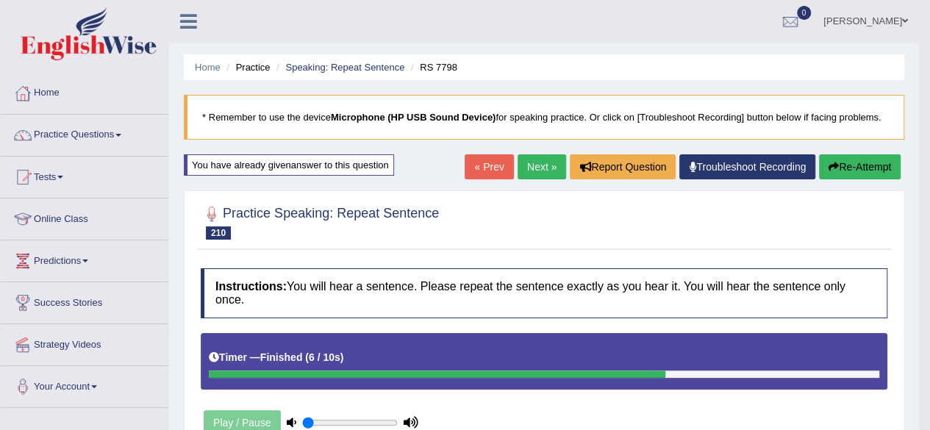
click at [518, 161] on link "Next »" at bounding box center [542, 166] width 49 height 25
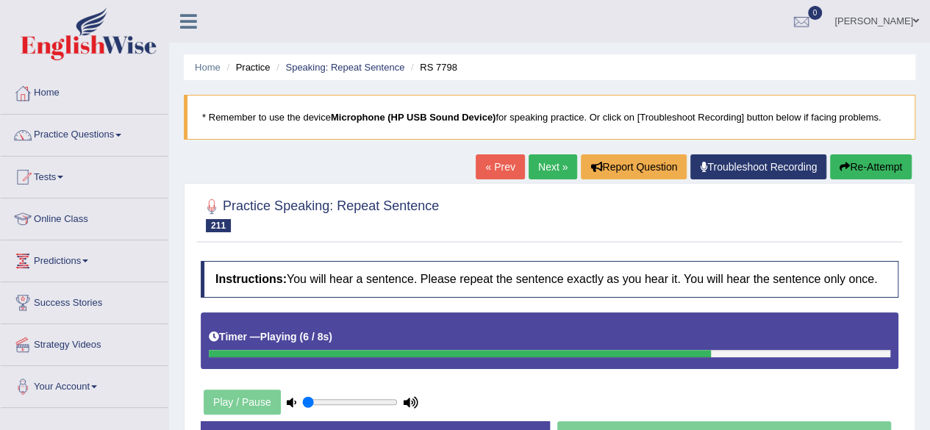
click at [543, 166] on link "Next »" at bounding box center [553, 166] width 49 height 25
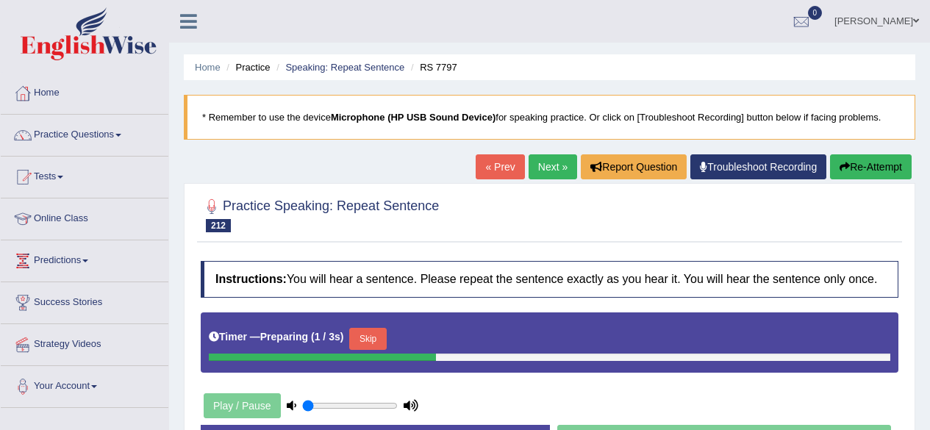
scroll to position [190, 0]
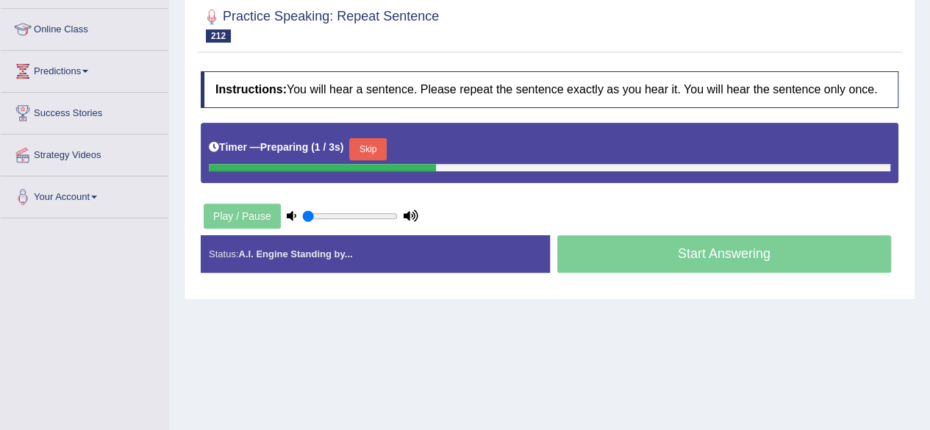
click at [929, 236] on html "Toggle navigation Home Practice Questions Speaking Practice Read Aloud Repeat S…" at bounding box center [465, 25] width 930 height 430
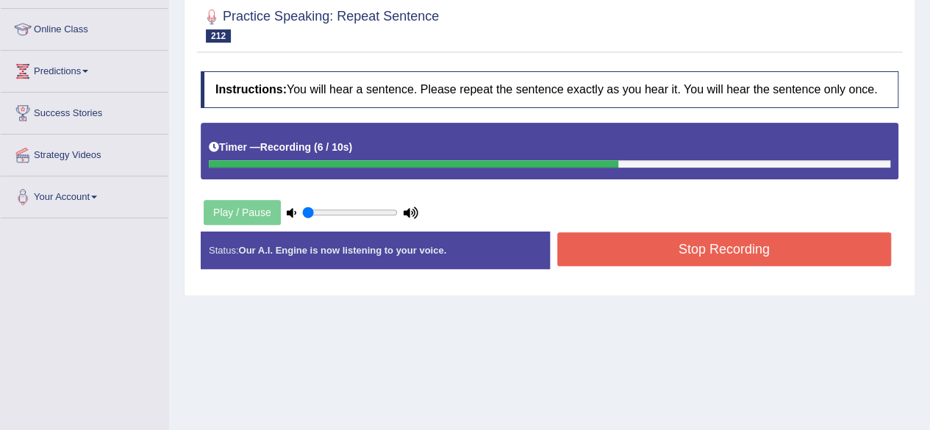
click at [753, 237] on button "Stop Recording" at bounding box center [724, 249] width 335 height 34
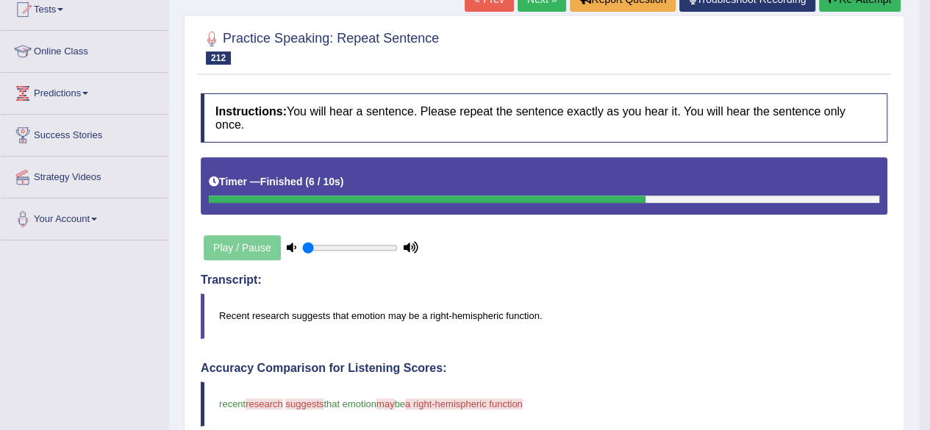
scroll to position [104, 0]
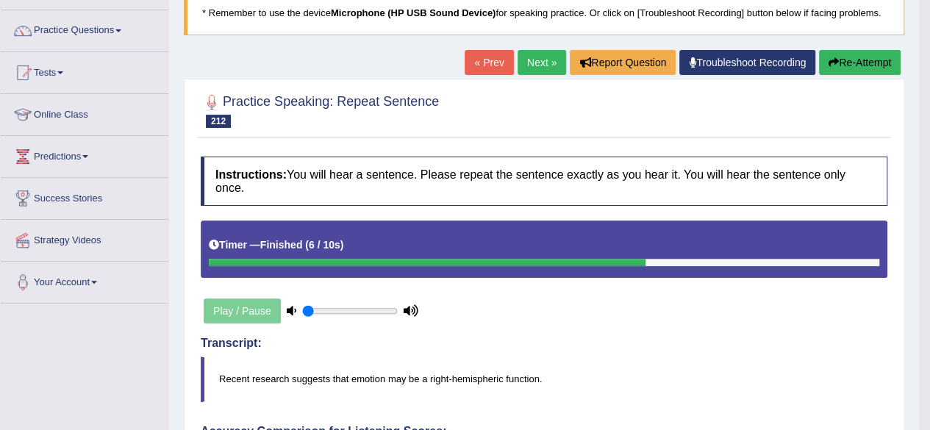
click at [862, 65] on button "Re-Attempt" at bounding box center [860, 62] width 82 height 25
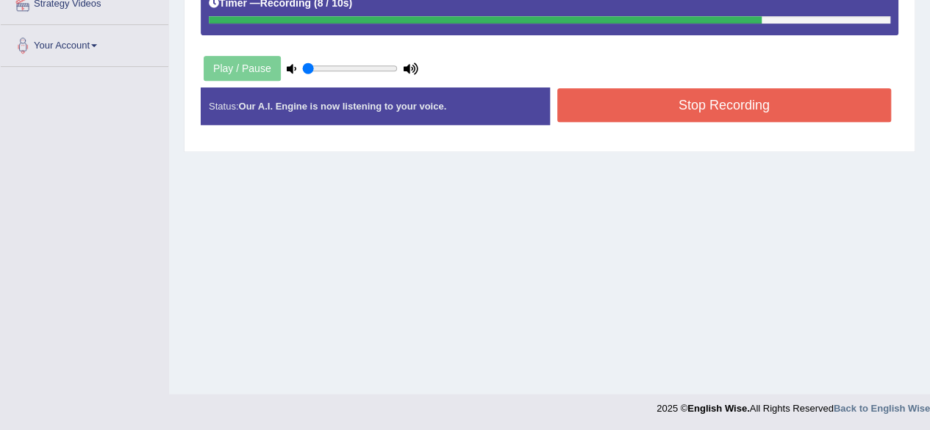
click at [597, 110] on button "Stop Recording" at bounding box center [724, 105] width 335 height 34
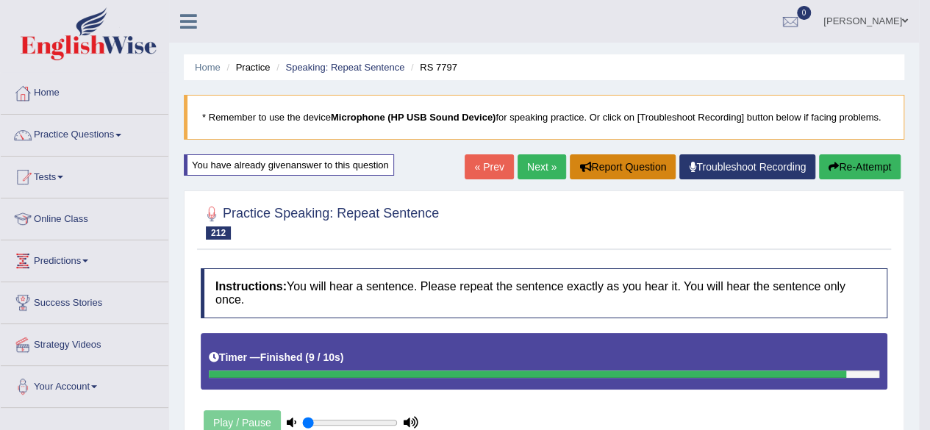
drag, startPoint x: 542, startPoint y: 165, endPoint x: 623, endPoint y: 171, distance: 81.1
click at [542, 165] on link "Next »" at bounding box center [542, 166] width 49 height 25
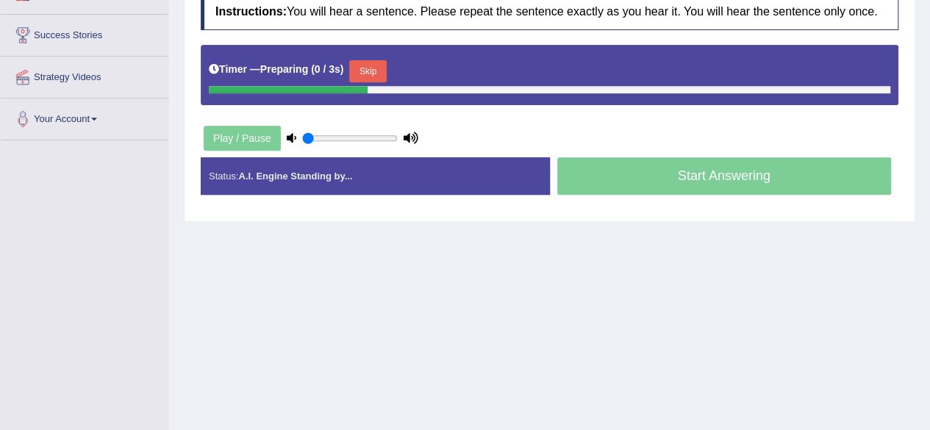
scroll to position [275, 0]
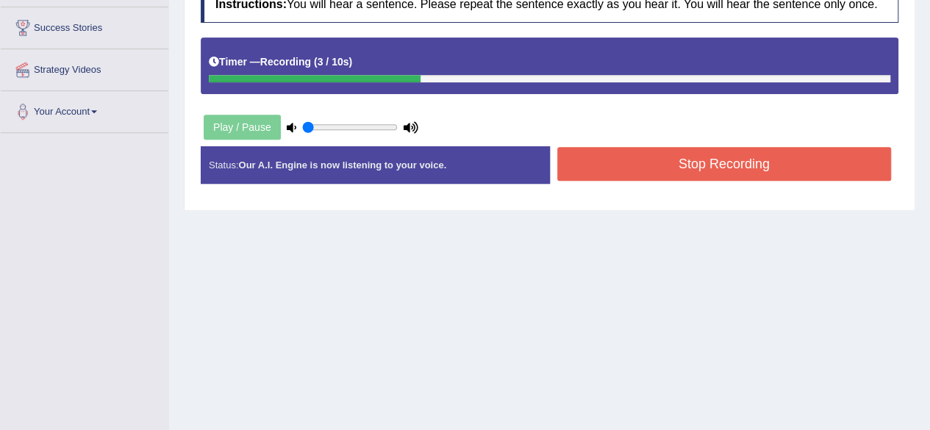
click at [612, 156] on button "Stop Recording" at bounding box center [724, 164] width 335 height 34
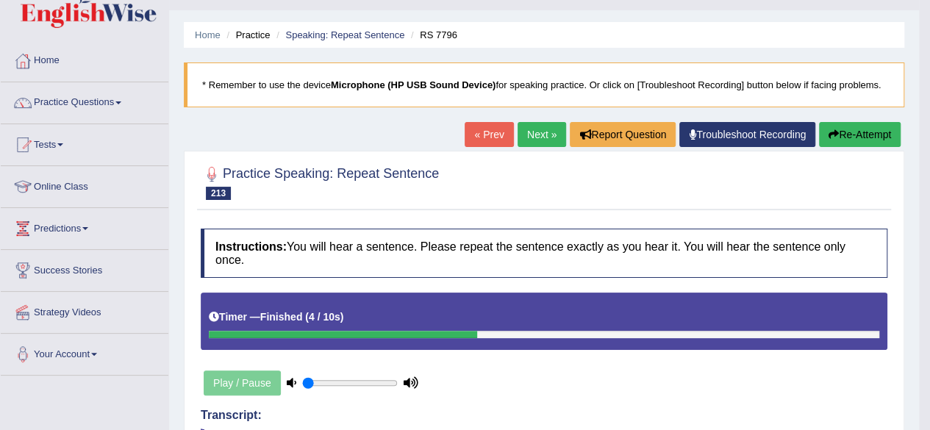
scroll to position [30, 0]
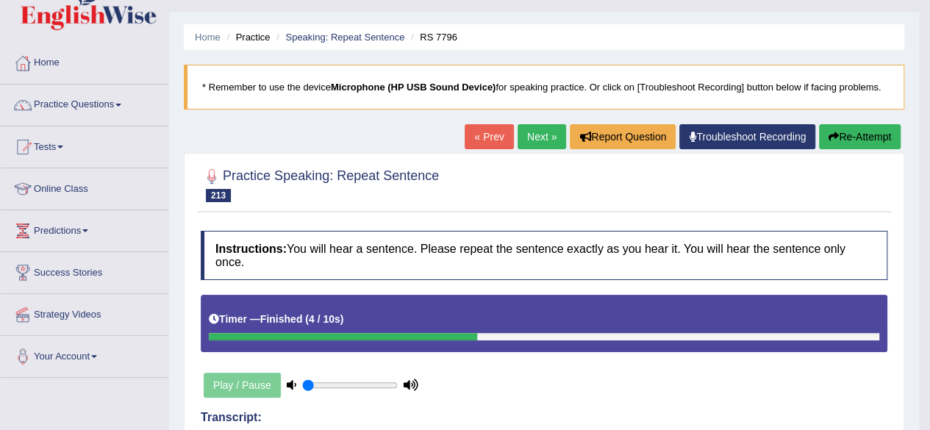
click at [523, 131] on link "Next »" at bounding box center [542, 136] width 49 height 25
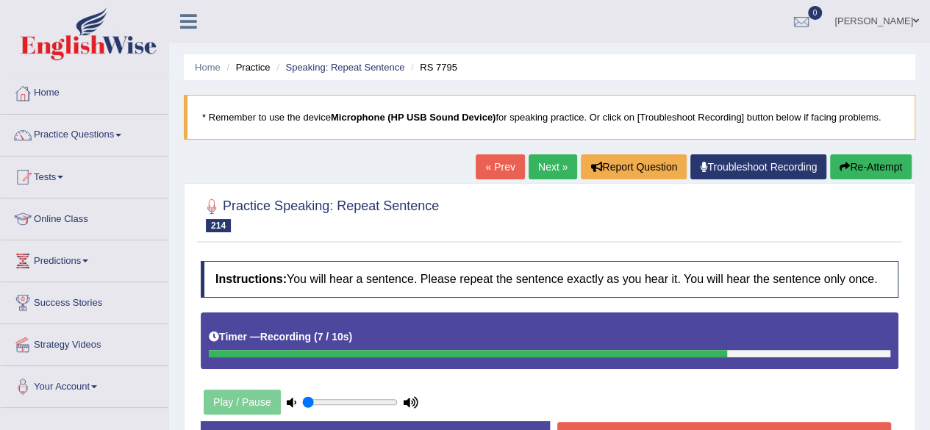
click at [735, 421] on div "Created with Highcharts 7.1.2 Great Too slow Too fast Time Speech pace meter: 0…" at bounding box center [728, 421] width 357 height 1
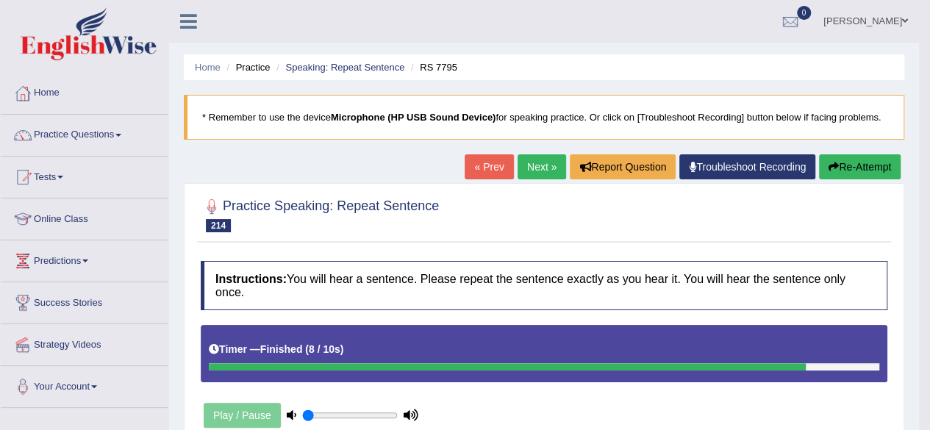
drag, startPoint x: 936, startPoint y: 140, endPoint x: 940, endPoint y: 243, distance: 102.3
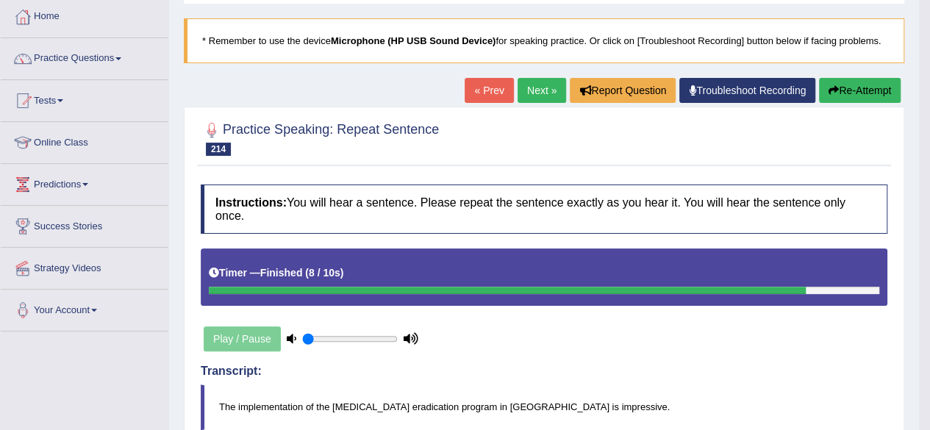
scroll to position [68, 0]
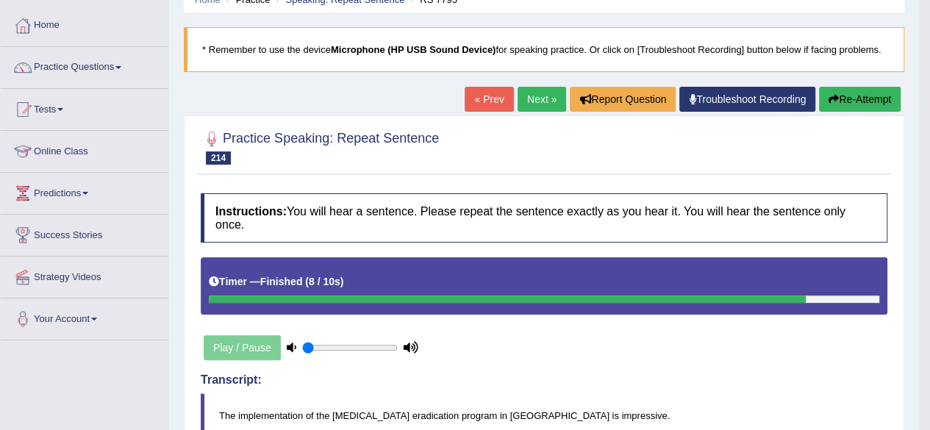
click at [852, 102] on button "Re-Attempt" at bounding box center [860, 99] width 82 height 25
click at [871, 99] on button "Re-Attempt" at bounding box center [860, 99] width 82 height 25
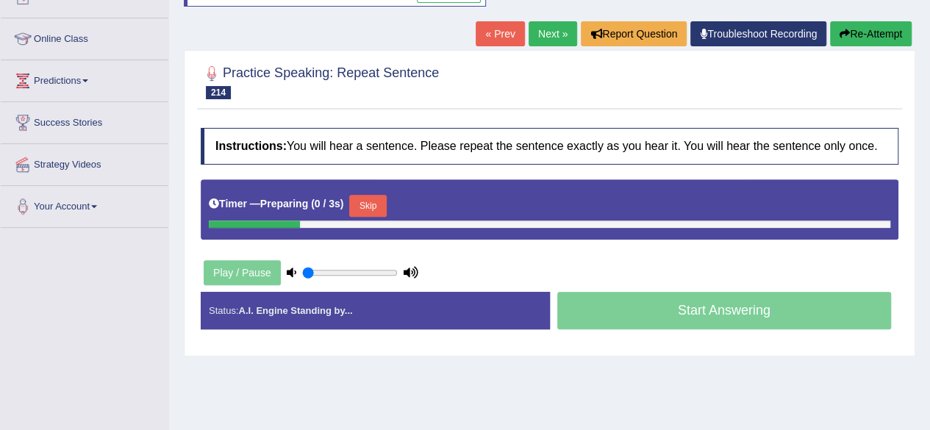
scroll to position [341, 0]
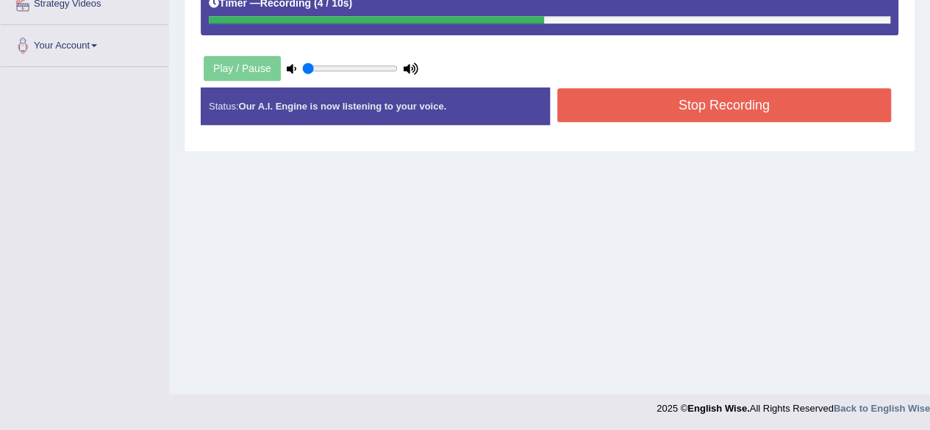
click at [629, 102] on button "Stop Recording" at bounding box center [724, 105] width 335 height 34
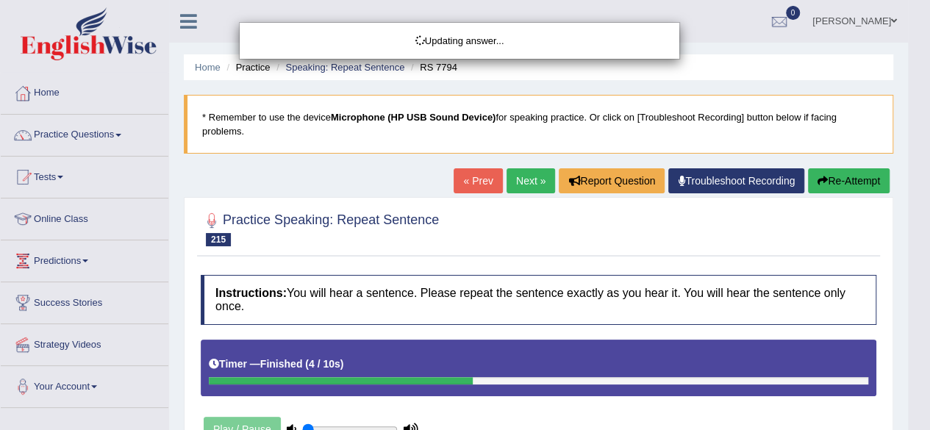
drag, startPoint x: 932, startPoint y: 176, endPoint x: 937, endPoint y: 208, distance: 32.6
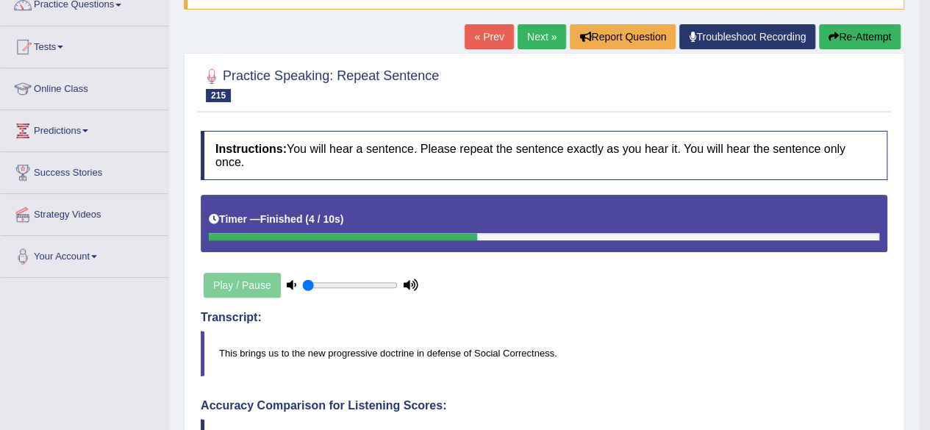
scroll to position [120, 0]
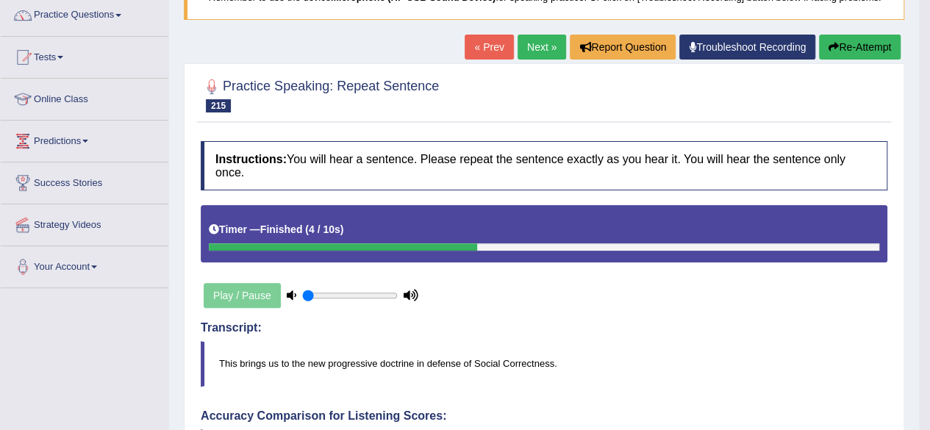
click at [548, 42] on link "Next »" at bounding box center [542, 47] width 49 height 25
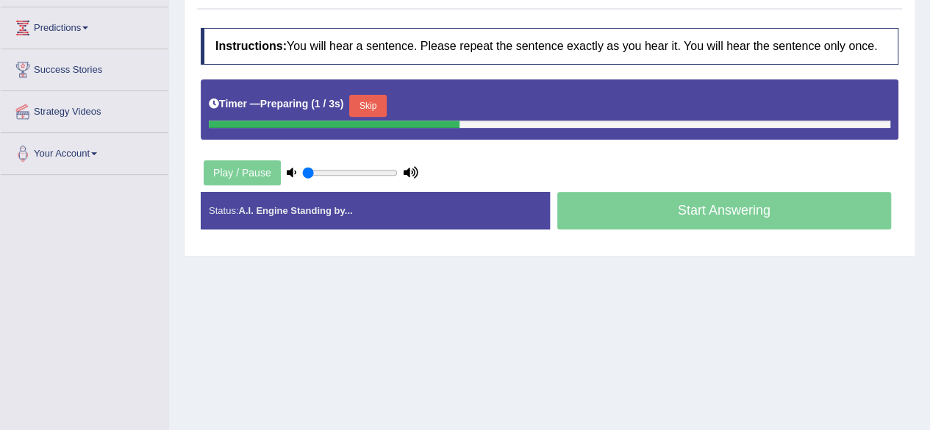
scroll to position [235, 0]
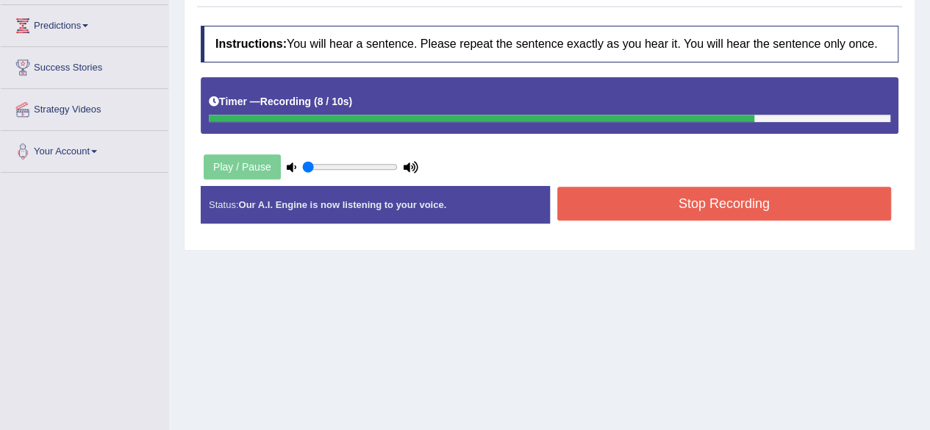
click at [625, 208] on button "Stop Recording" at bounding box center [724, 204] width 335 height 34
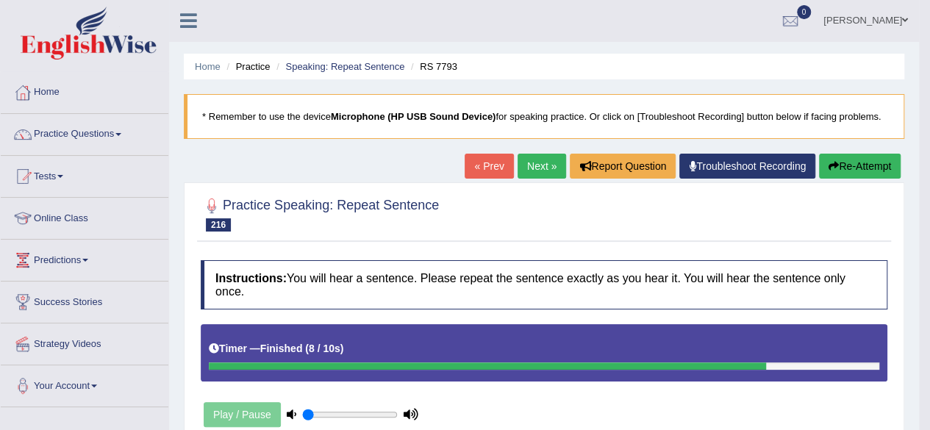
scroll to position [0, 0]
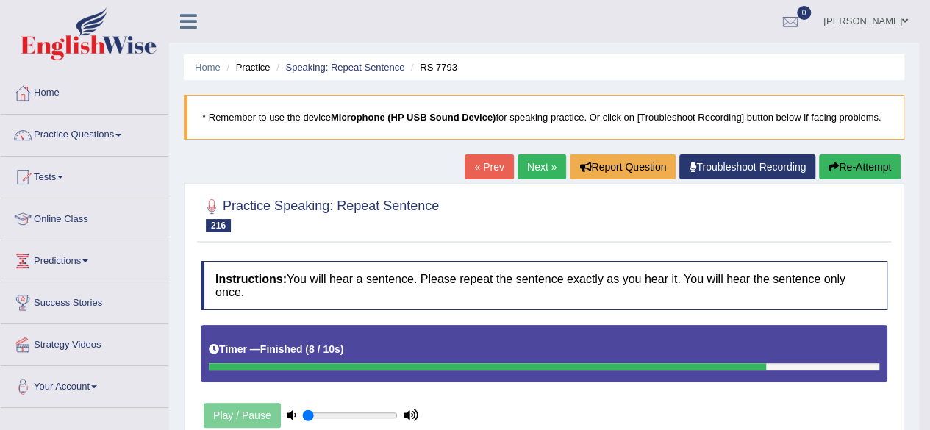
click at [859, 168] on button "Re-Attempt" at bounding box center [860, 166] width 82 height 25
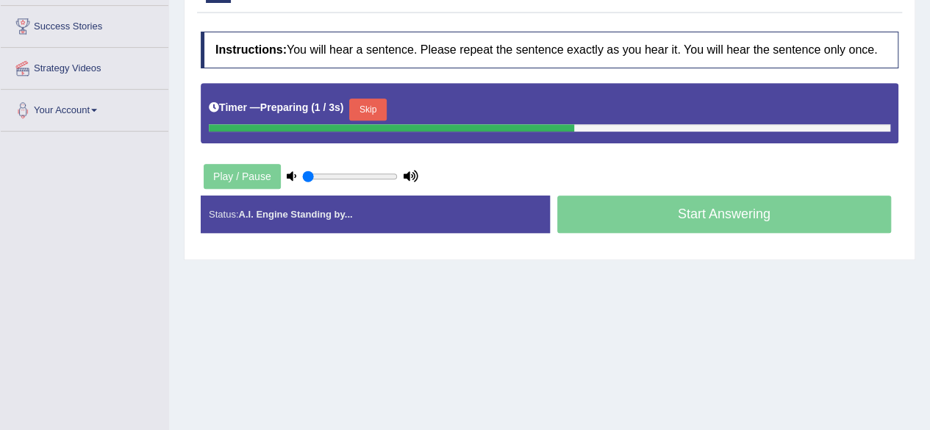
scroll to position [306, 0]
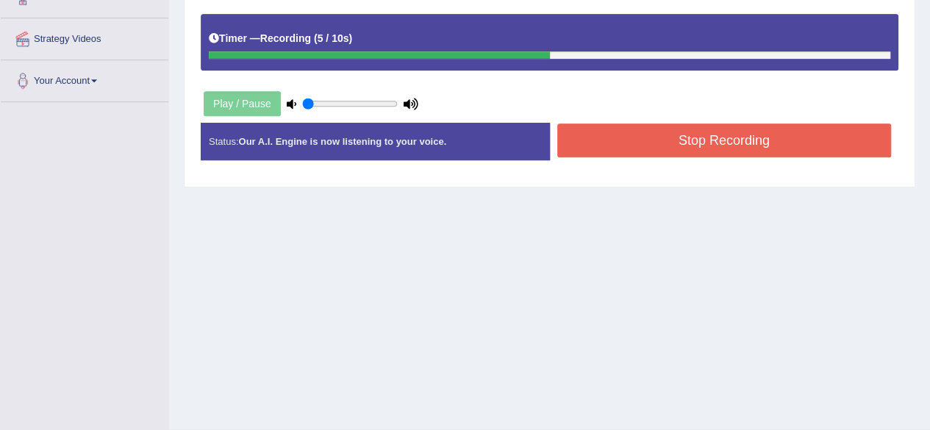
click at [612, 137] on button "Stop Recording" at bounding box center [724, 141] width 335 height 34
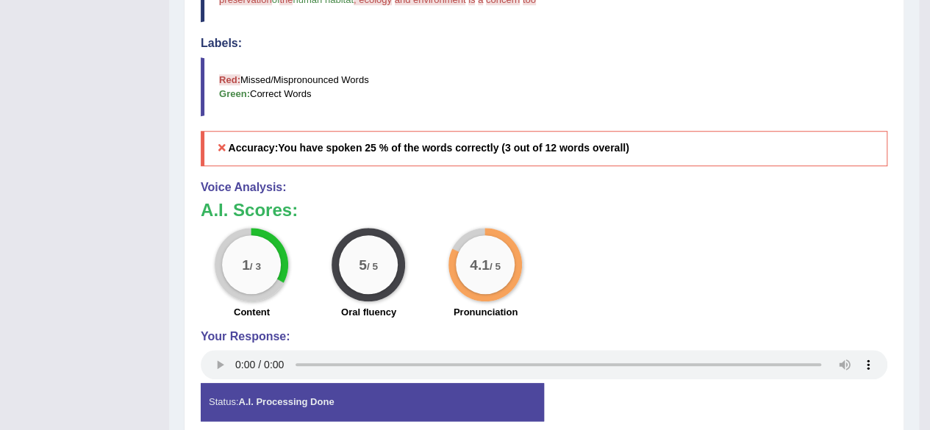
scroll to position [640, 0]
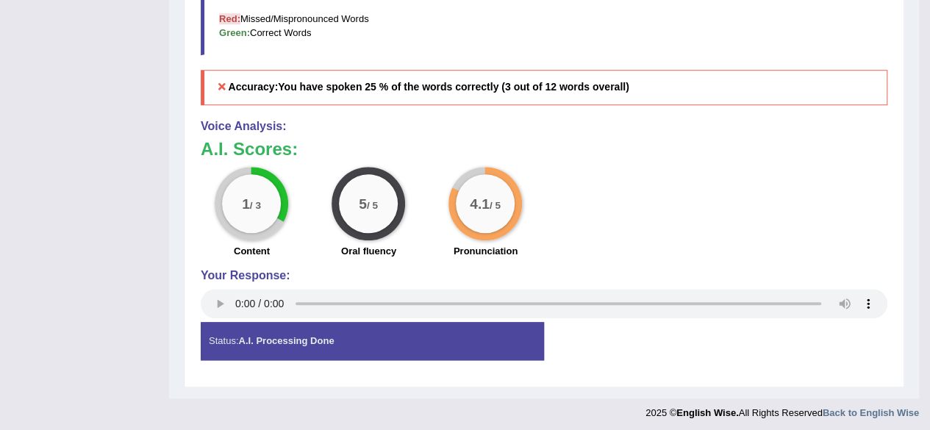
drag, startPoint x: 928, startPoint y: 257, endPoint x: 934, endPoint y: 129, distance: 128.8
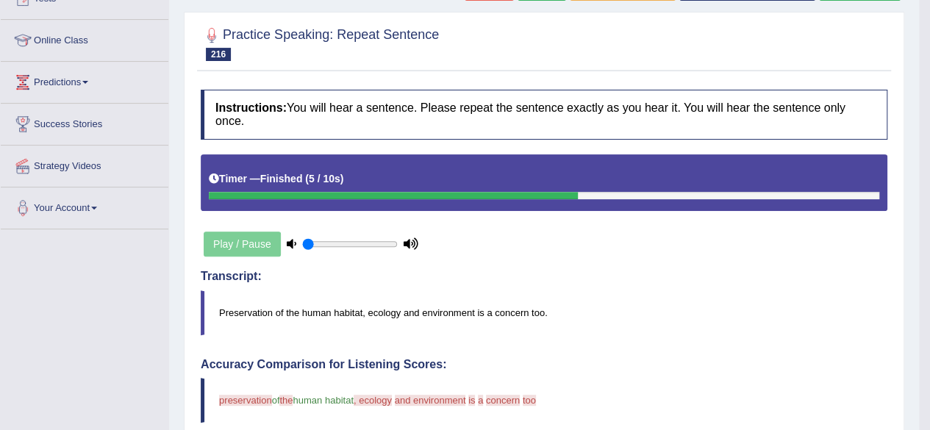
scroll to position [0, 0]
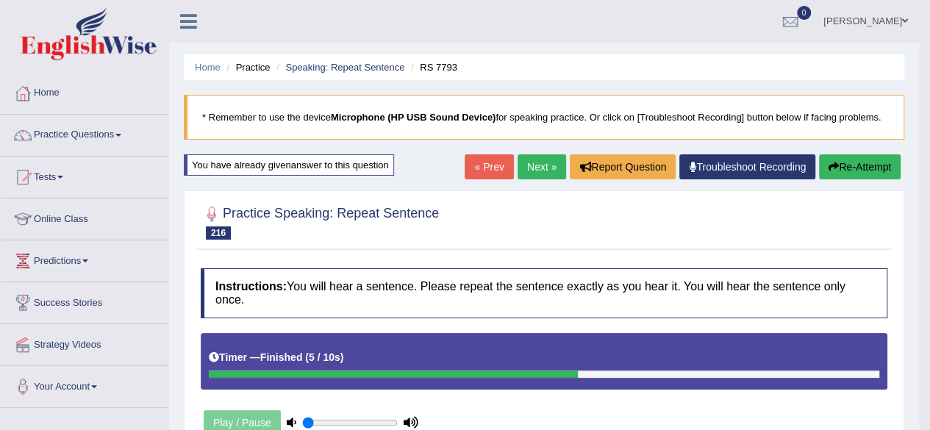
click at [548, 162] on link "Next »" at bounding box center [542, 166] width 49 height 25
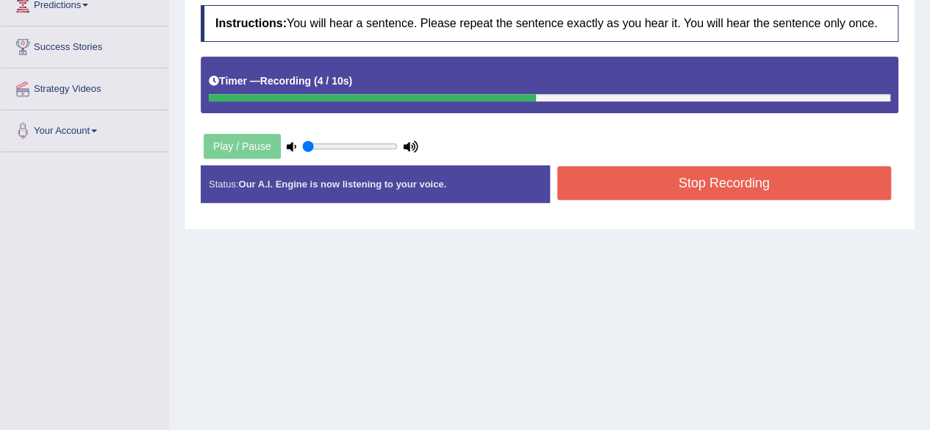
click at [784, 189] on button "Stop Recording" at bounding box center [724, 183] width 335 height 34
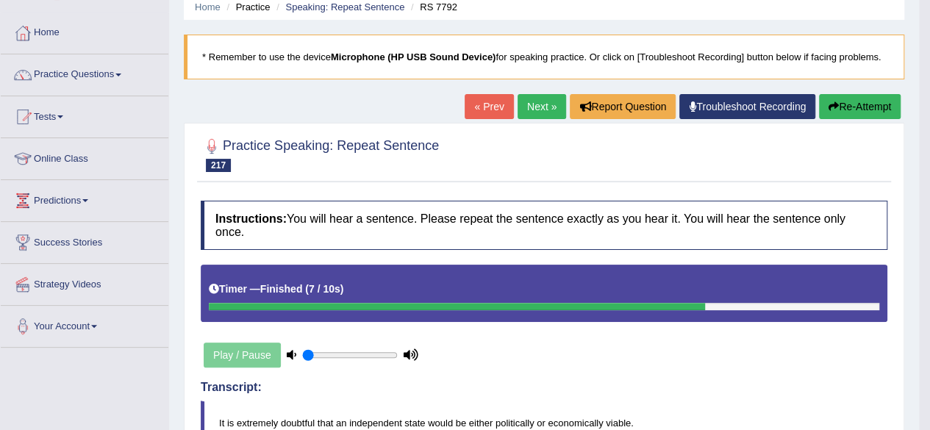
scroll to position [59, 0]
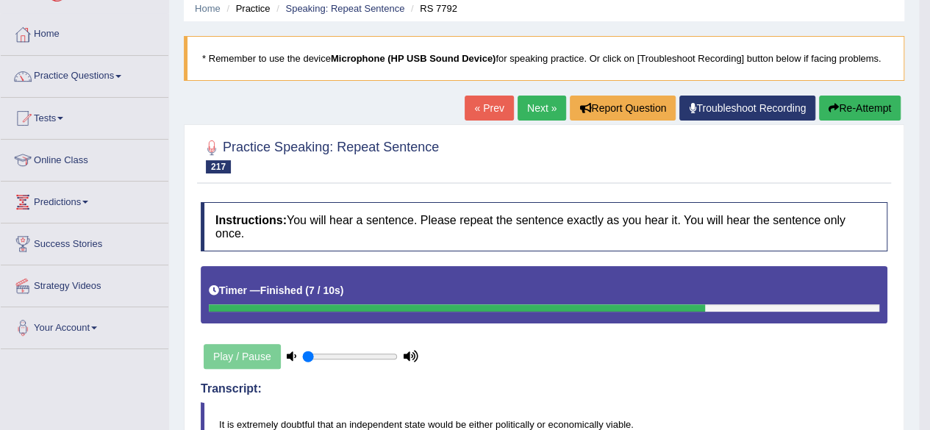
click at [844, 98] on button "Re-Attempt" at bounding box center [860, 108] width 82 height 25
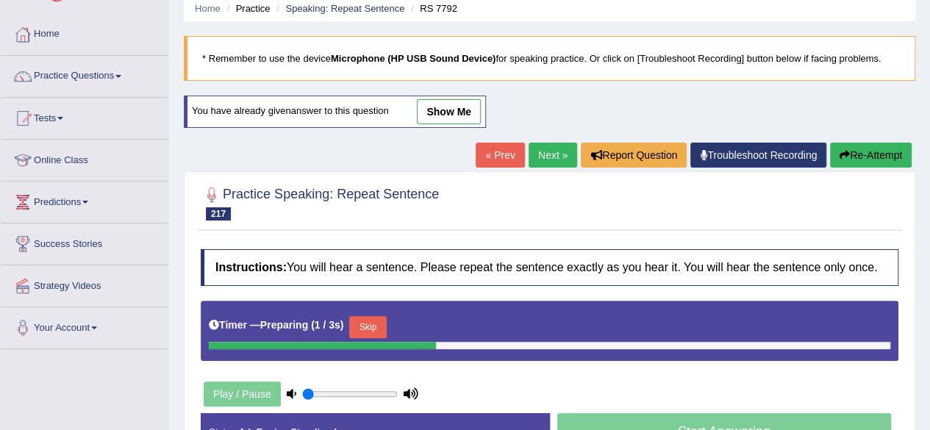
click at [373, 323] on button "Skip" at bounding box center [367, 327] width 37 height 22
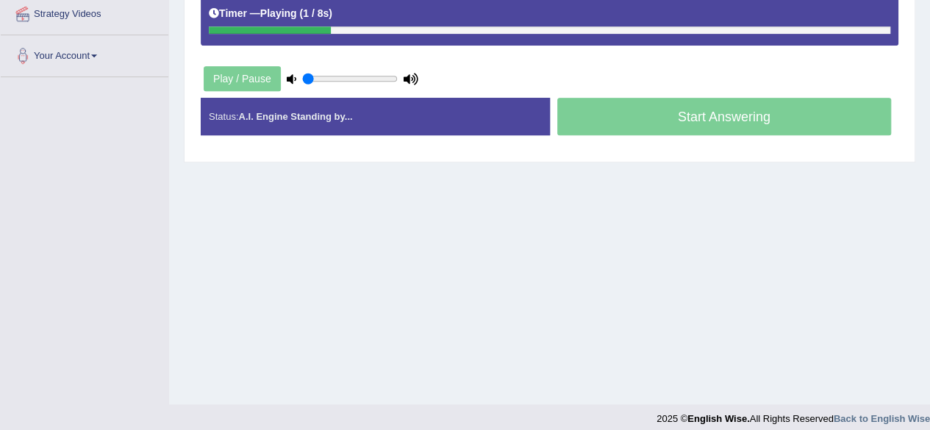
scroll to position [341, 0]
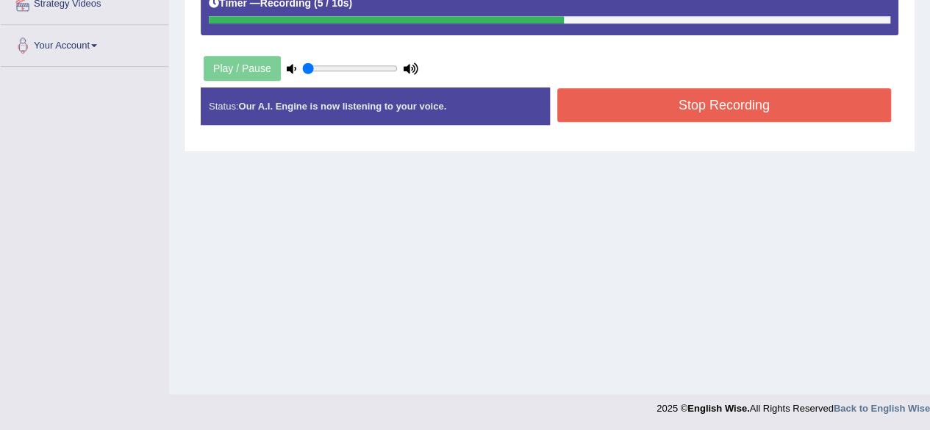
click at [724, 107] on button "Stop Recording" at bounding box center [724, 105] width 335 height 34
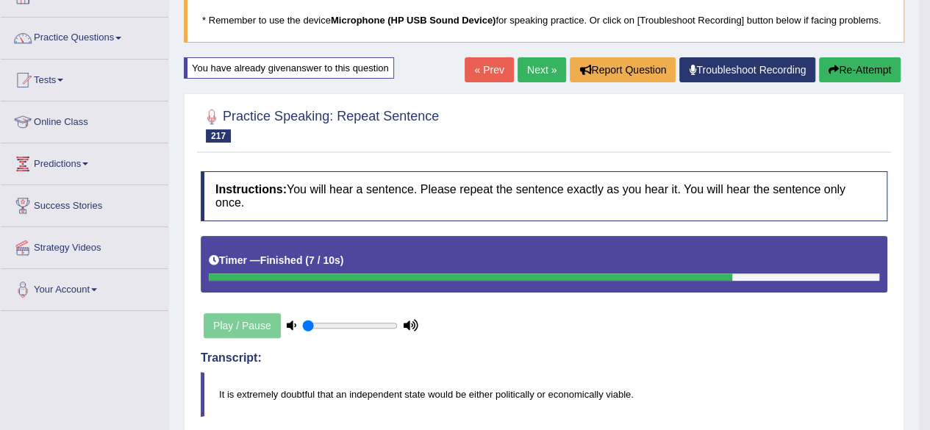
scroll to position [38, 0]
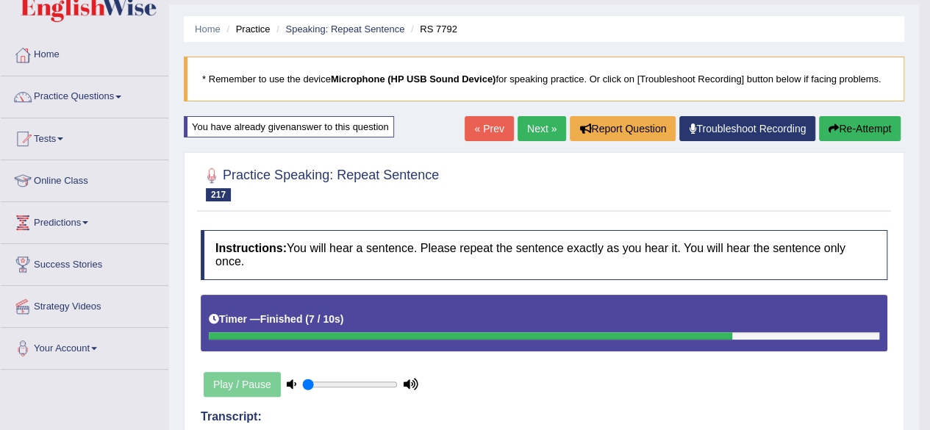
click at [543, 117] on link "Next »" at bounding box center [542, 128] width 49 height 25
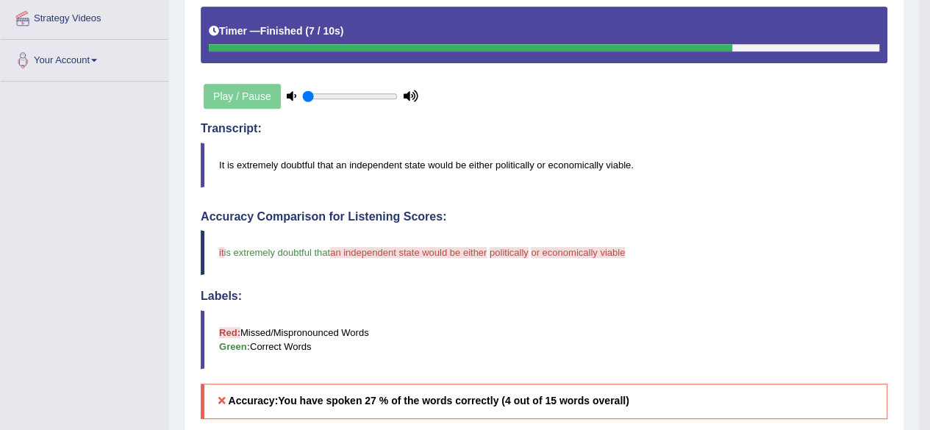
scroll to position [346, 0]
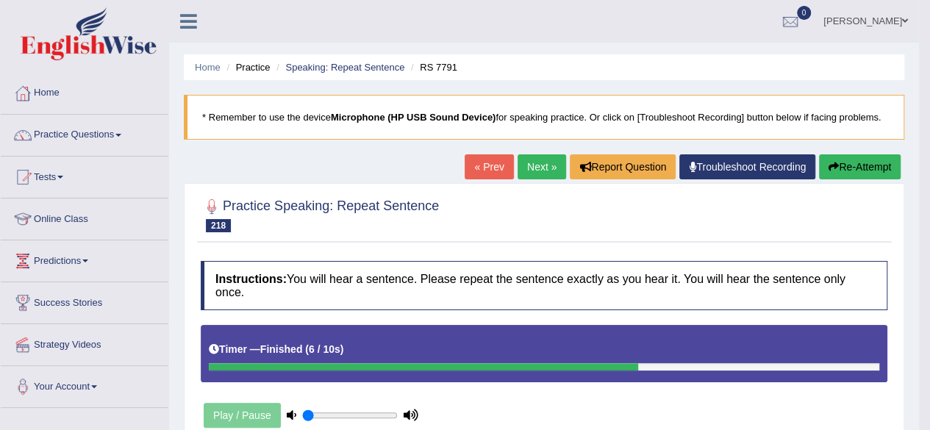
drag, startPoint x: 940, startPoint y: 121, endPoint x: 936, endPoint y: 192, distance: 70.7
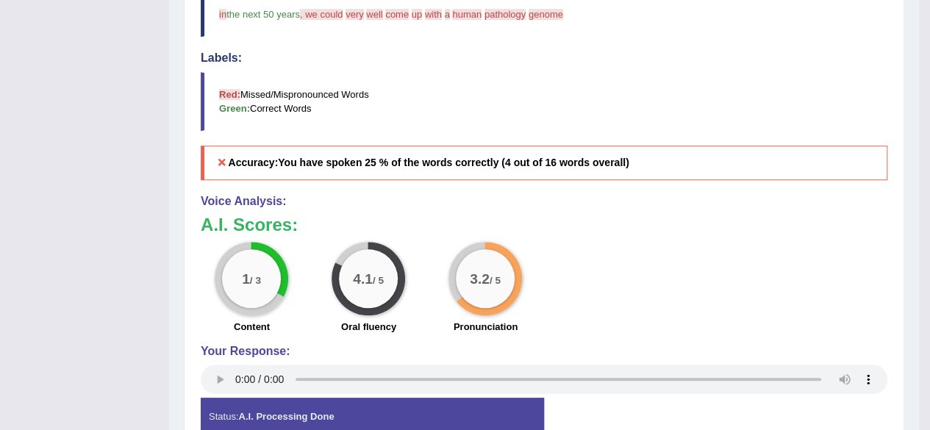
scroll to position [562, 0]
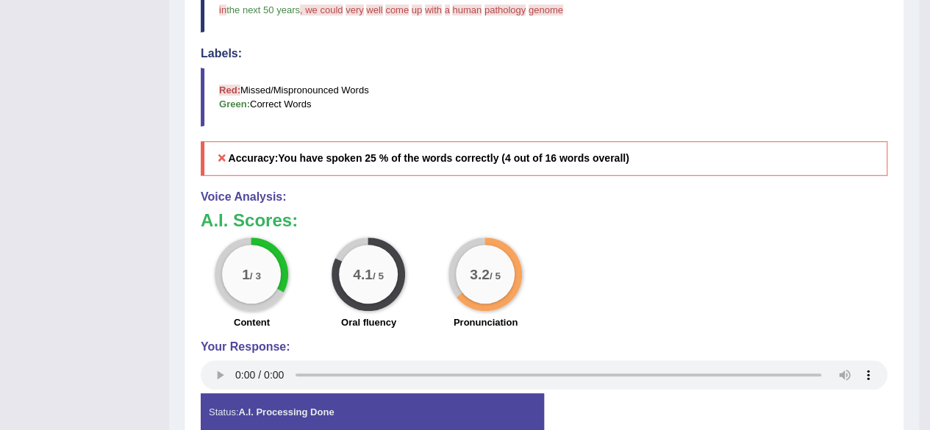
drag, startPoint x: 929, startPoint y: 242, endPoint x: 932, endPoint y: 164, distance: 78.0
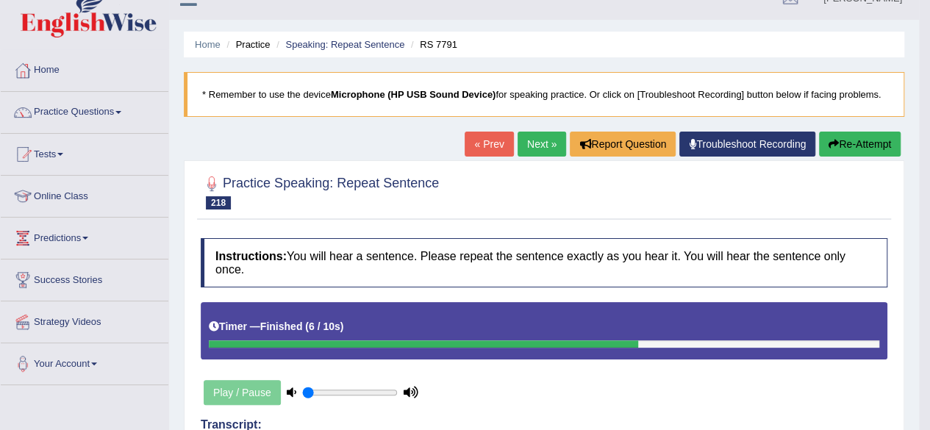
scroll to position [19, 0]
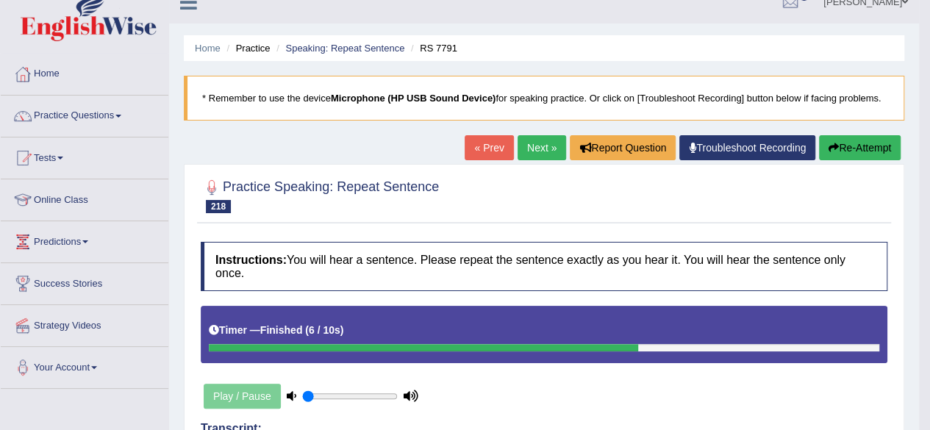
click at [520, 155] on link "Next »" at bounding box center [542, 147] width 49 height 25
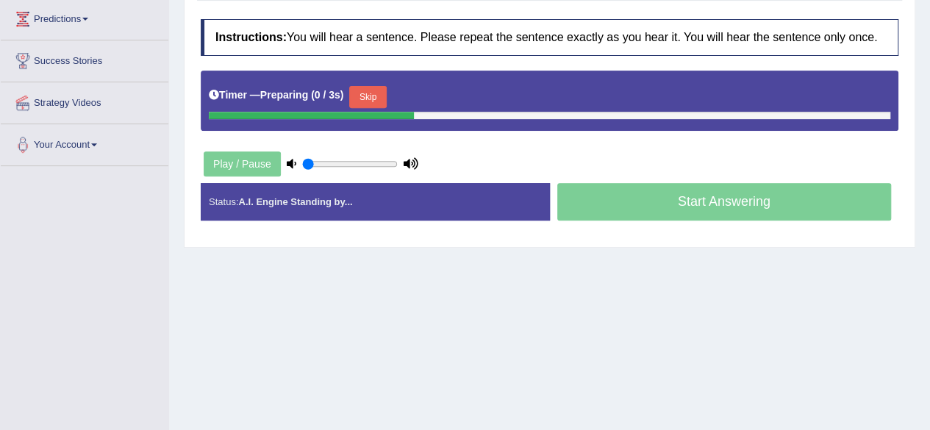
scroll to position [251, 0]
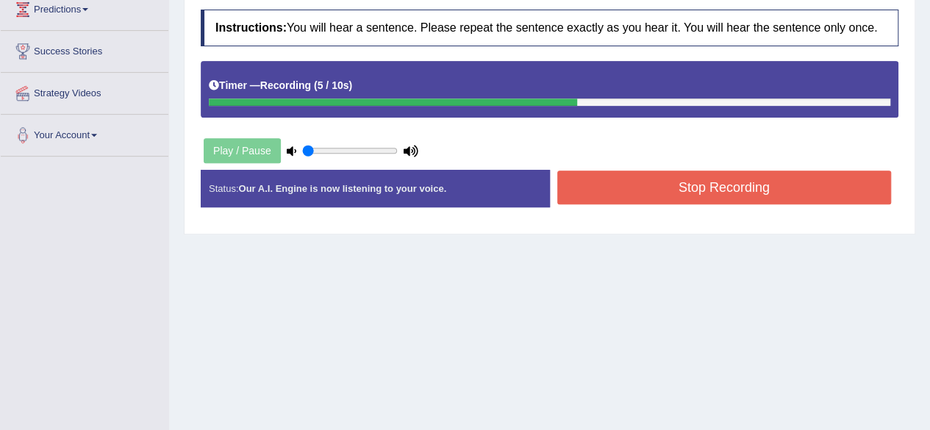
click at [655, 178] on button "Stop Recording" at bounding box center [724, 188] width 335 height 34
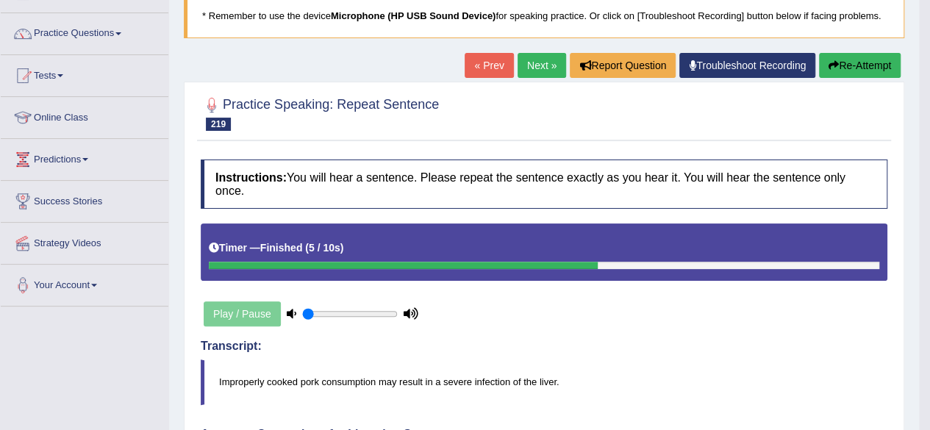
scroll to position [0, 0]
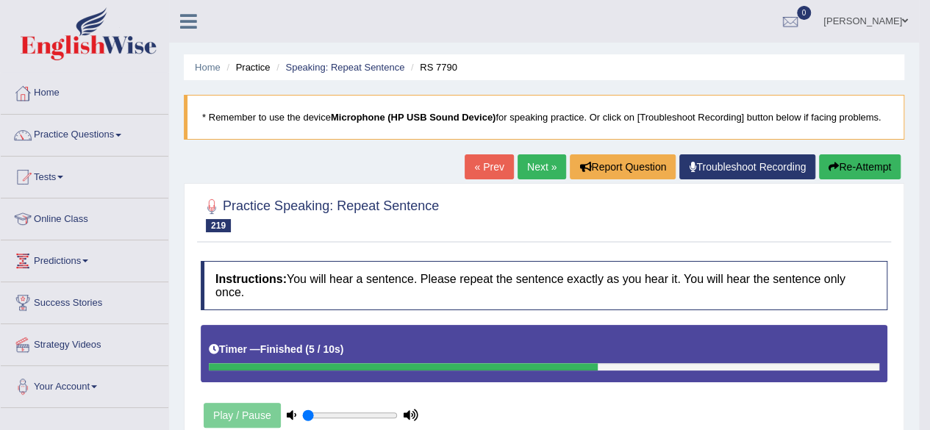
drag, startPoint x: 74, startPoint y: 133, endPoint x: 66, endPoint y: 132, distance: 7.4
click at [74, 133] on link "Practice Questions" at bounding box center [85, 133] width 168 height 37
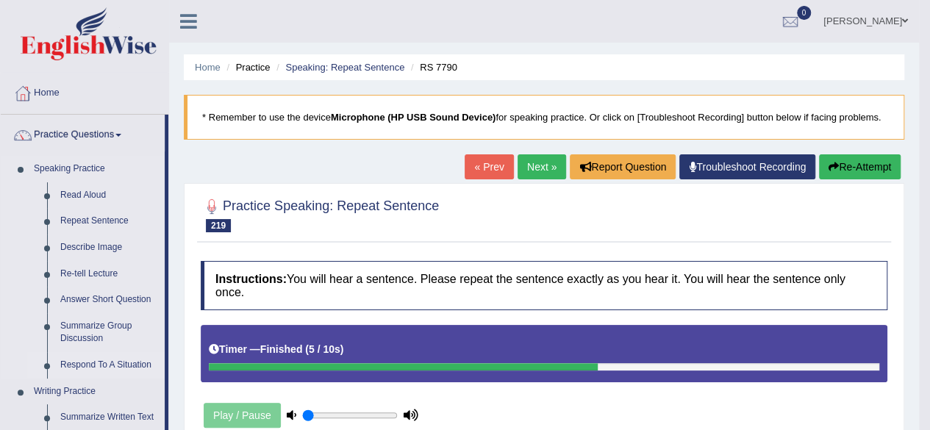
click at [90, 360] on link "Respond To A Situation" at bounding box center [109, 365] width 111 height 26
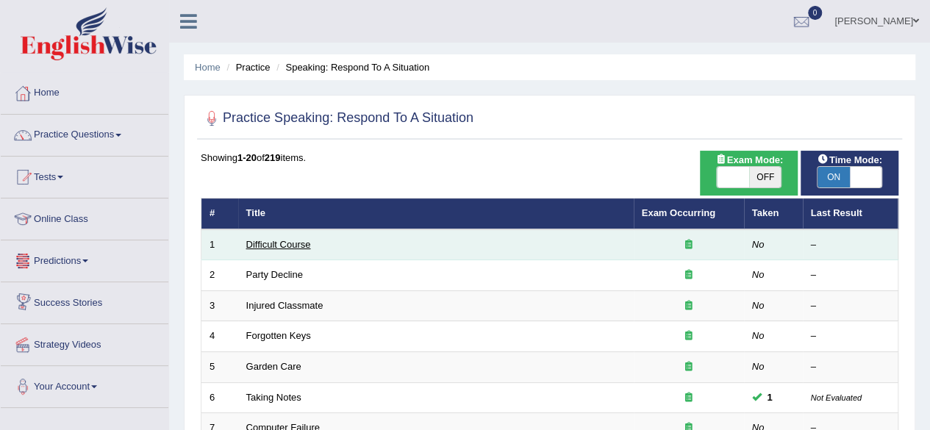
click at [251, 239] on link "Difficult Course" at bounding box center [278, 244] width 65 height 11
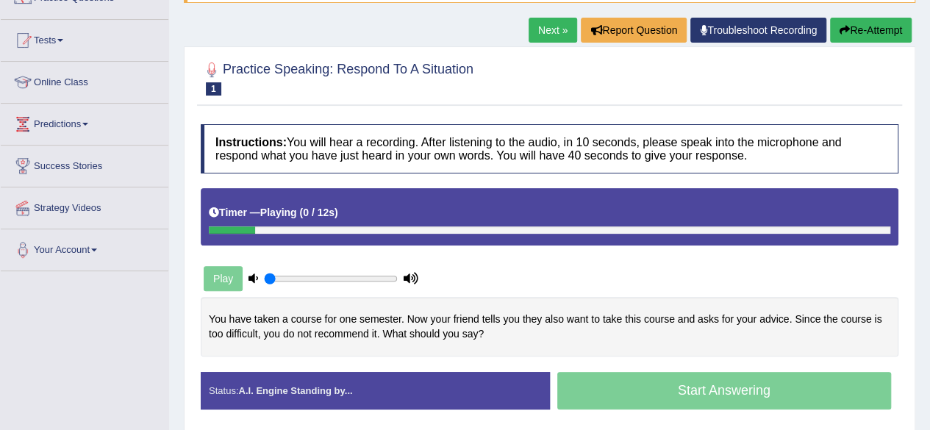
scroll to position [143, 0]
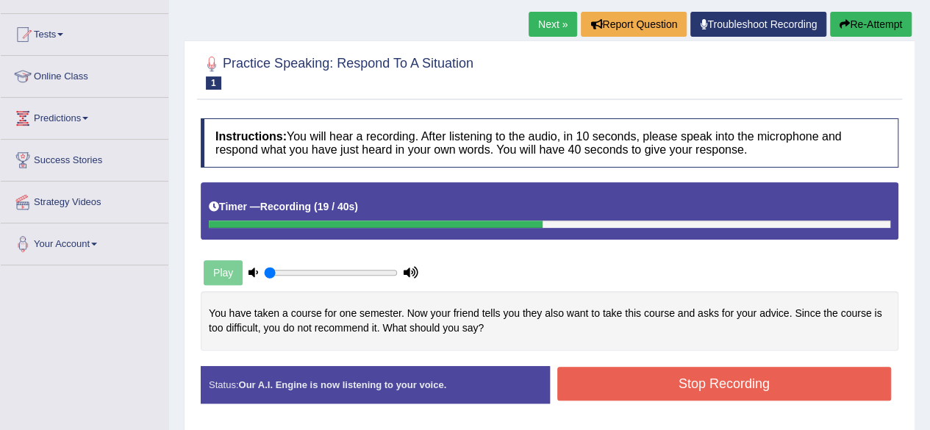
click at [708, 385] on button "Stop Recording" at bounding box center [724, 384] width 335 height 34
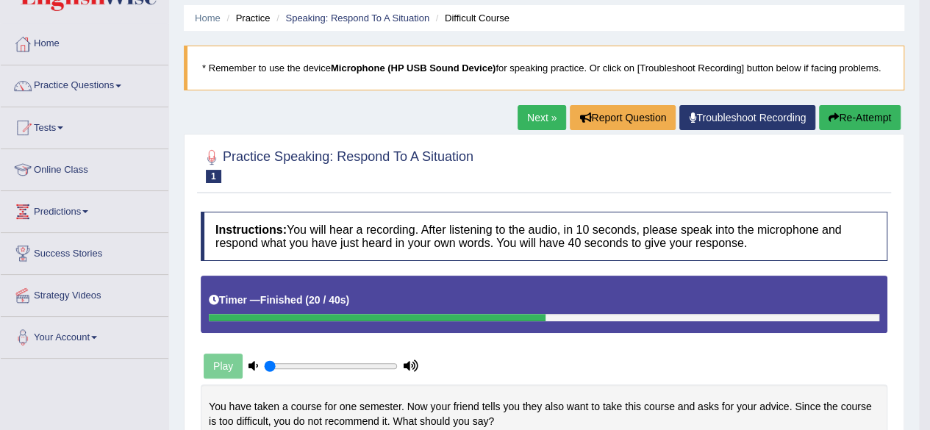
scroll to position [46, 0]
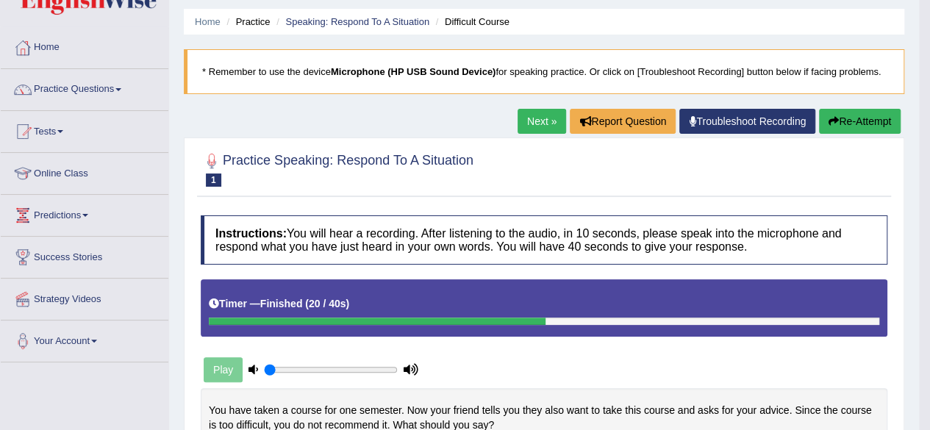
click at [854, 120] on button "Re-Attempt" at bounding box center [860, 121] width 82 height 25
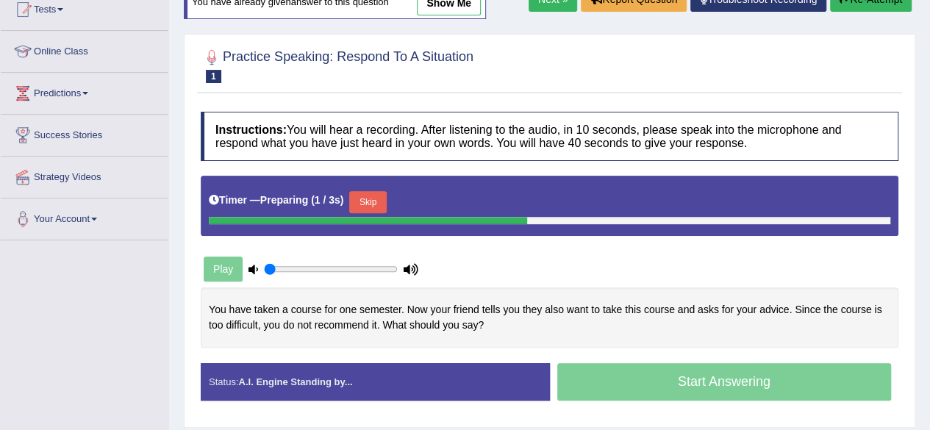
click at [368, 191] on button "Skip" at bounding box center [367, 202] width 37 height 22
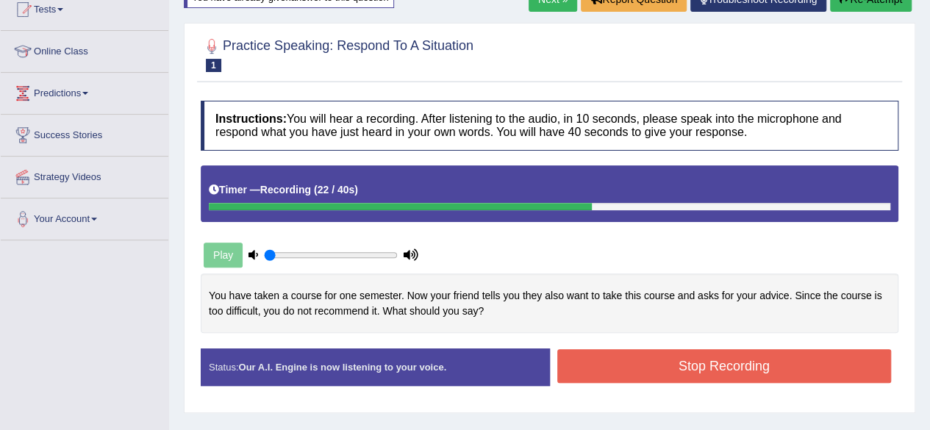
click at [716, 371] on button "Stop Recording" at bounding box center [724, 366] width 335 height 34
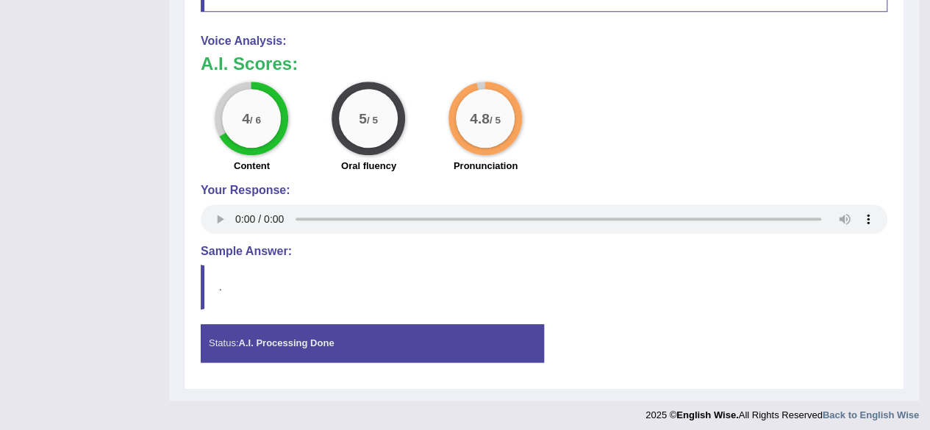
scroll to position [693, 0]
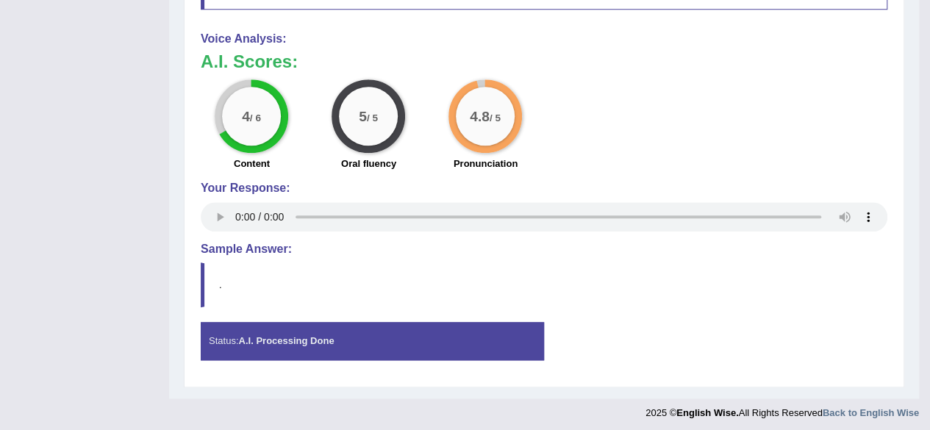
click at [335, 343] on div "Status: A.I. Processing Done" at bounding box center [372, 340] width 343 height 37
click at [262, 280] on blockquote "." at bounding box center [544, 284] width 687 height 45
click at [262, 282] on blockquote "." at bounding box center [544, 284] width 687 height 45
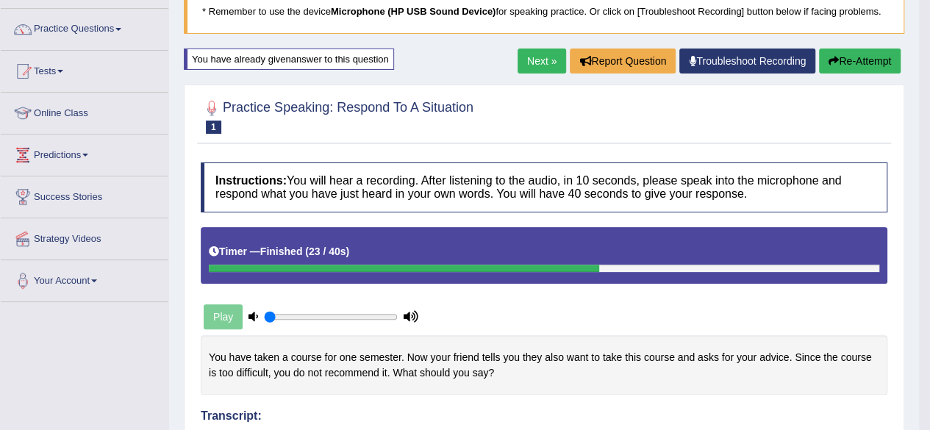
scroll to position [92, 0]
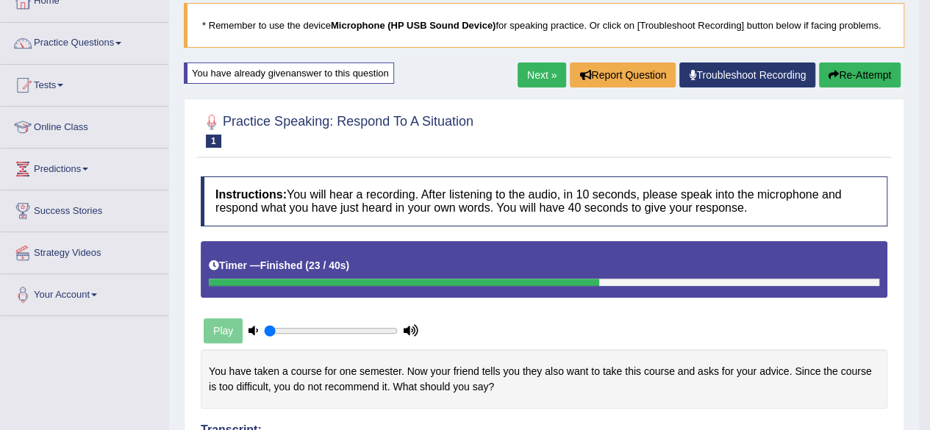
click at [864, 64] on button "Re-Attempt" at bounding box center [860, 74] width 82 height 25
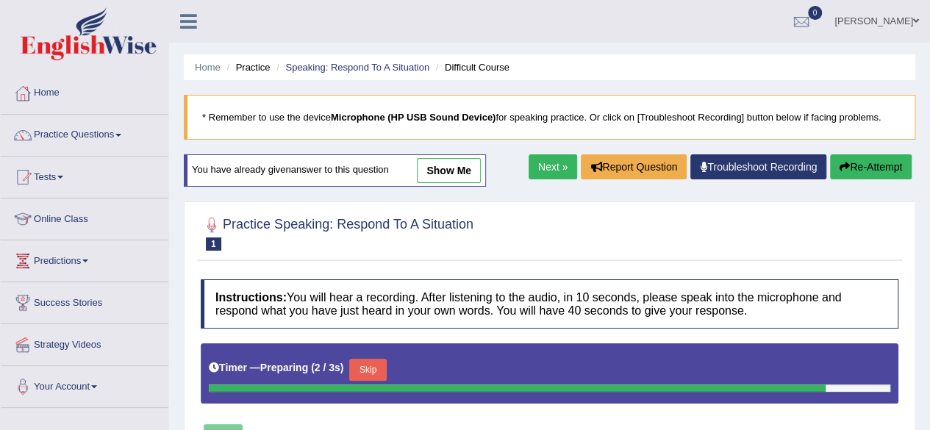
drag, startPoint x: 375, startPoint y: 367, endPoint x: 385, endPoint y: 362, distance: 11.5
click at [375, 367] on button "Skip" at bounding box center [367, 370] width 37 height 22
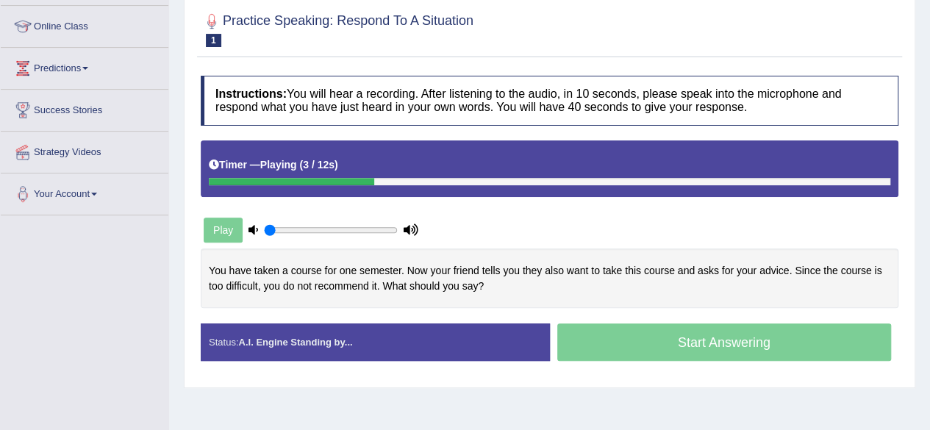
scroll to position [209, 0]
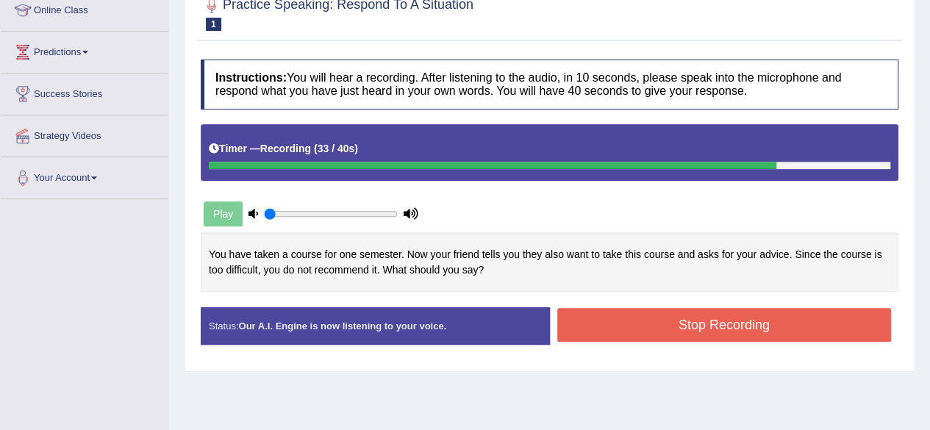
click at [596, 311] on button "Stop Recording" at bounding box center [724, 325] width 335 height 34
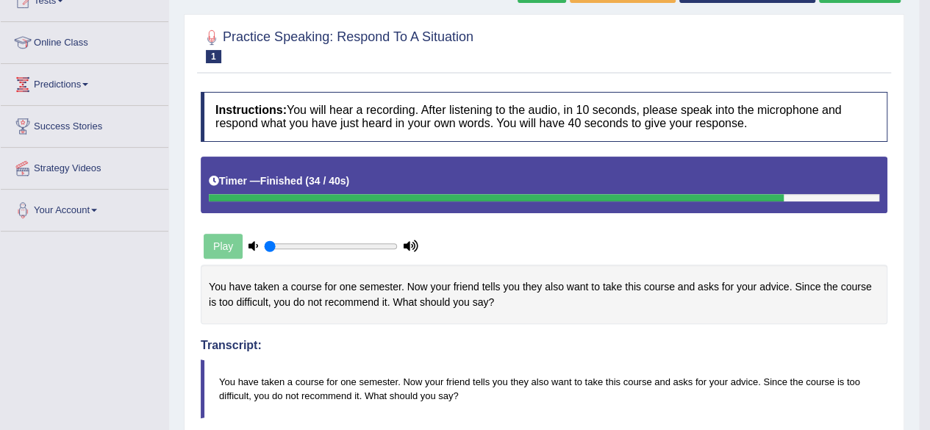
scroll to position [172, 0]
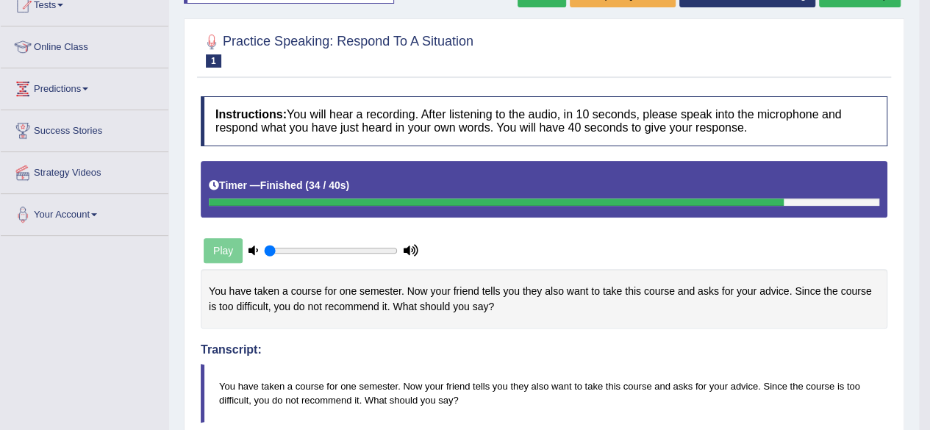
drag, startPoint x: 934, startPoint y: 146, endPoint x: 940, endPoint y: 174, distance: 28.0
click at [929, 174] on html "Toggle navigation Home Practice Questions Speaking Practice Read Aloud Repeat S…" at bounding box center [465, 43] width 930 height 430
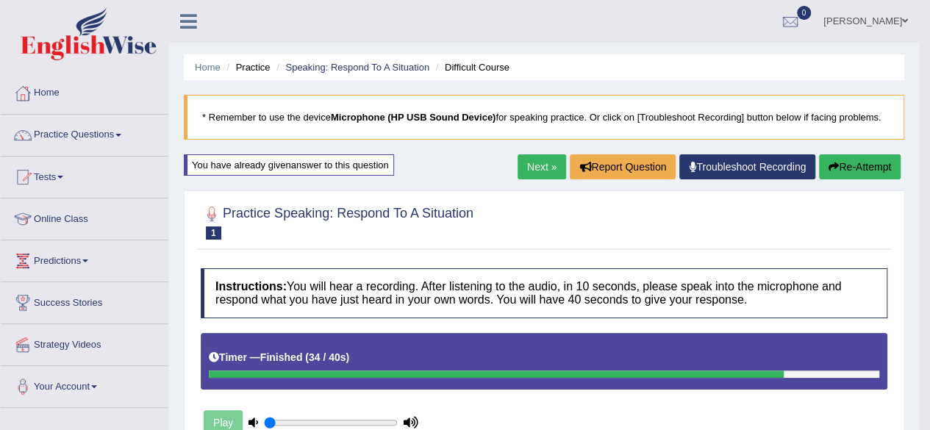
click at [863, 162] on button "Re-Attempt" at bounding box center [860, 166] width 82 height 25
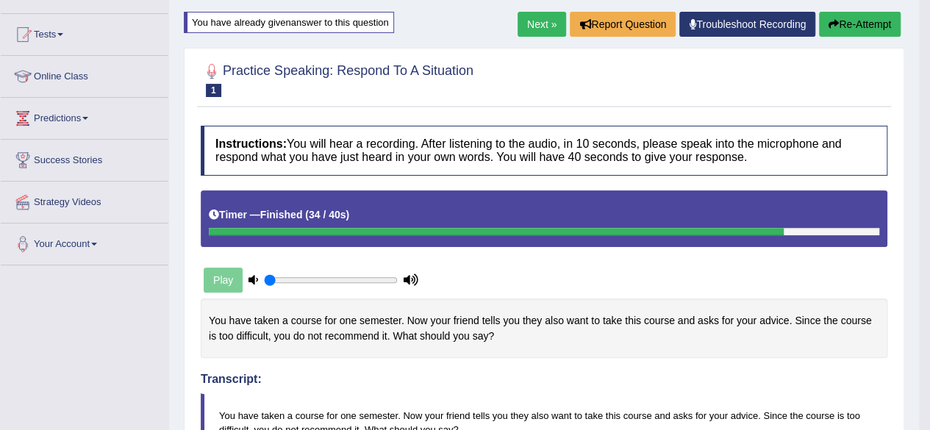
scroll to position [146, 0]
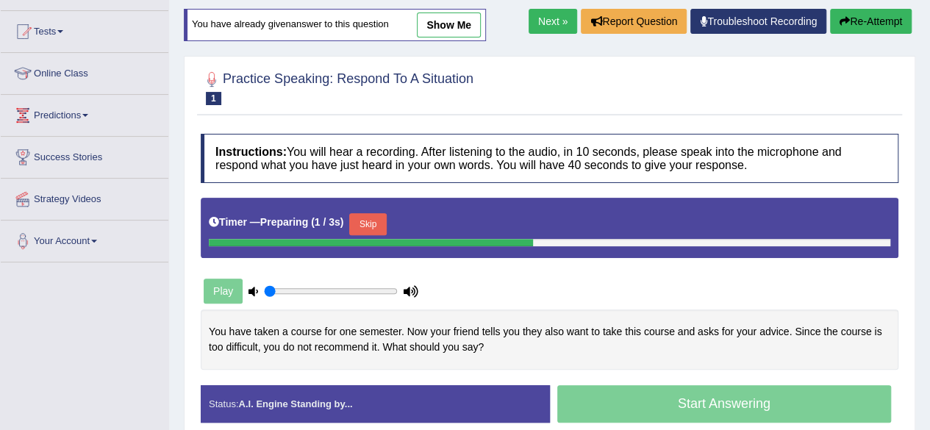
click at [382, 219] on button "Skip" at bounding box center [367, 224] width 37 height 22
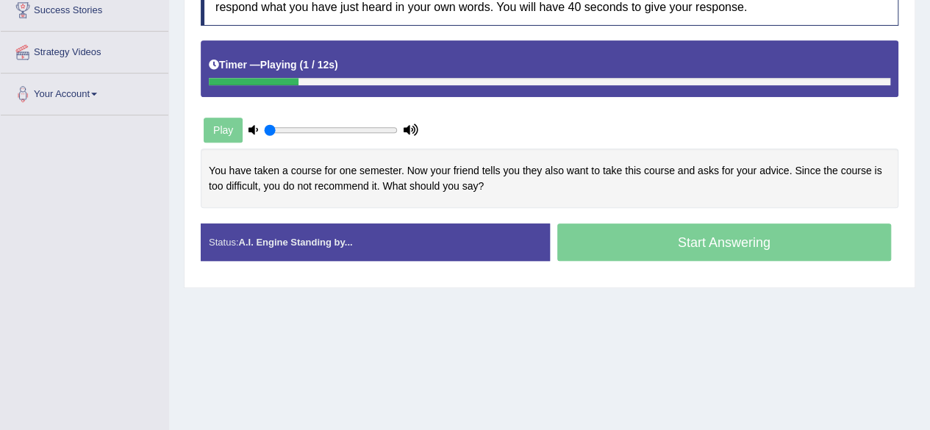
scroll to position [327, 0]
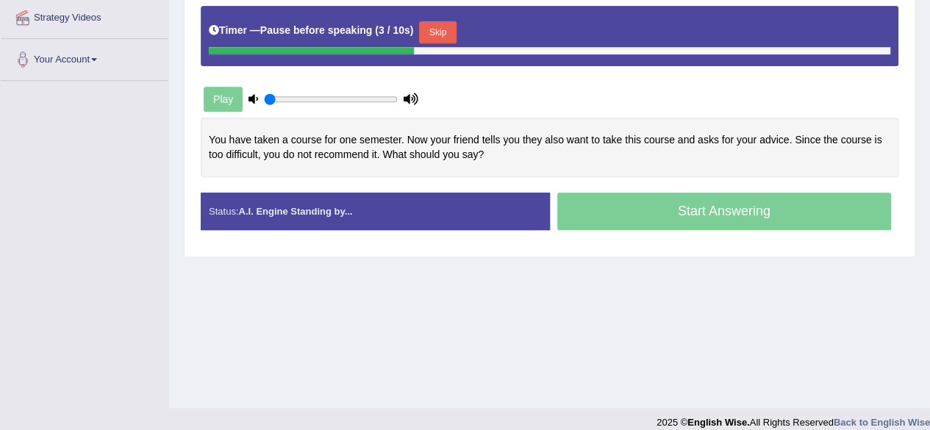
click at [440, 21] on button "Skip" at bounding box center [437, 32] width 37 height 22
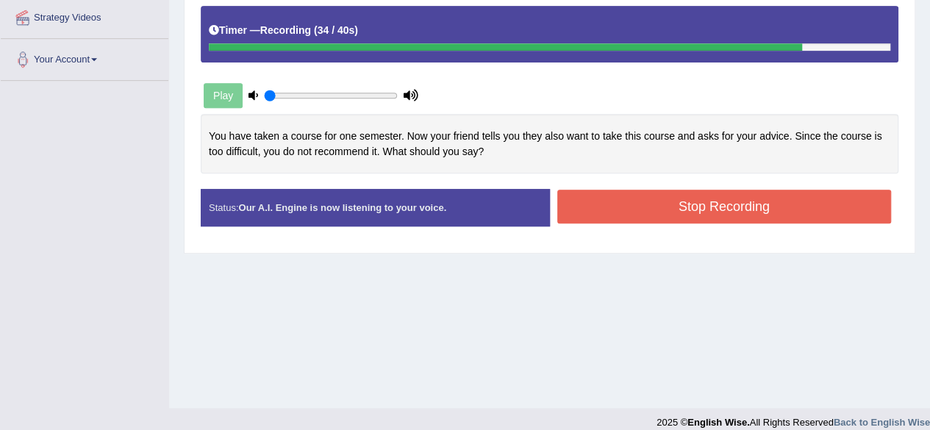
click at [628, 195] on button "Stop Recording" at bounding box center [724, 207] width 335 height 34
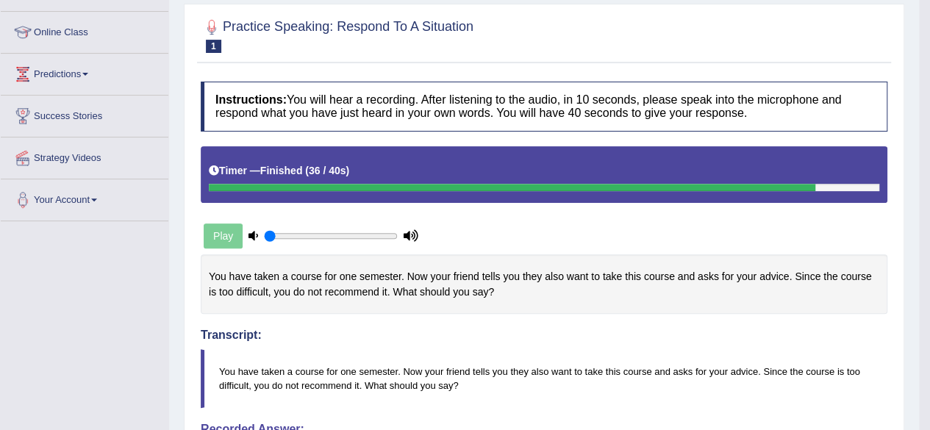
scroll to position [0, 0]
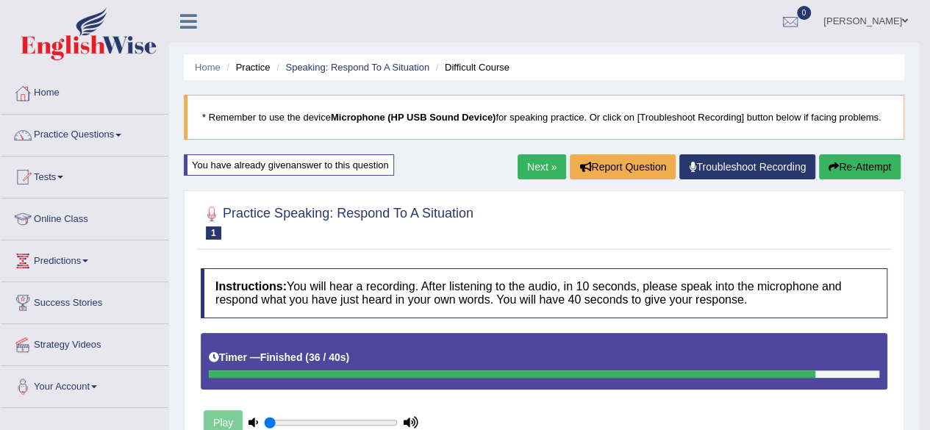
click at [529, 165] on link "Next »" at bounding box center [542, 166] width 49 height 25
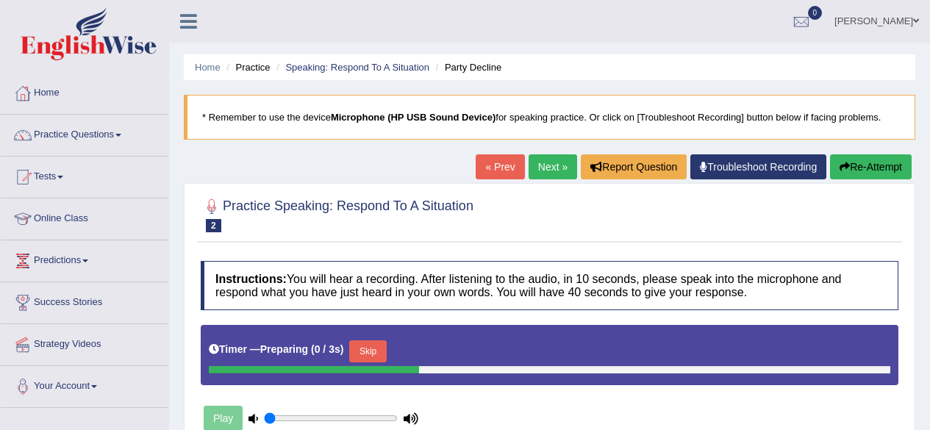
click at [929, 130] on html "Toggle navigation Home Practice Questions Speaking Practice Read Aloud Repeat S…" at bounding box center [465, 215] width 930 height 430
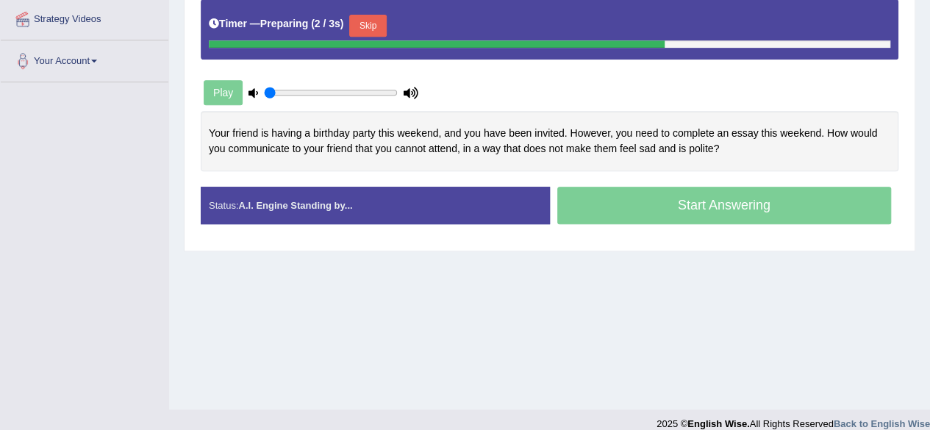
scroll to position [328, 0]
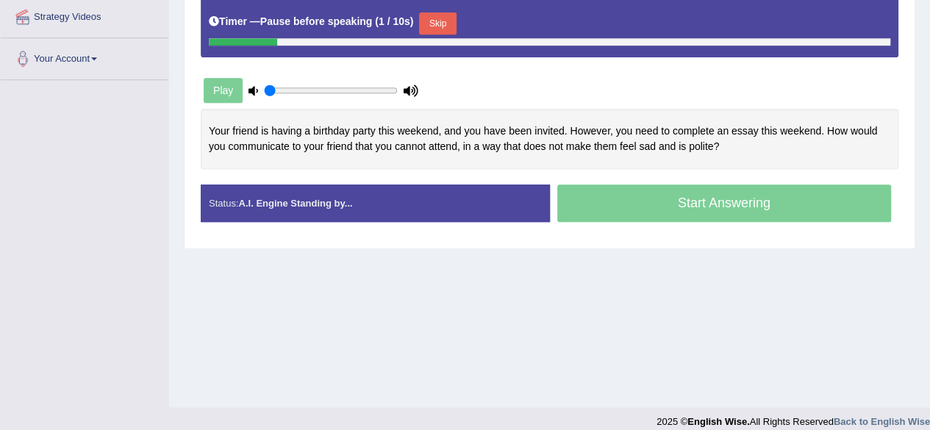
click at [431, 21] on button "Skip" at bounding box center [437, 23] width 37 height 22
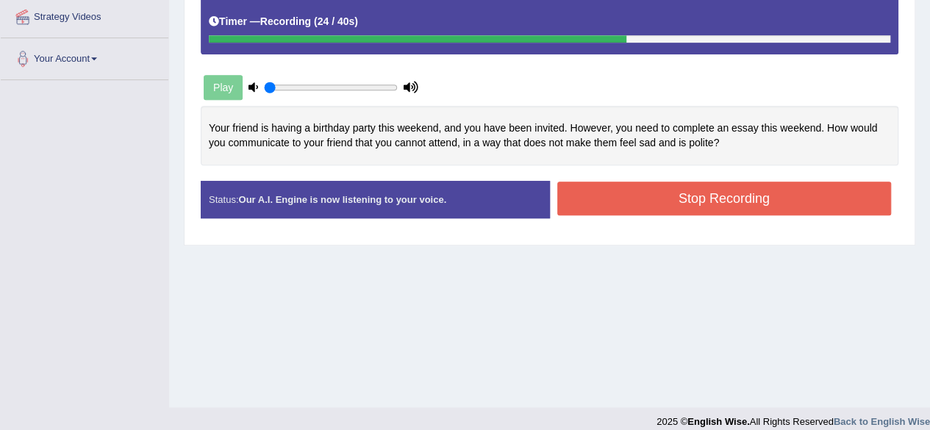
click at [623, 187] on button "Stop Recording" at bounding box center [724, 199] width 335 height 34
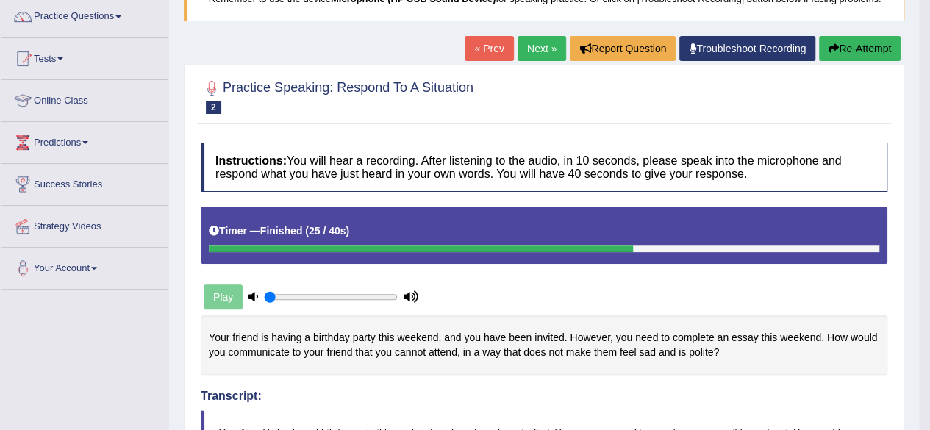
scroll to position [105, 0]
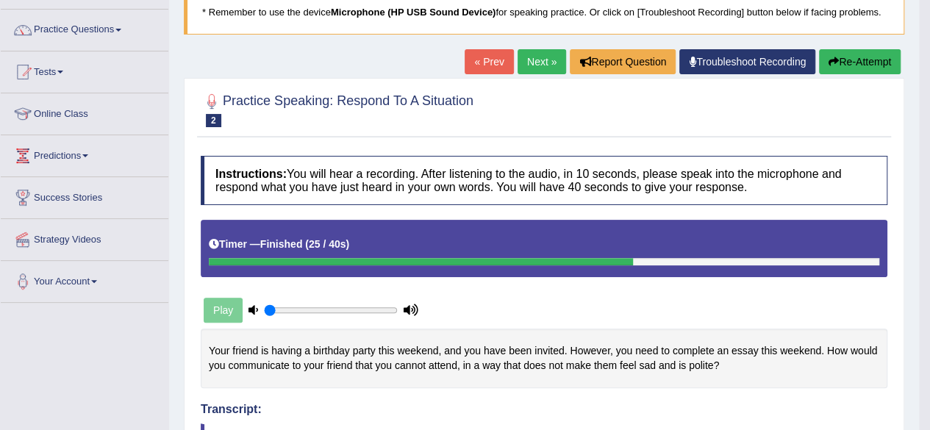
click at [866, 52] on button "Re-Attempt" at bounding box center [860, 61] width 82 height 25
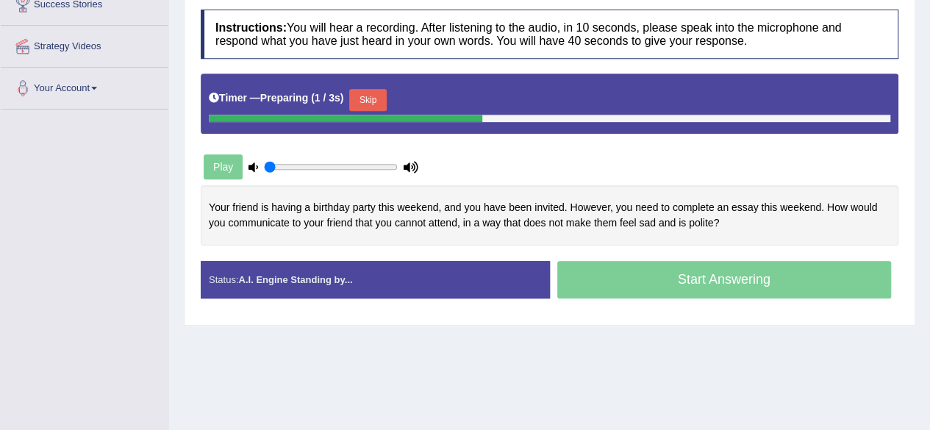
scroll to position [299, 0]
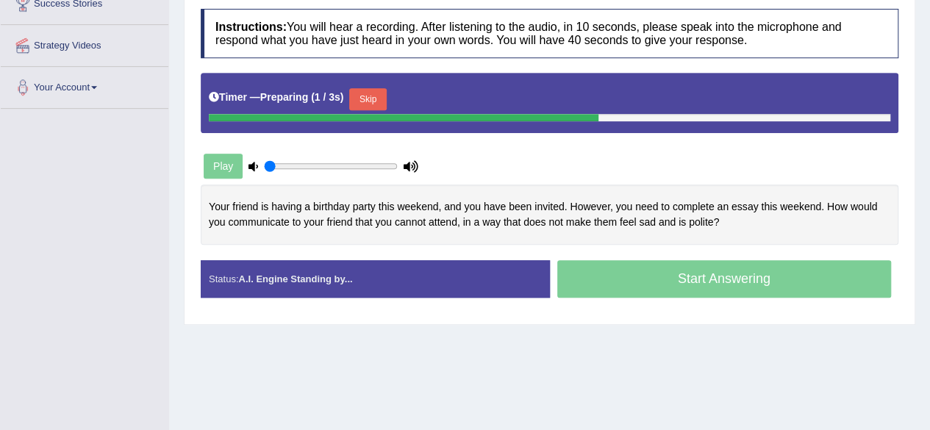
click at [373, 93] on button "Skip" at bounding box center [367, 99] width 37 height 22
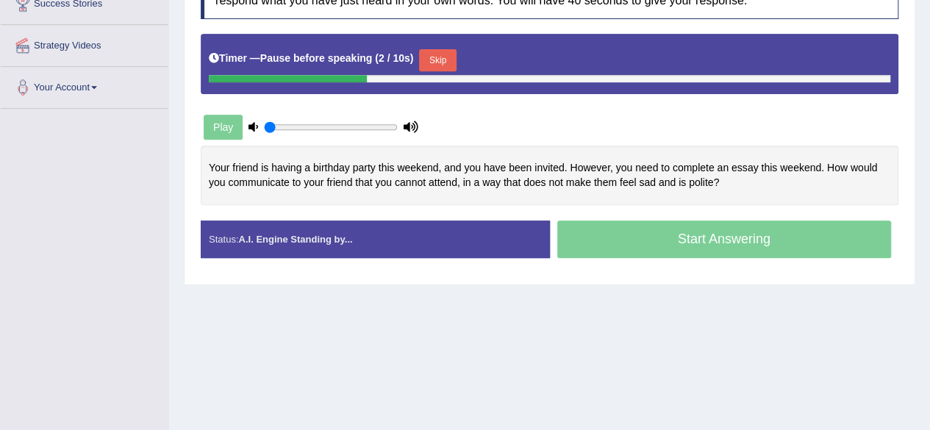
click at [446, 57] on button "Skip" at bounding box center [437, 60] width 37 height 22
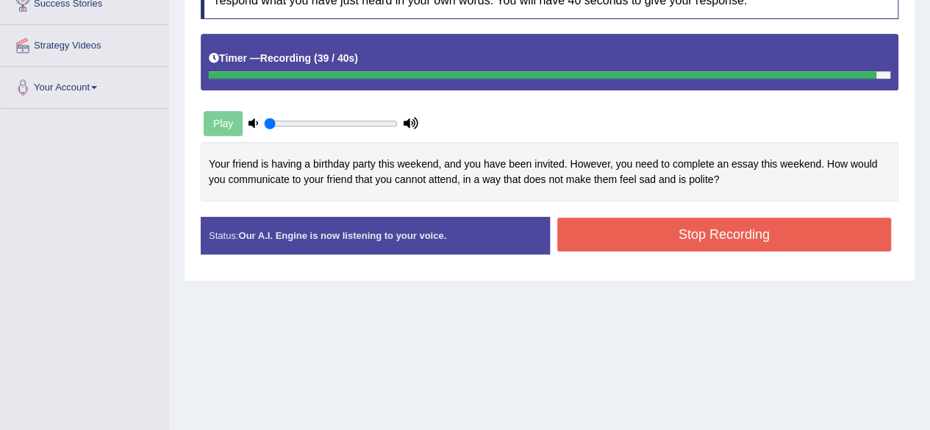
click at [633, 226] on button "Stop Recording" at bounding box center [724, 235] width 335 height 34
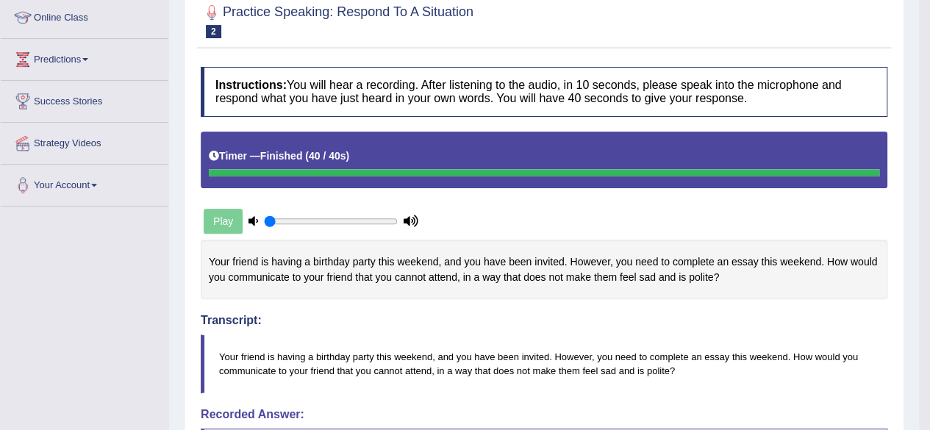
scroll to position [192, 0]
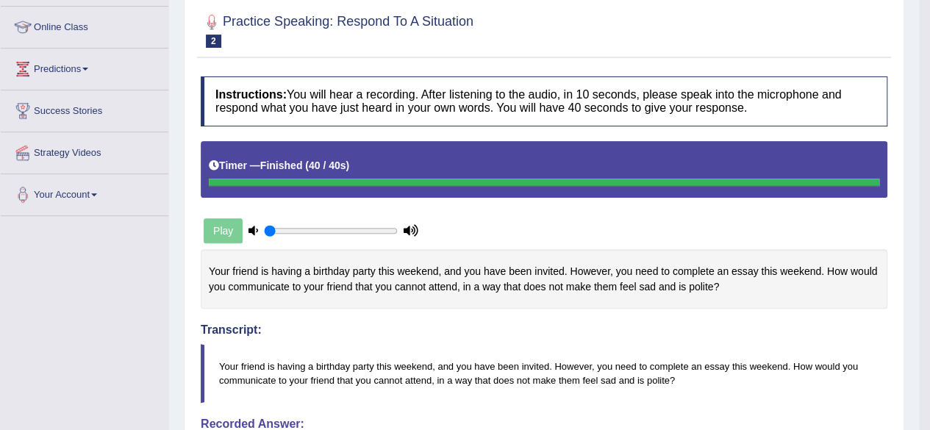
drag, startPoint x: 935, startPoint y: 174, endPoint x: 934, endPoint y: 272, distance: 98.5
click at [929, 238] on html "Toggle navigation Home Practice Questions Speaking Practice Read Aloud Repeat S…" at bounding box center [465, 23] width 930 height 430
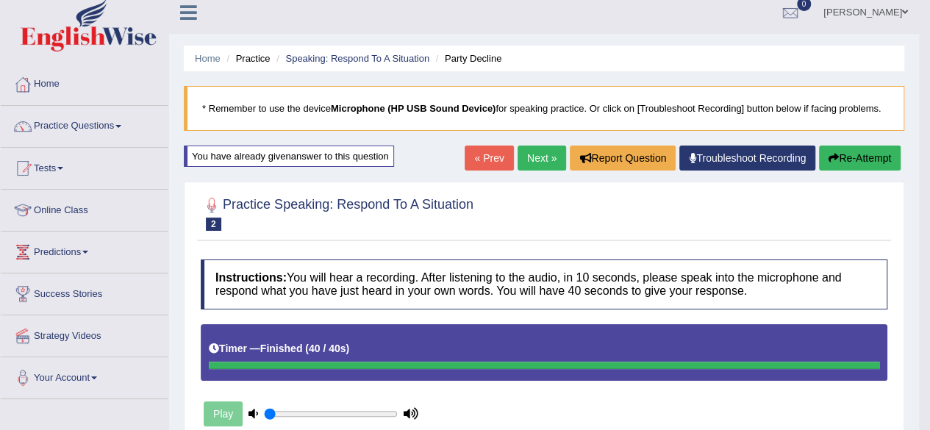
scroll to position [6, 0]
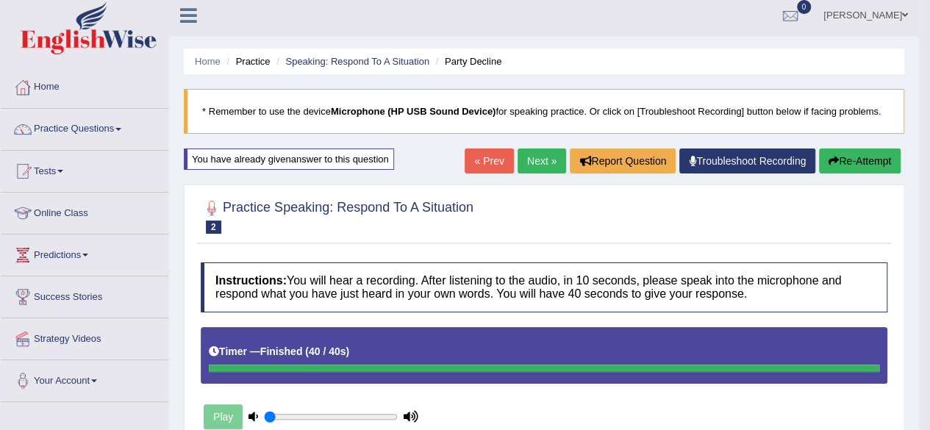
click at [867, 162] on button "Re-Attempt" at bounding box center [860, 161] width 82 height 25
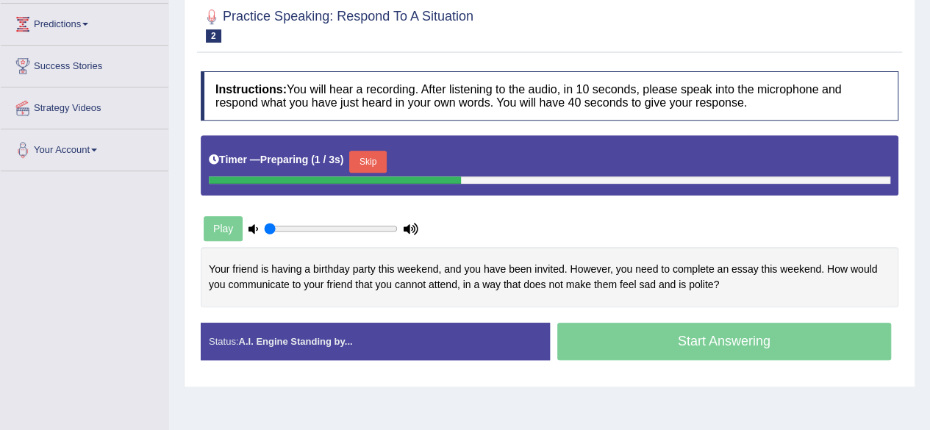
scroll to position [299, 0]
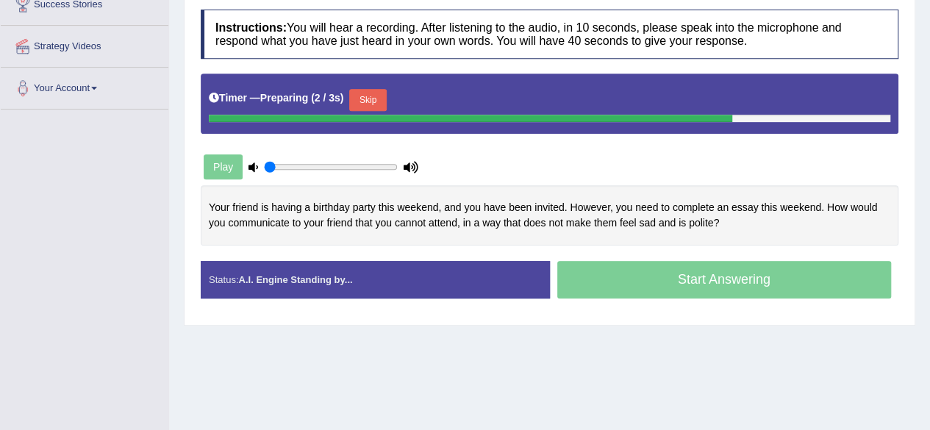
click at [372, 102] on button "Skip" at bounding box center [367, 100] width 37 height 22
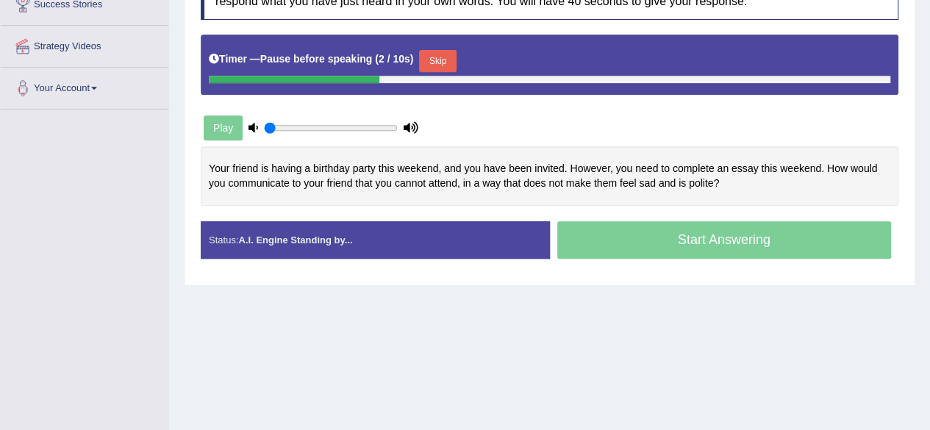
click at [451, 62] on button "Skip" at bounding box center [437, 61] width 37 height 22
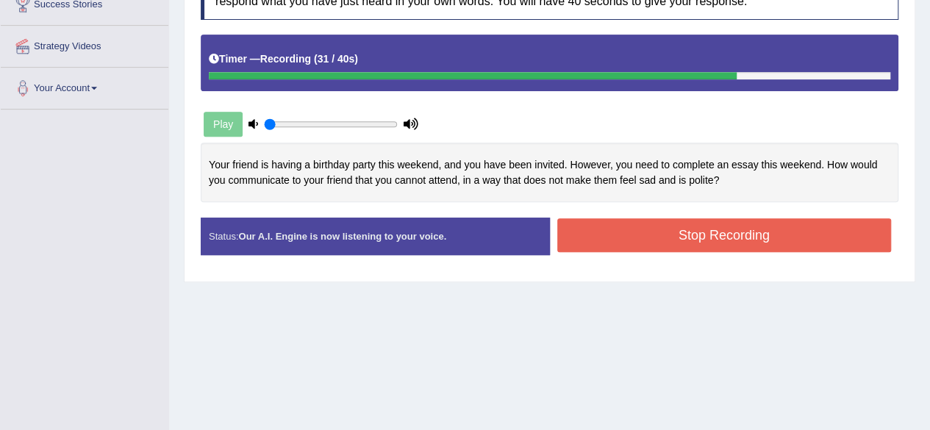
click at [688, 230] on button "Stop Recording" at bounding box center [724, 235] width 335 height 34
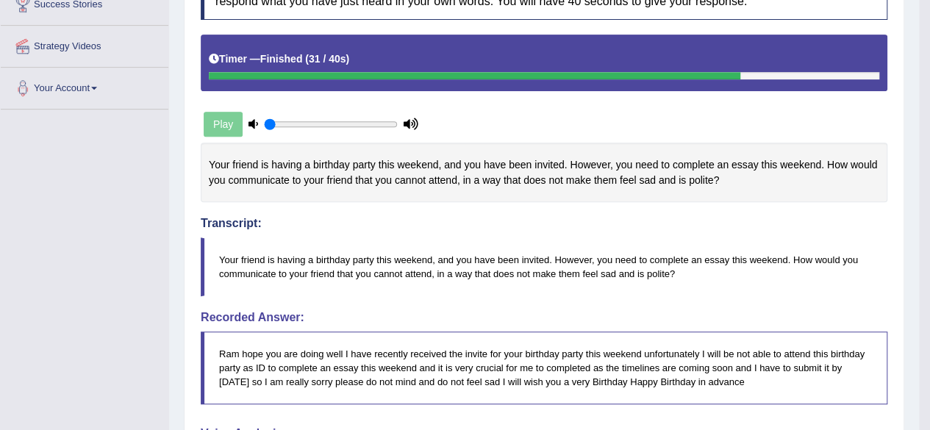
drag, startPoint x: 940, startPoint y: 172, endPoint x: 929, endPoint y: 315, distance: 143.7
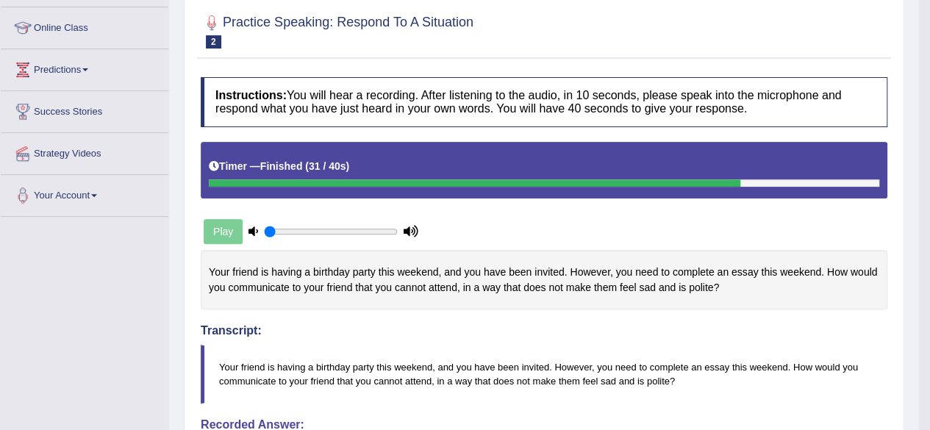
scroll to position [79, 0]
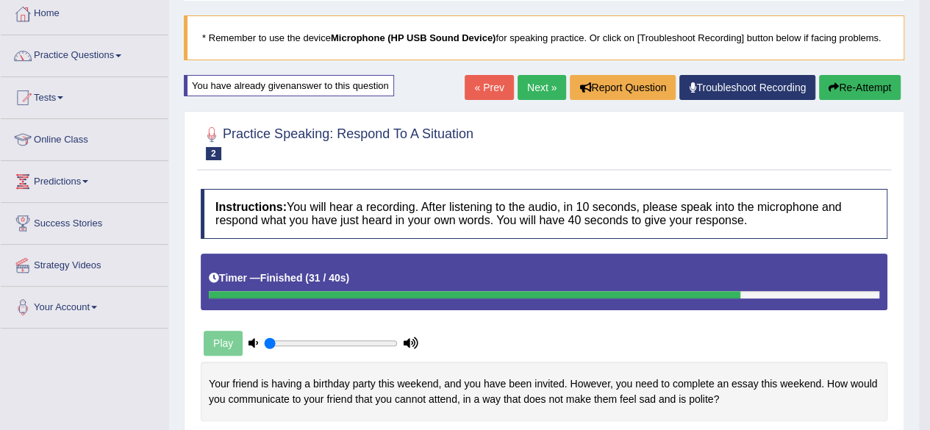
click at [518, 87] on link "Next »" at bounding box center [542, 87] width 49 height 25
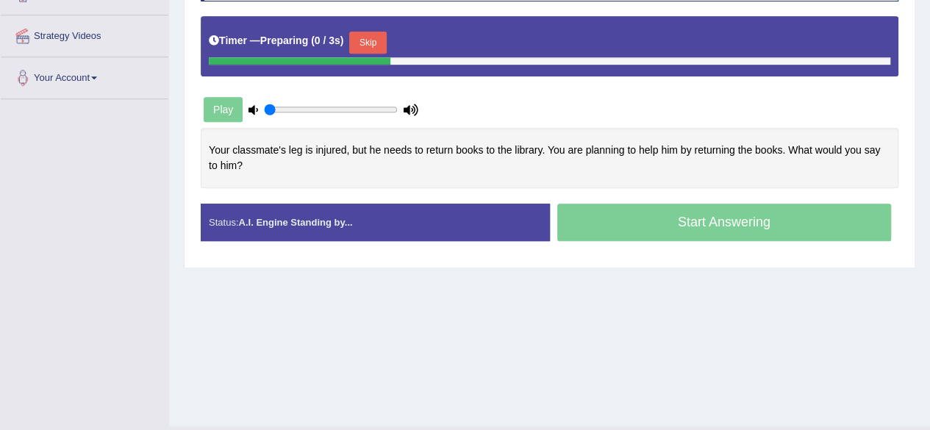
scroll to position [341, 0]
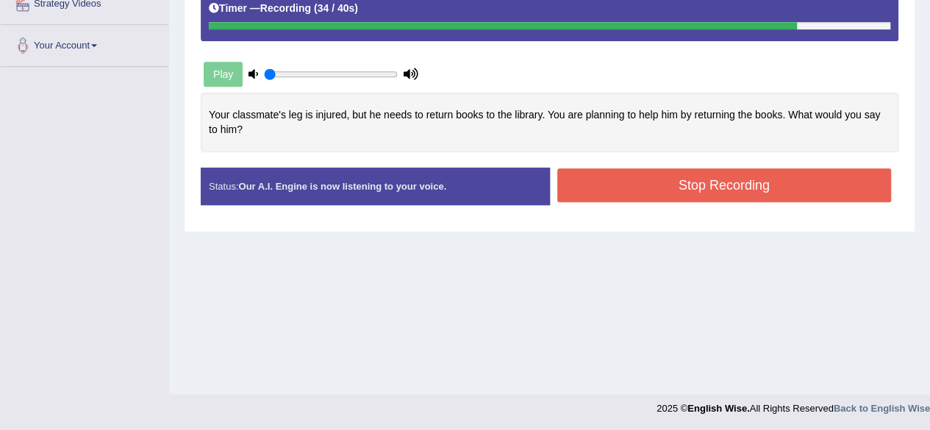
click at [596, 174] on button "Stop Recording" at bounding box center [724, 185] width 335 height 34
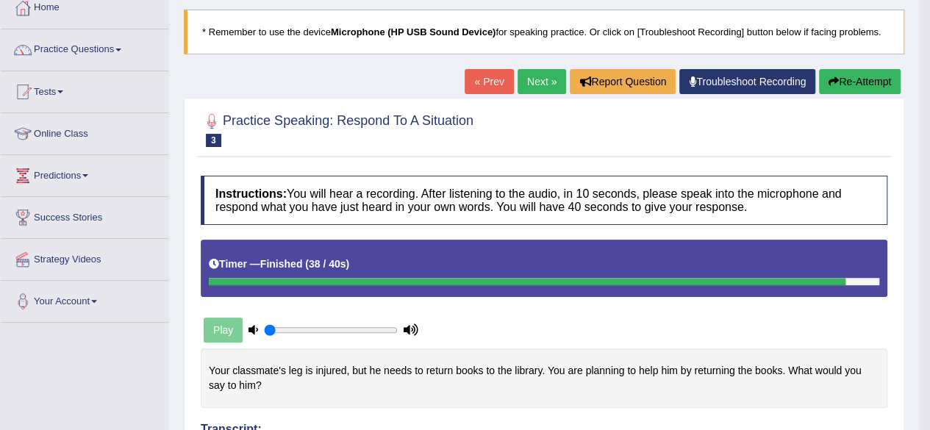
scroll to position [72, 0]
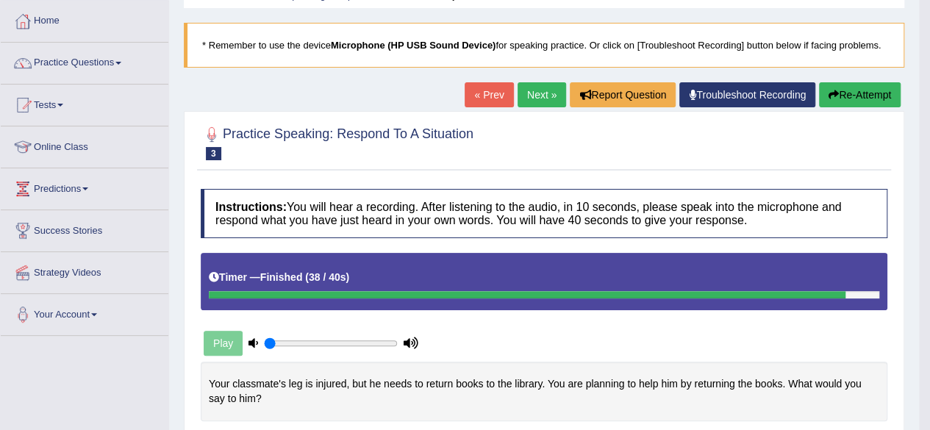
click at [874, 93] on button "Re-Attempt" at bounding box center [860, 94] width 82 height 25
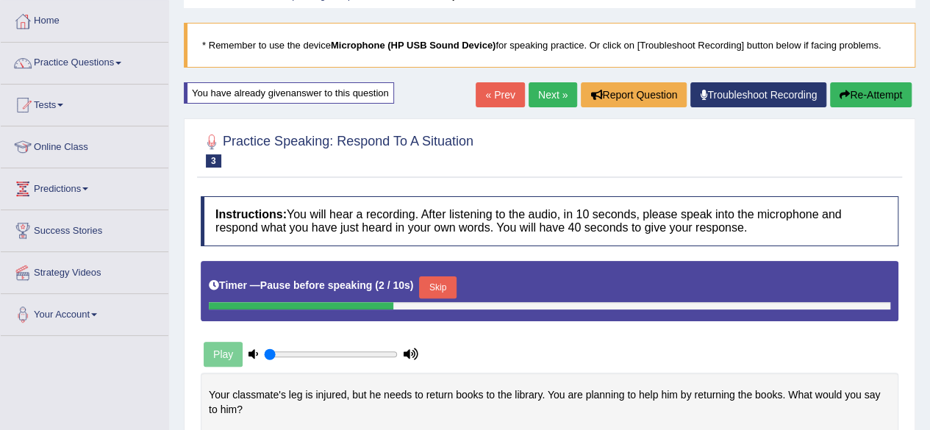
click at [433, 296] on div "Skip" at bounding box center [437, 289] width 37 height 26
click at [433, 286] on button "Skip" at bounding box center [437, 287] width 37 height 22
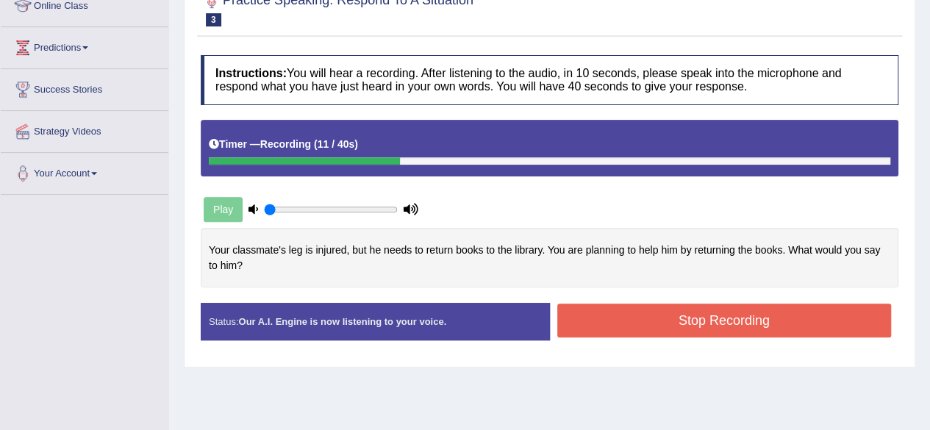
scroll to position [226, 0]
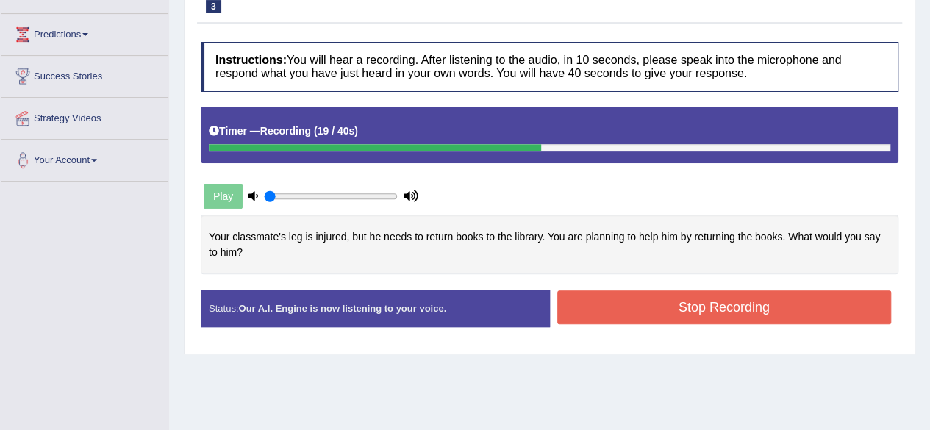
click at [818, 308] on button "Stop Recording" at bounding box center [724, 307] width 335 height 34
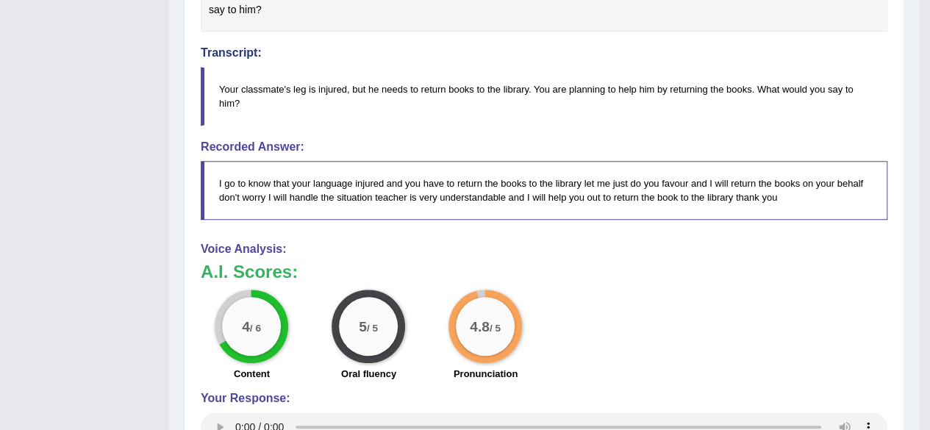
scroll to position [423, 0]
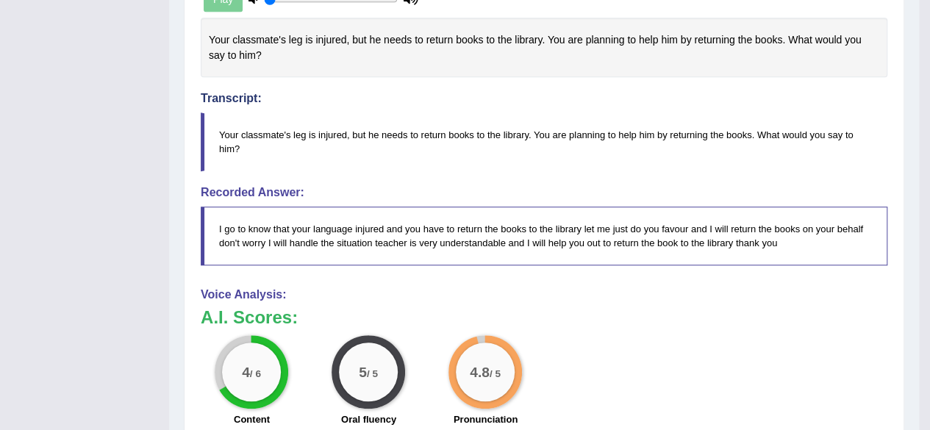
drag, startPoint x: 938, startPoint y: 205, endPoint x: 938, endPoint y: 316, distance: 111.0
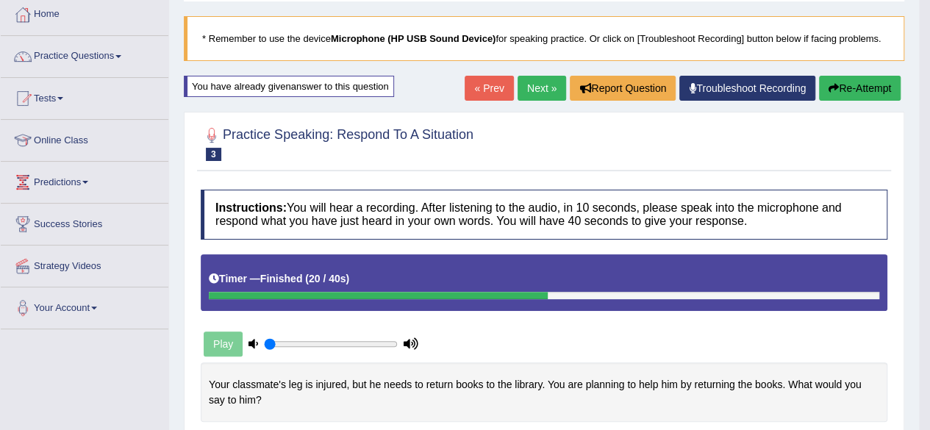
scroll to position [56, 0]
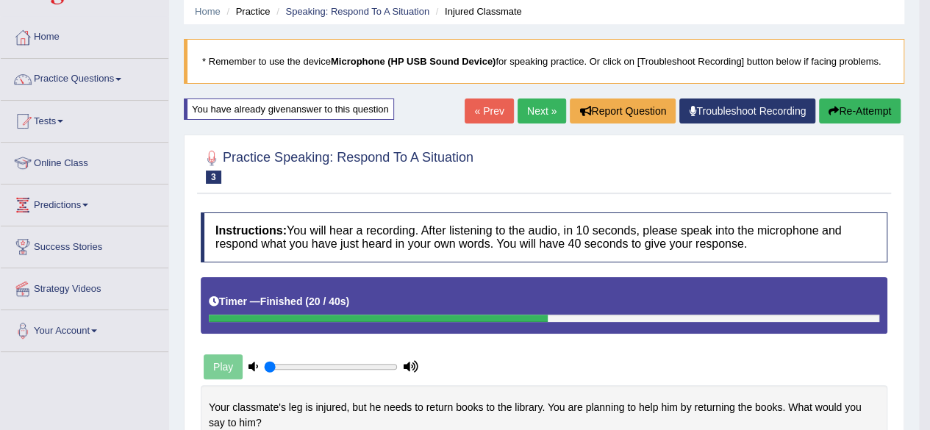
click at [876, 115] on button "Re-Attempt" at bounding box center [860, 111] width 82 height 25
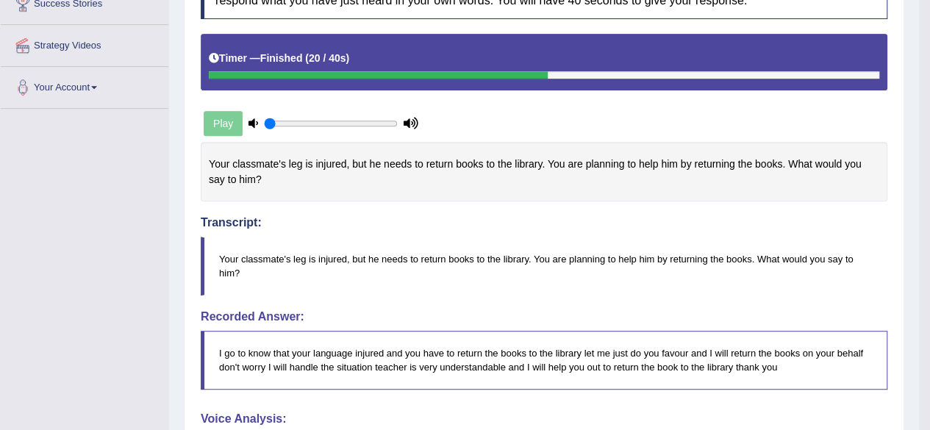
scroll to position [319, 0]
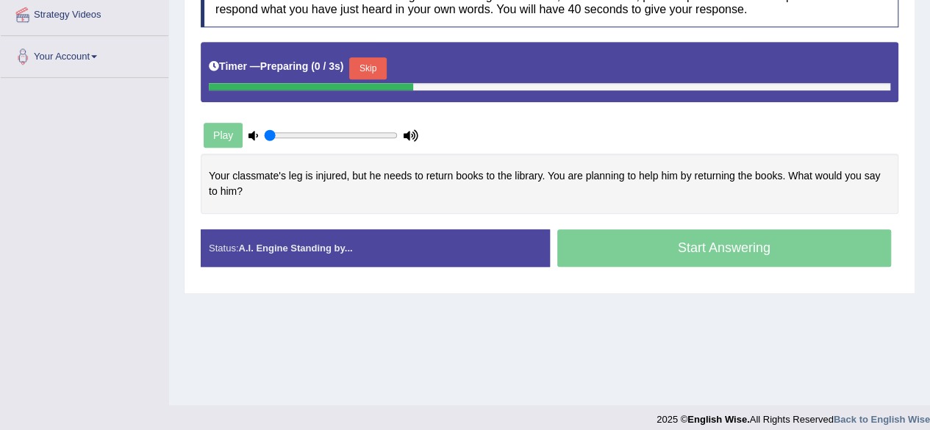
click at [362, 60] on button "Skip" at bounding box center [367, 68] width 37 height 22
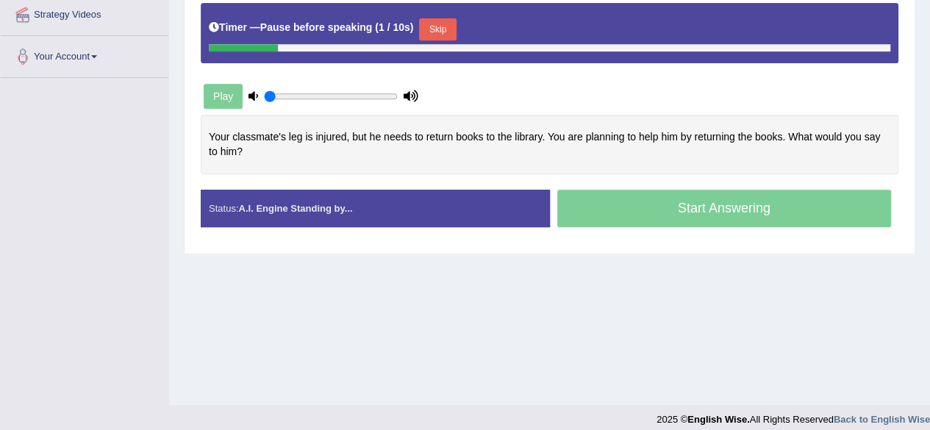
click at [441, 29] on button "Skip" at bounding box center [437, 29] width 37 height 22
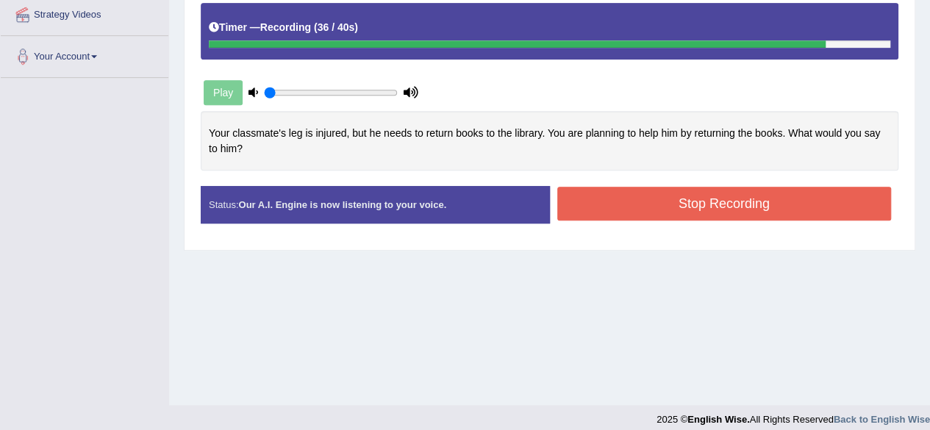
click at [682, 192] on button "Stop Recording" at bounding box center [724, 204] width 335 height 34
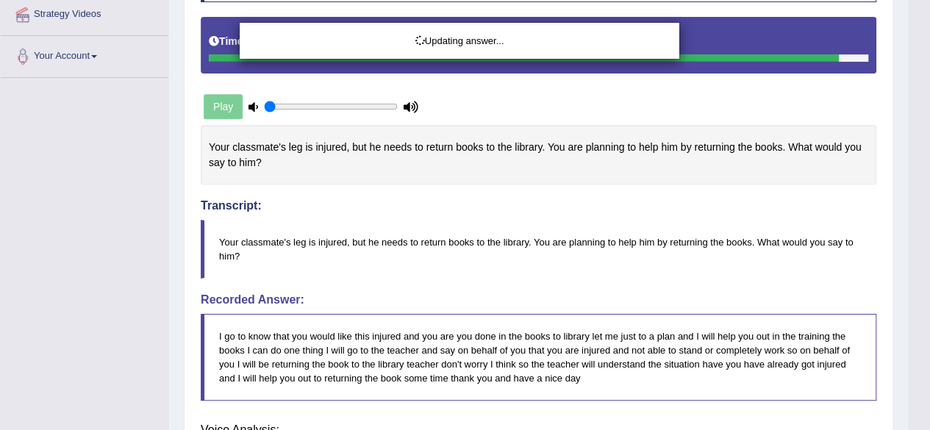
drag, startPoint x: 940, startPoint y: 215, endPoint x: 939, endPoint y: 283, distance: 67.6
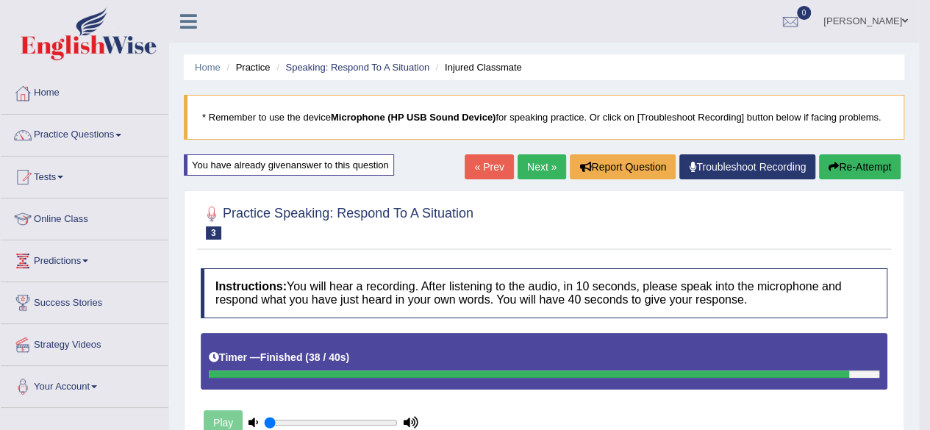
click at [530, 160] on link "Next »" at bounding box center [542, 166] width 49 height 25
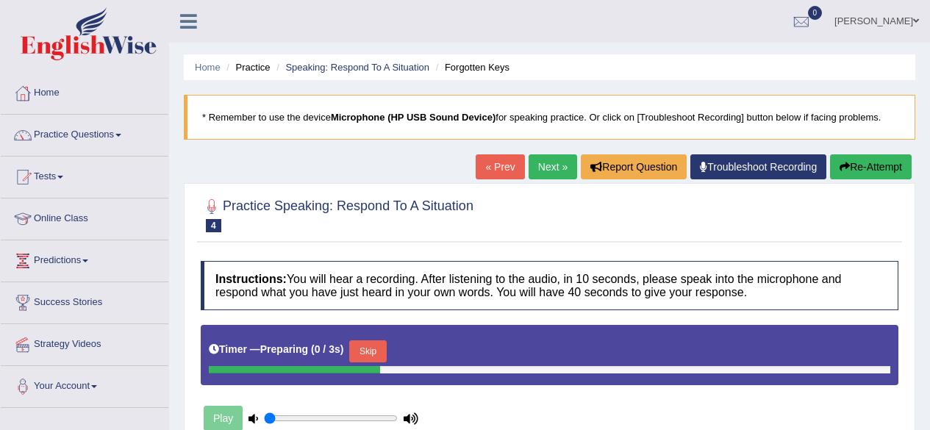
click at [929, 252] on html "Toggle navigation Home Practice Questions Speaking Practice Read Aloud Repeat S…" at bounding box center [465, 215] width 930 height 430
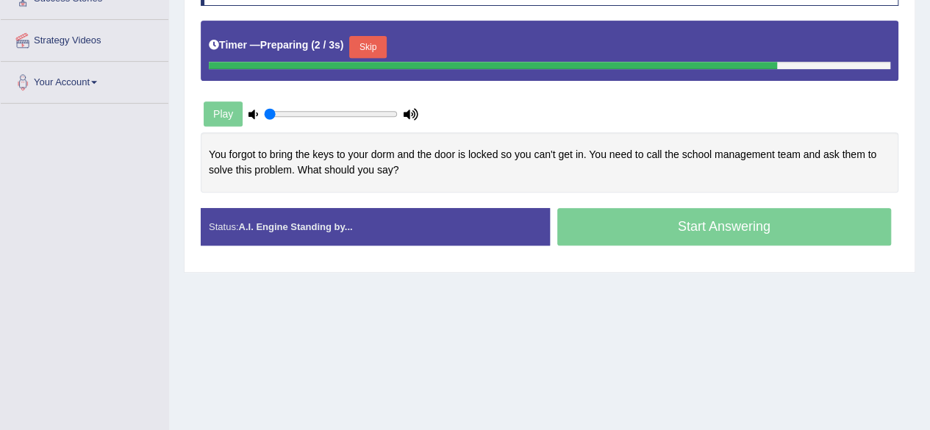
click at [372, 49] on button "Skip" at bounding box center [367, 47] width 37 height 22
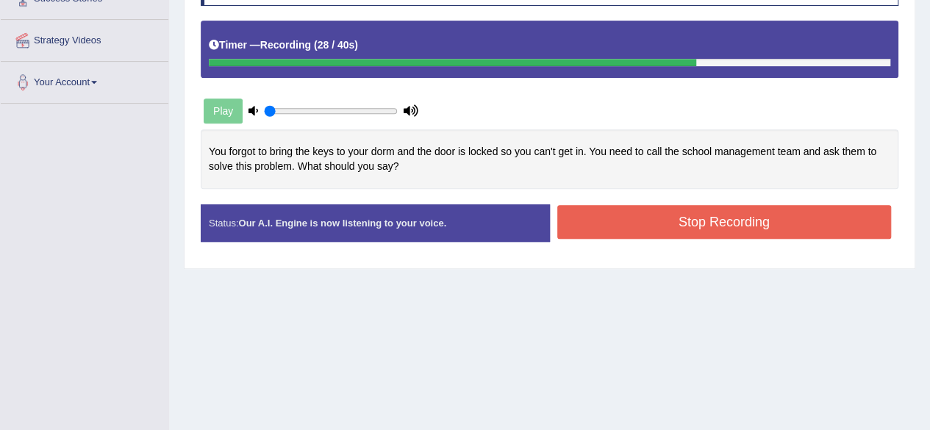
click at [637, 212] on button "Stop Recording" at bounding box center [724, 222] width 335 height 34
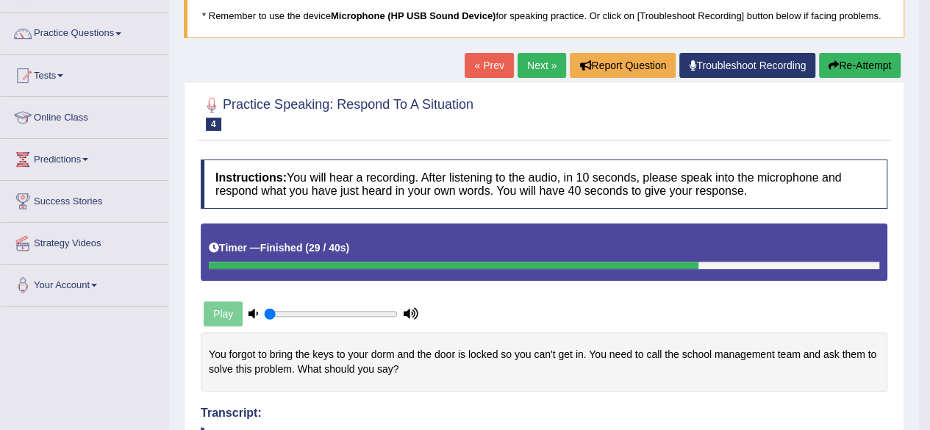
scroll to position [95, 0]
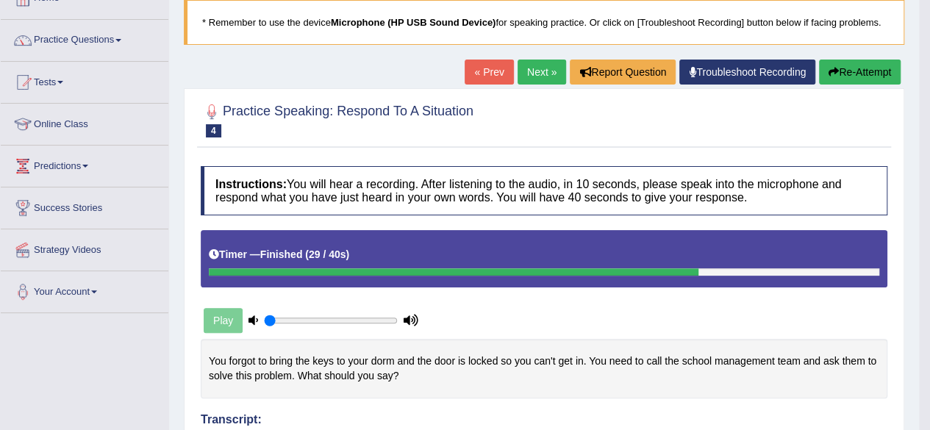
click at [521, 73] on link "Next »" at bounding box center [542, 72] width 49 height 25
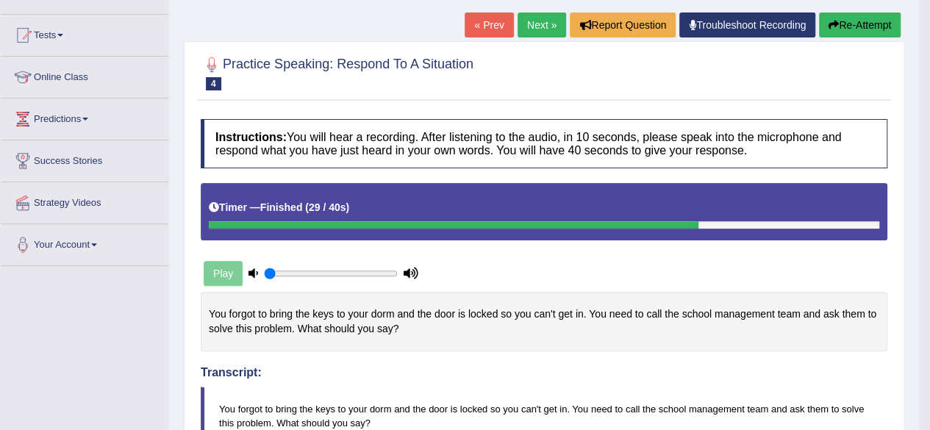
scroll to position [211, 0]
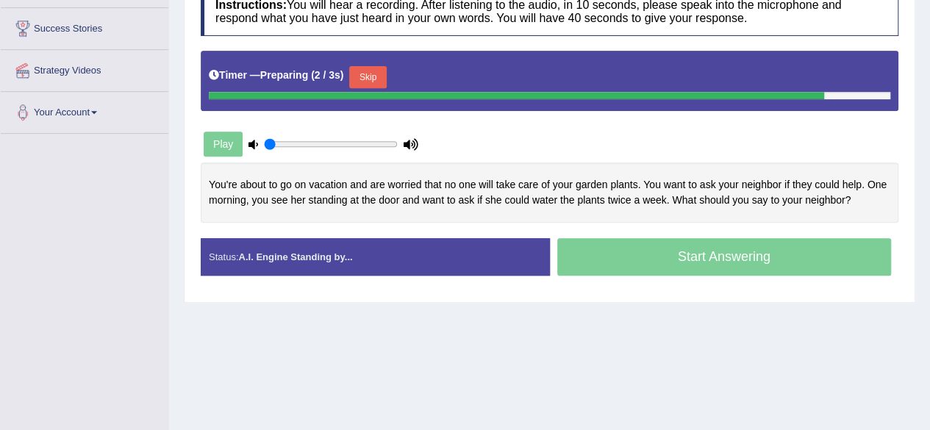
scroll to position [277, 0]
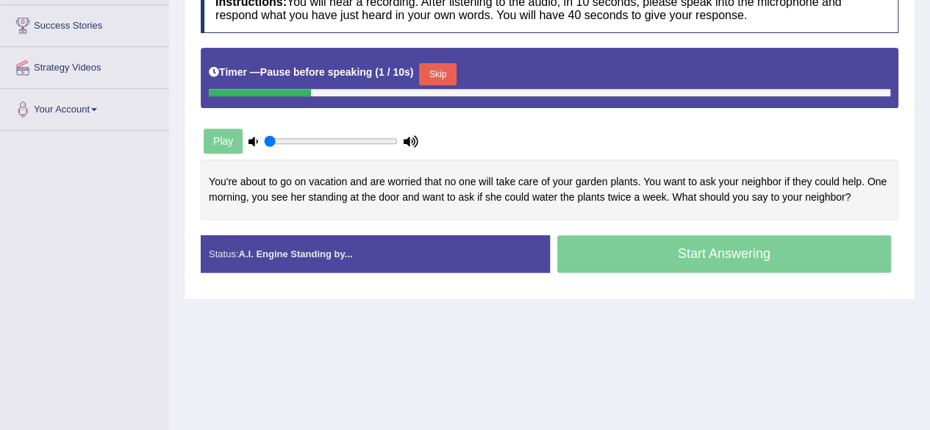
click at [450, 71] on button "Skip" at bounding box center [437, 74] width 37 height 22
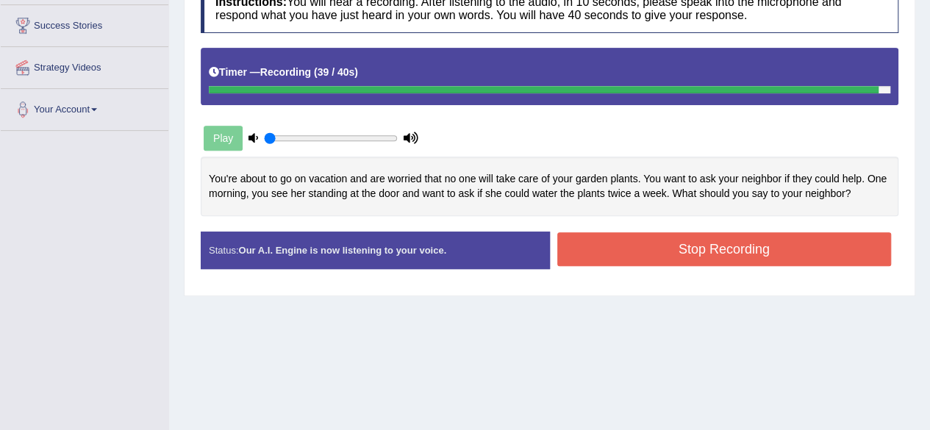
click at [729, 240] on button "Stop Recording" at bounding box center [724, 249] width 335 height 34
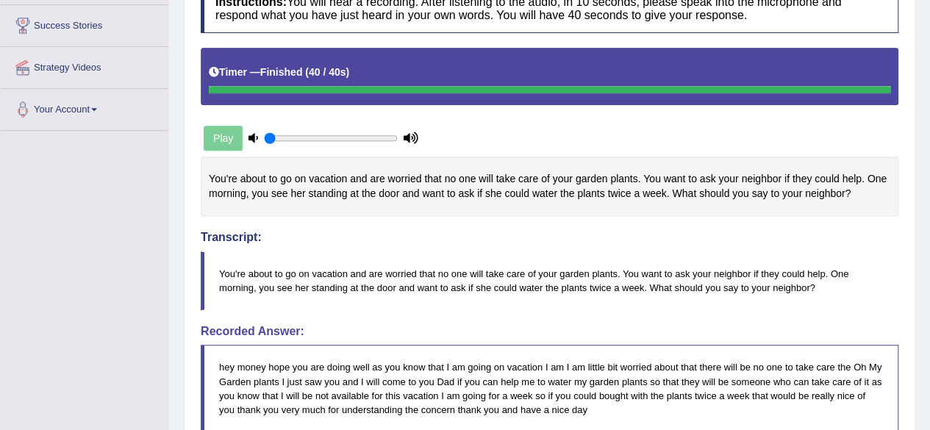
drag, startPoint x: 934, startPoint y: 176, endPoint x: 934, endPoint y: 253, distance: 76.5
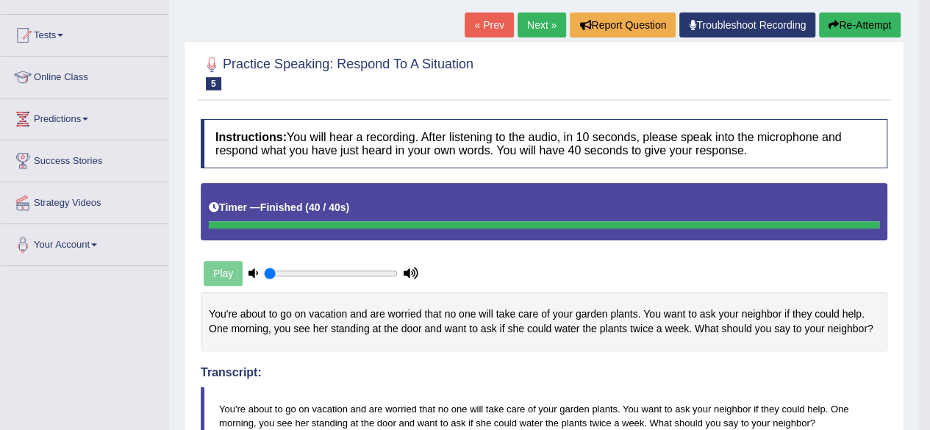
scroll to position [94, 0]
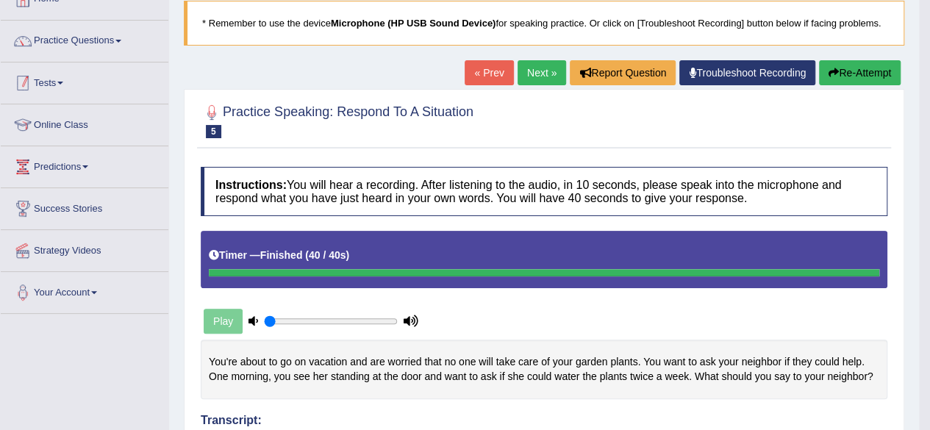
click at [53, 78] on link "Tests" at bounding box center [85, 80] width 168 height 37
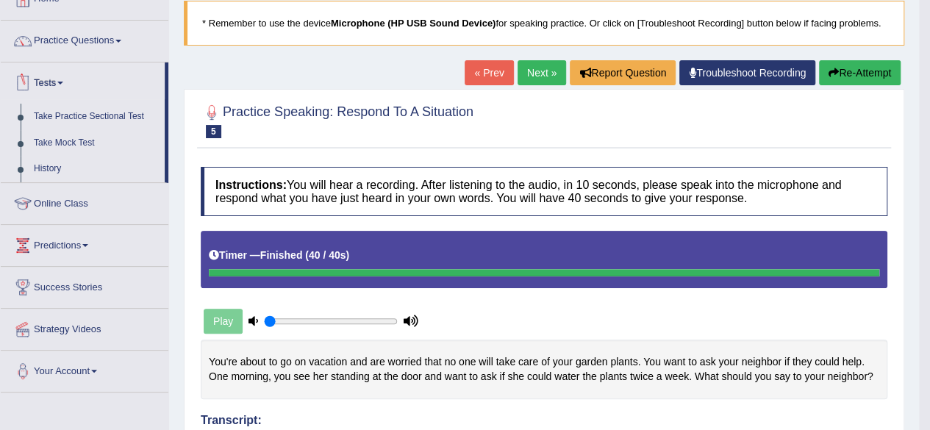
click at [65, 37] on link "Practice Questions" at bounding box center [85, 39] width 168 height 37
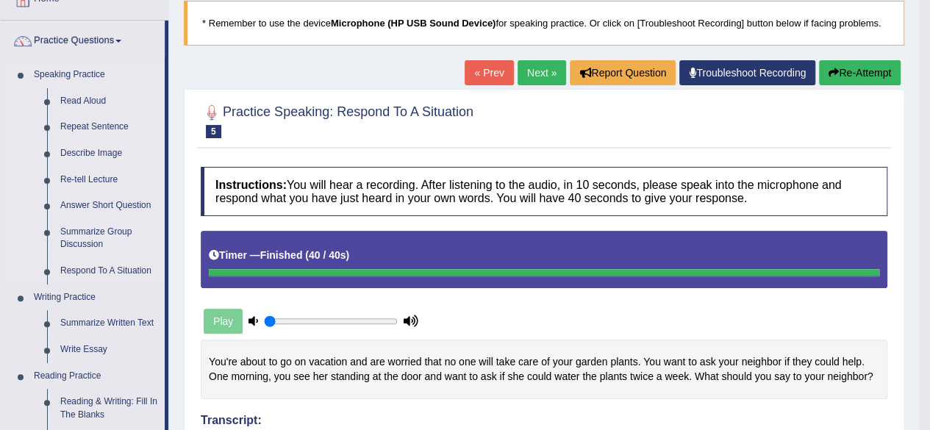
click at [99, 156] on link "Describe Image" at bounding box center [109, 153] width 111 height 26
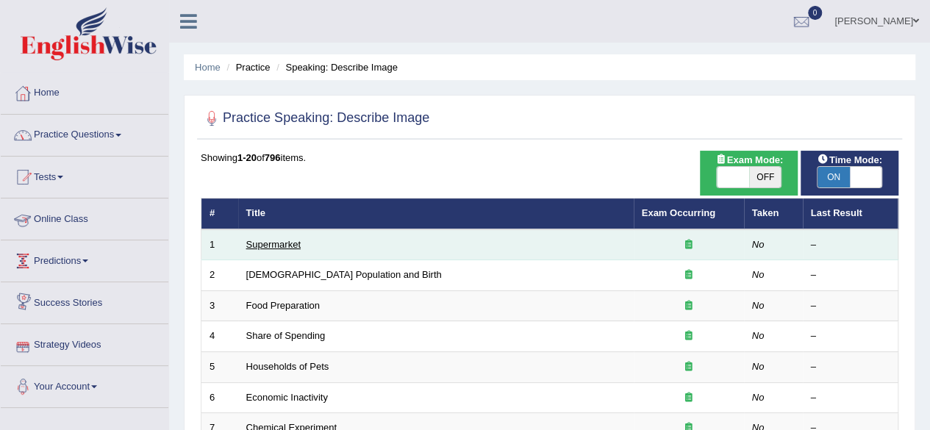
click at [297, 243] on link "Supermarket" at bounding box center [273, 244] width 54 height 11
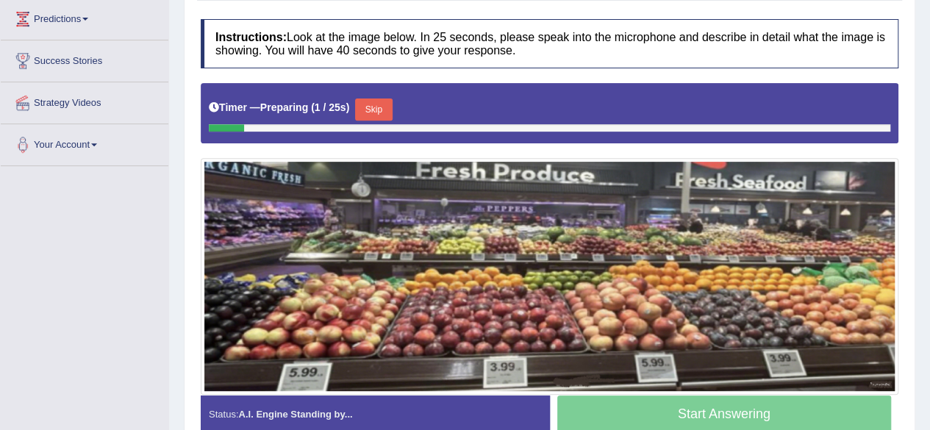
scroll to position [341, 0]
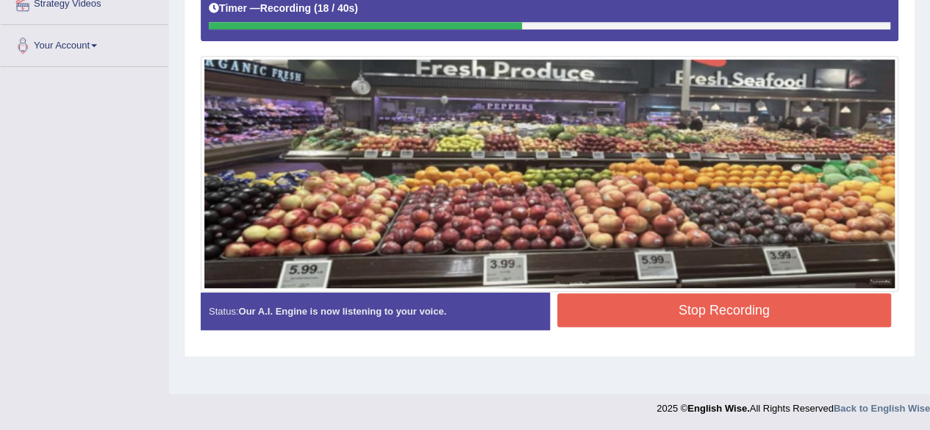
click at [787, 301] on button "Stop Recording" at bounding box center [724, 310] width 335 height 34
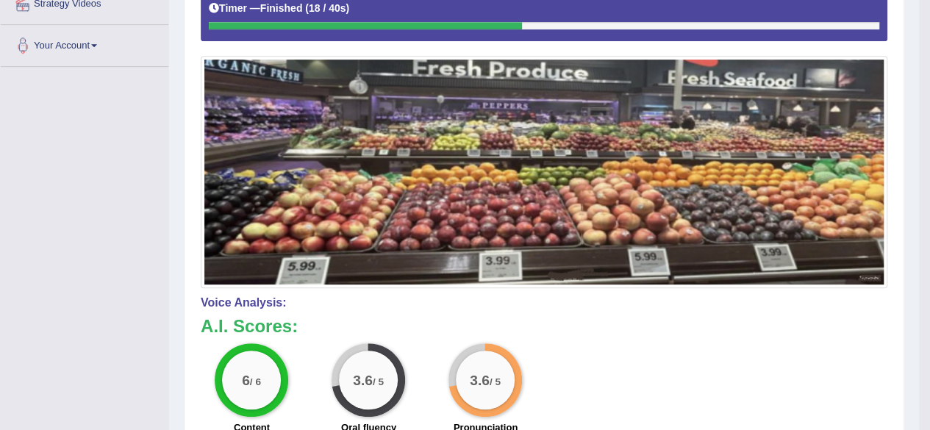
drag, startPoint x: 934, startPoint y: 218, endPoint x: 931, endPoint y: 268, distance: 50.9
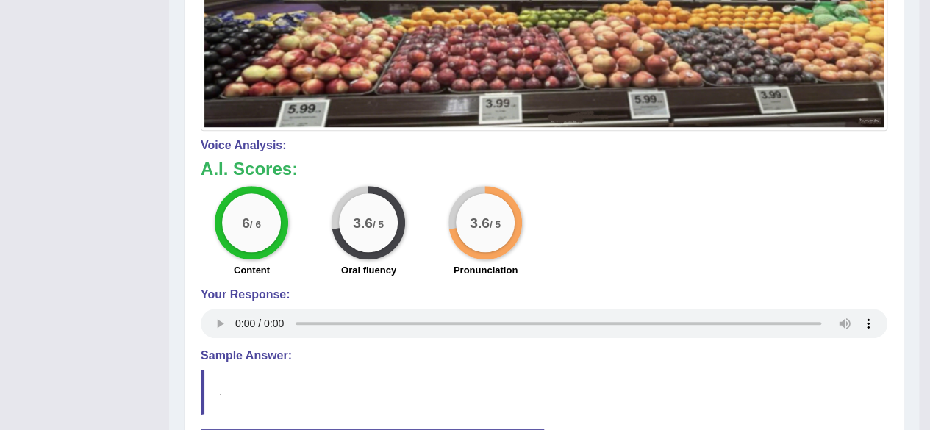
scroll to position [606, 0]
